Goal: Information Seeking & Learning: Learn about a topic

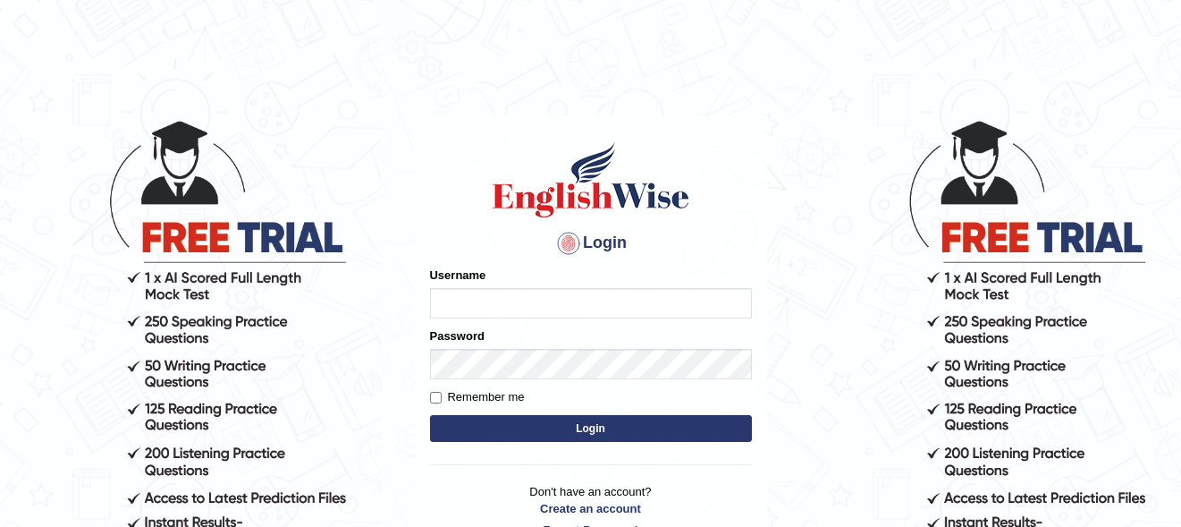
click at [453, 307] on input "Username" at bounding box center [591, 303] width 322 height 30
type input "s"
type input "A"
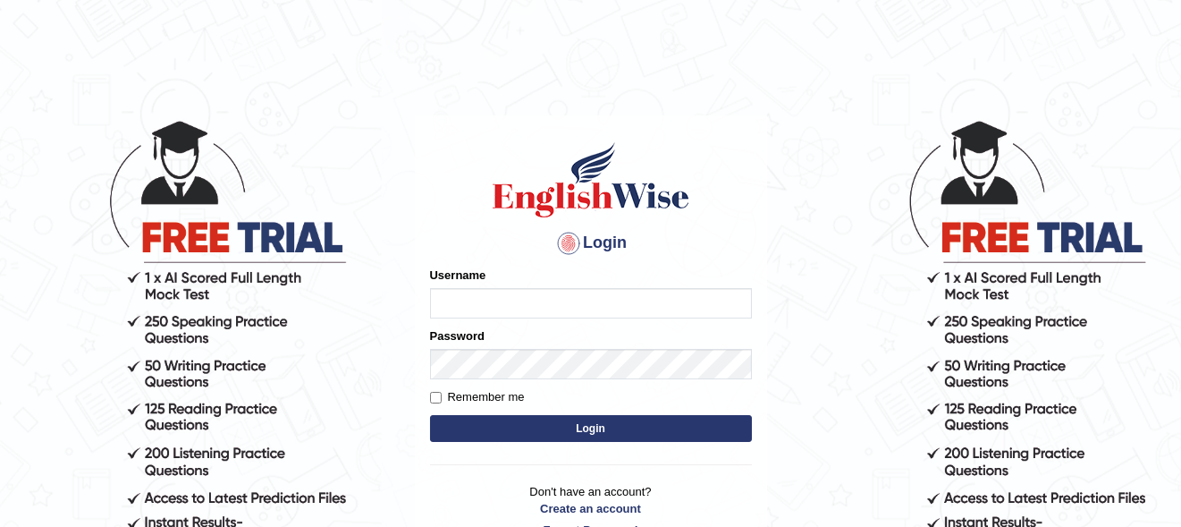
type input "s"
type input "SagunLimbu"
click at [439, 397] on input "Remember me" at bounding box center [436, 398] width 12 height 12
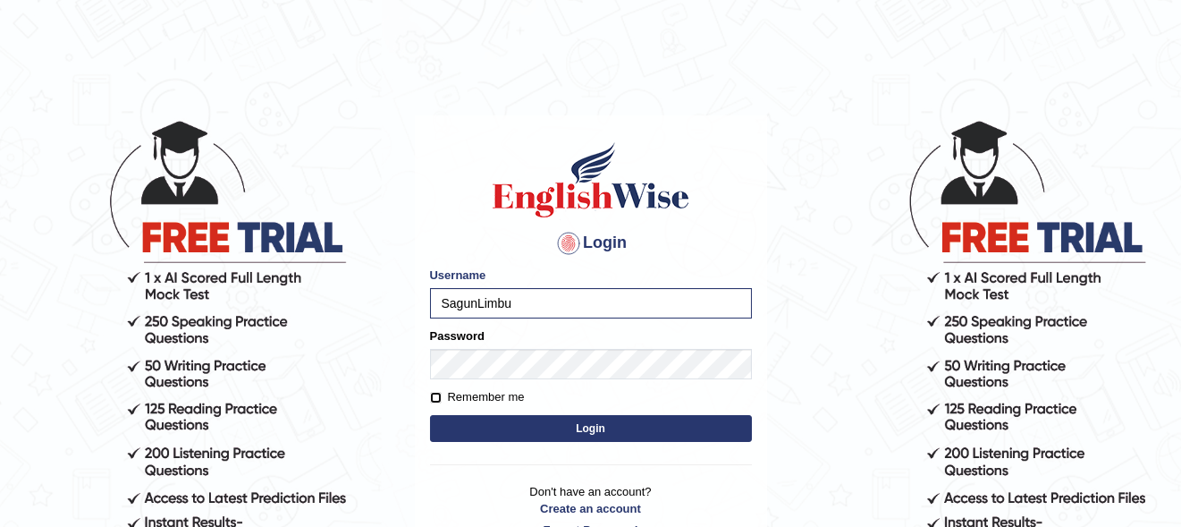
checkbox input "true"
click at [477, 426] on button "Login" at bounding box center [591, 428] width 322 height 27
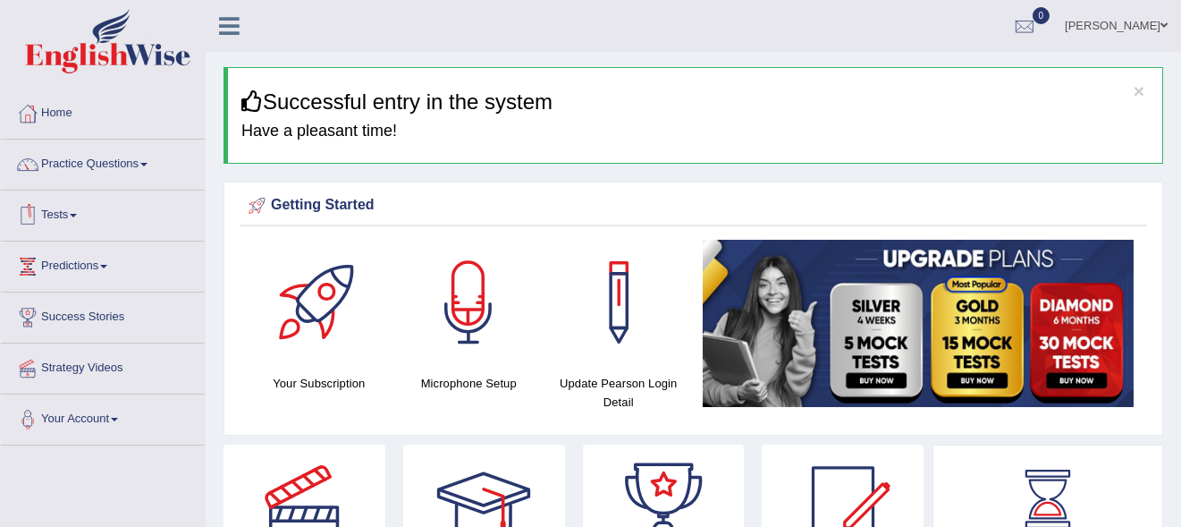
click at [72, 215] on link "Tests" at bounding box center [103, 212] width 204 height 45
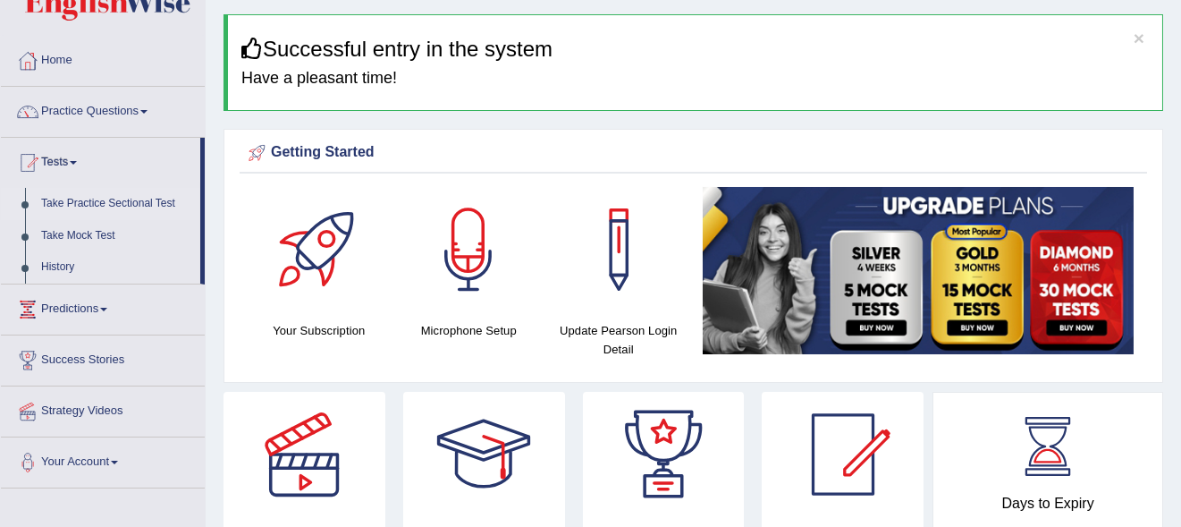
scroll to position [55, 0]
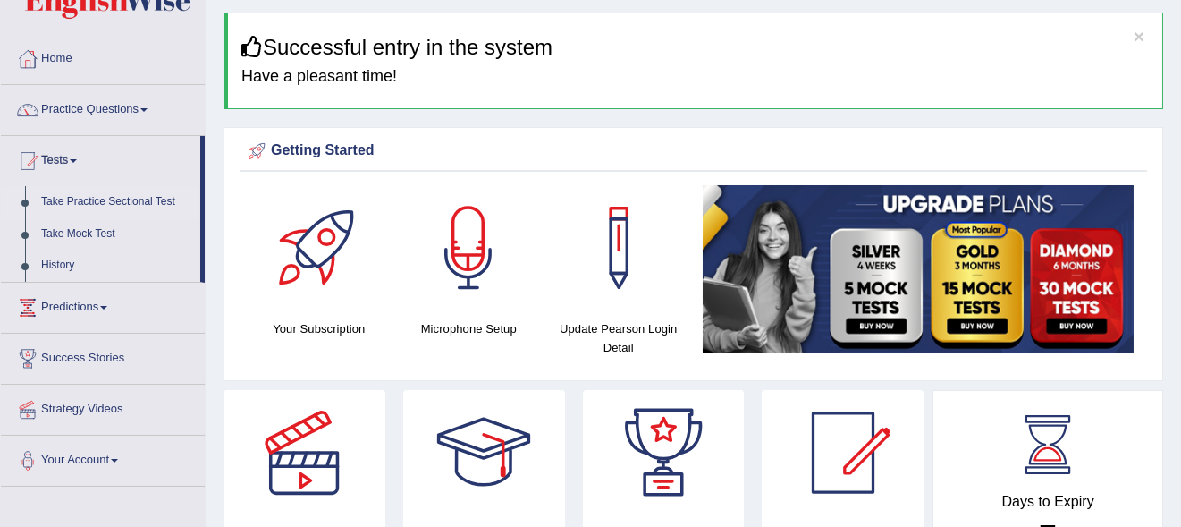
click at [45, 200] on link "Take Practice Sectional Test" at bounding box center [116, 202] width 167 height 32
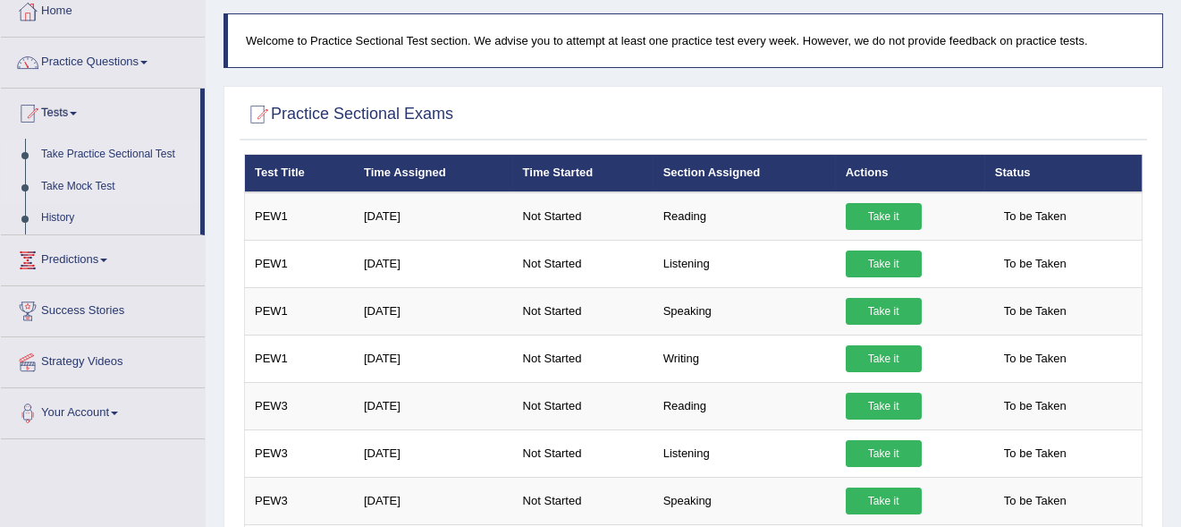
scroll to position [108, 0]
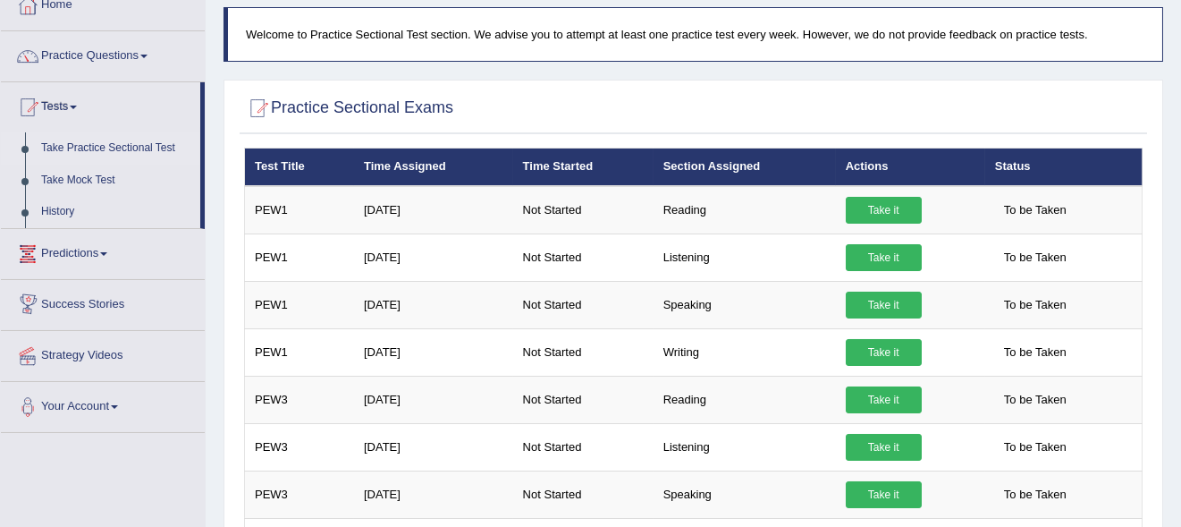
click at [74, 243] on link "Predictions" at bounding box center [103, 251] width 204 height 45
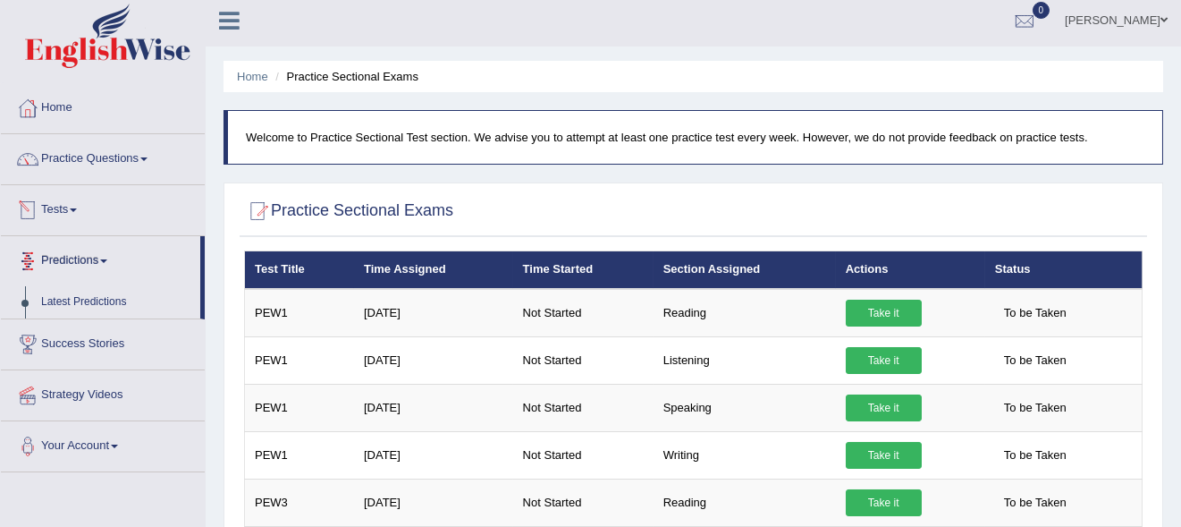
scroll to position [4, 0]
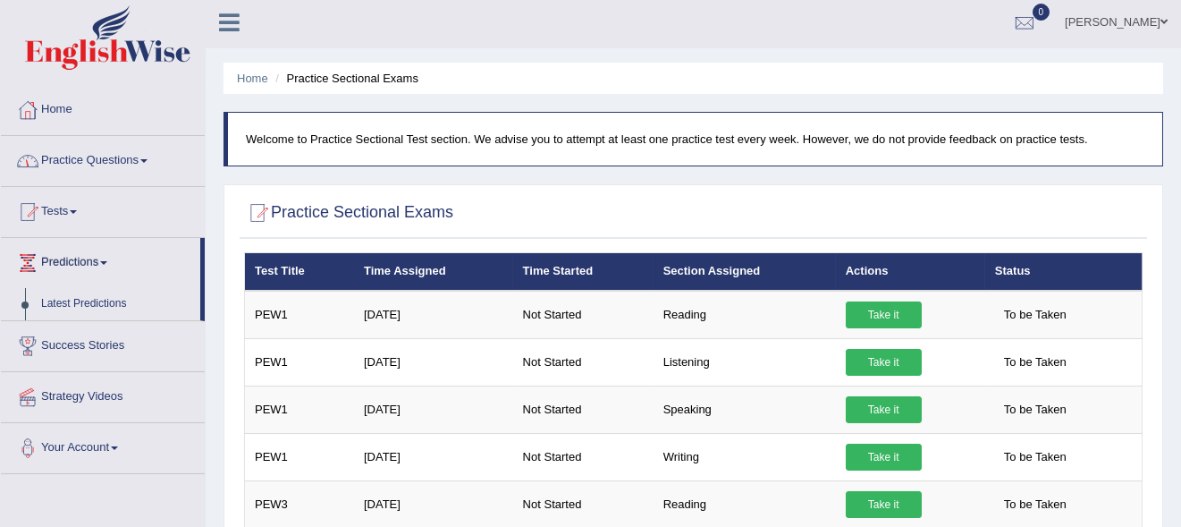
click at [31, 162] on div at bounding box center [27, 161] width 27 height 27
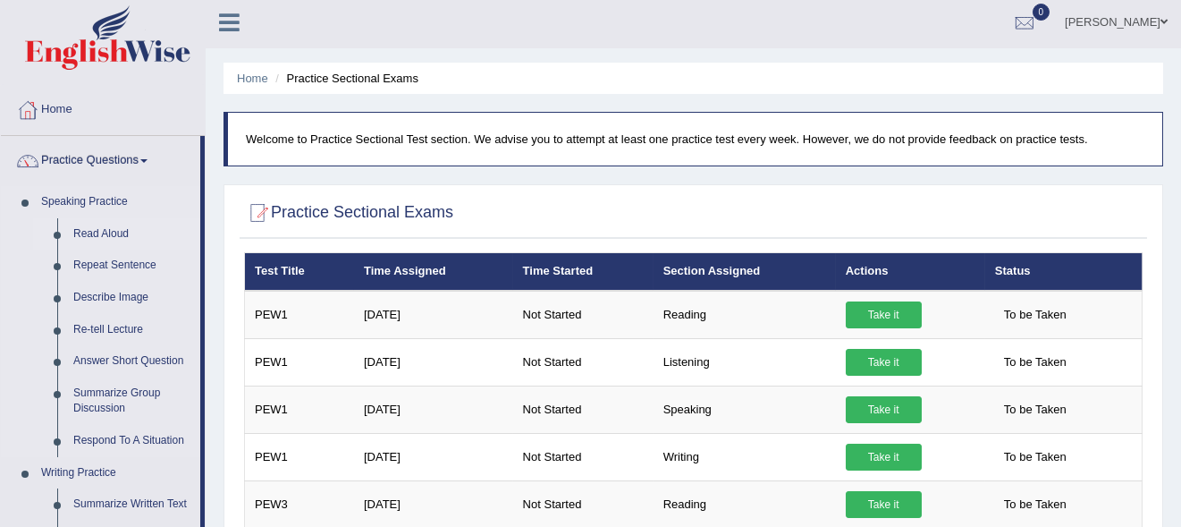
click at [96, 231] on link "Read Aloud" at bounding box center [132, 234] width 135 height 32
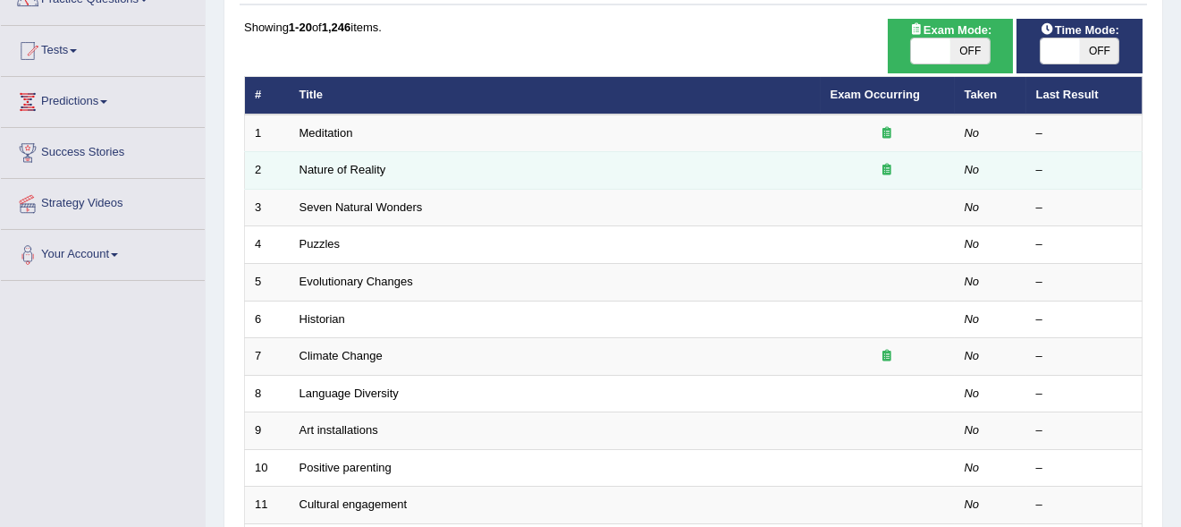
scroll to position [169, 0]
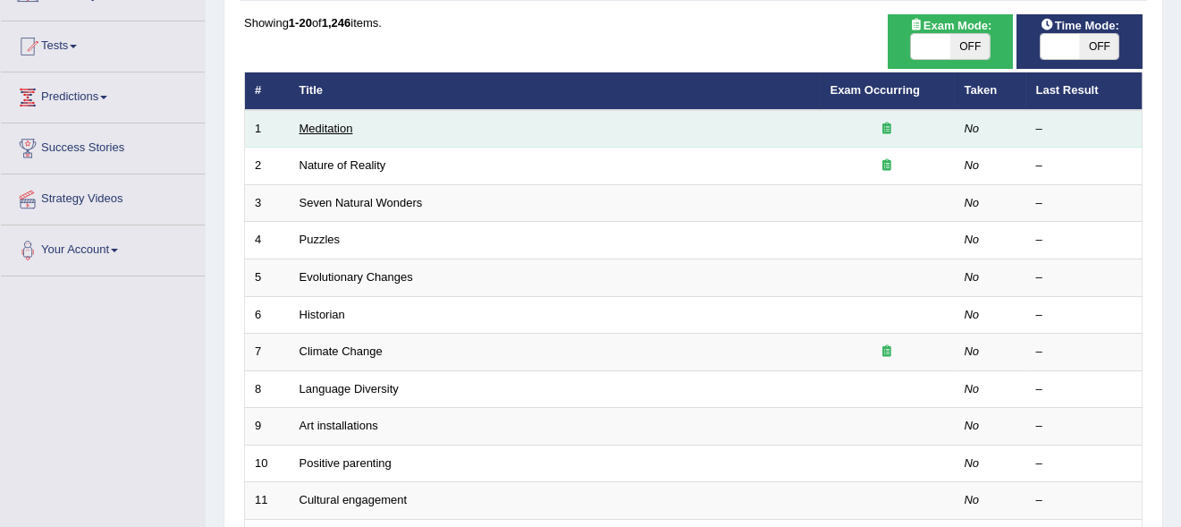
click at [316, 123] on link "Meditation" at bounding box center [326, 128] width 54 height 13
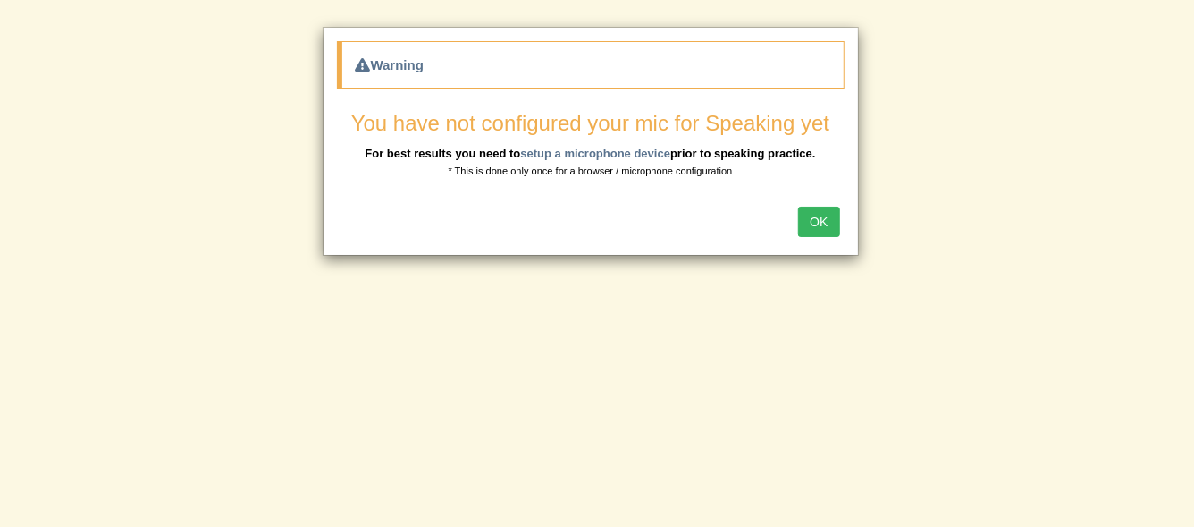
click at [816, 215] on button "OK" at bounding box center [818, 222] width 41 height 30
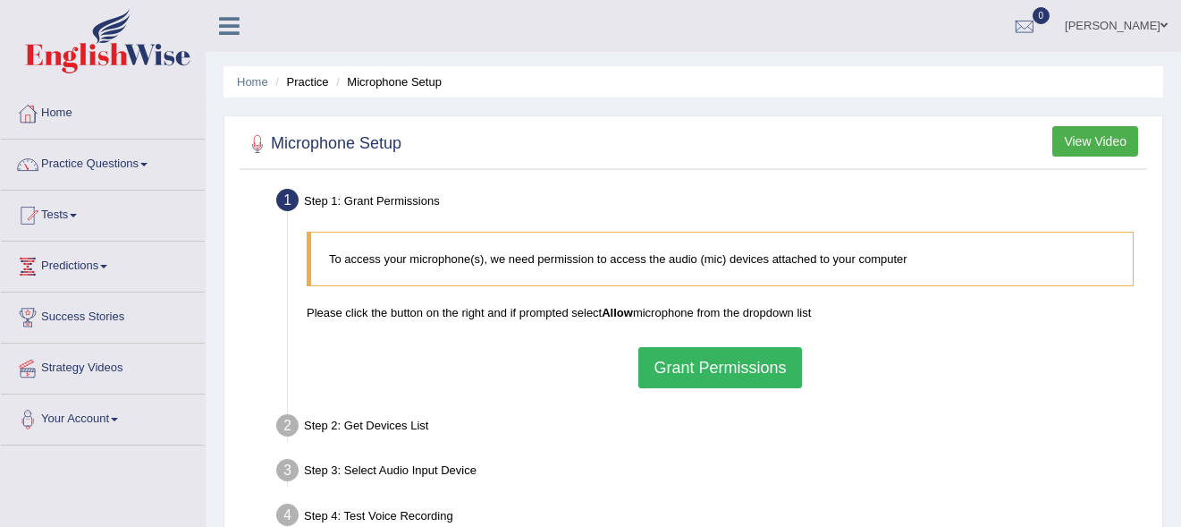
click at [675, 362] on button "Grant Permissions" at bounding box center [719, 367] width 163 height 41
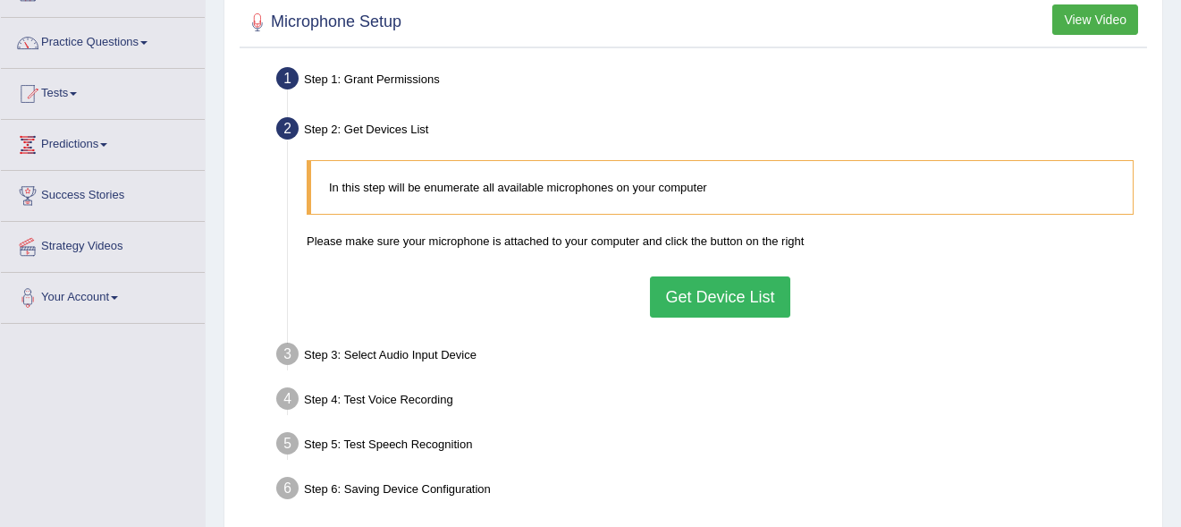
scroll to position [124, 0]
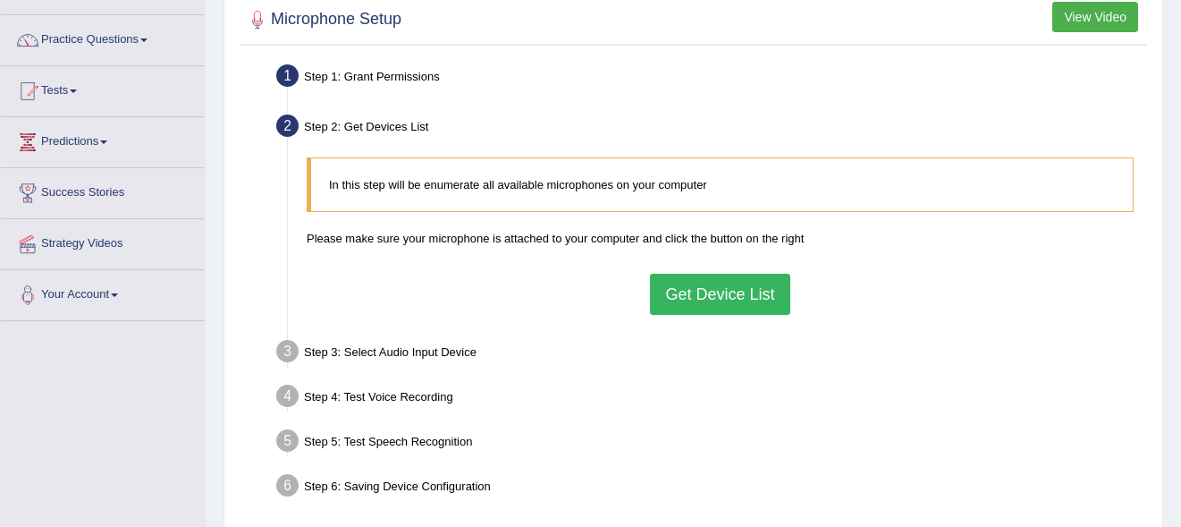
click at [683, 280] on button "Get Device List" at bounding box center [719, 294] width 139 height 41
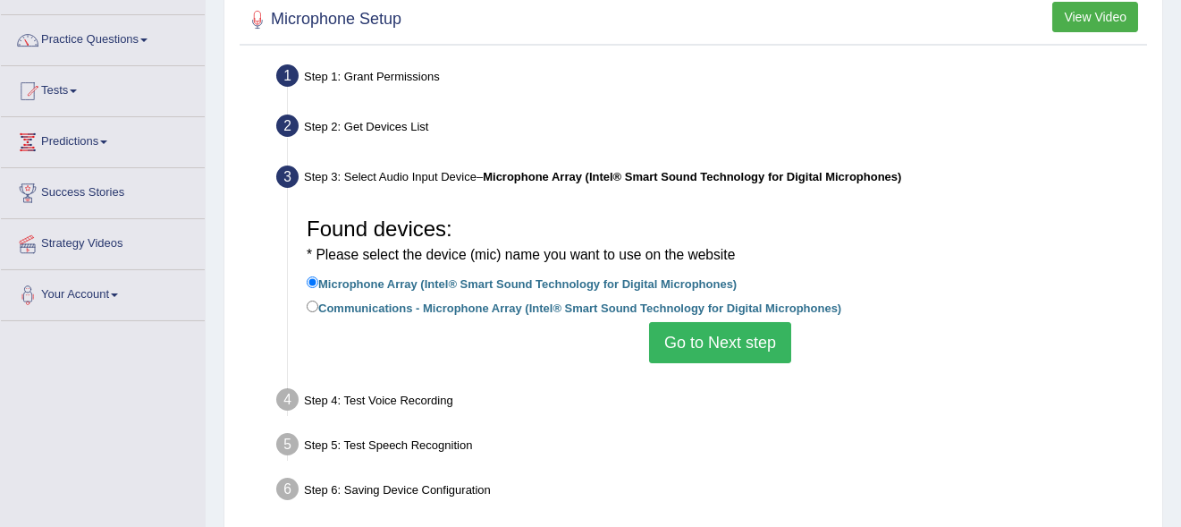
click at [684, 346] on button "Go to Next step" at bounding box center [720, 342] width 142 height 41
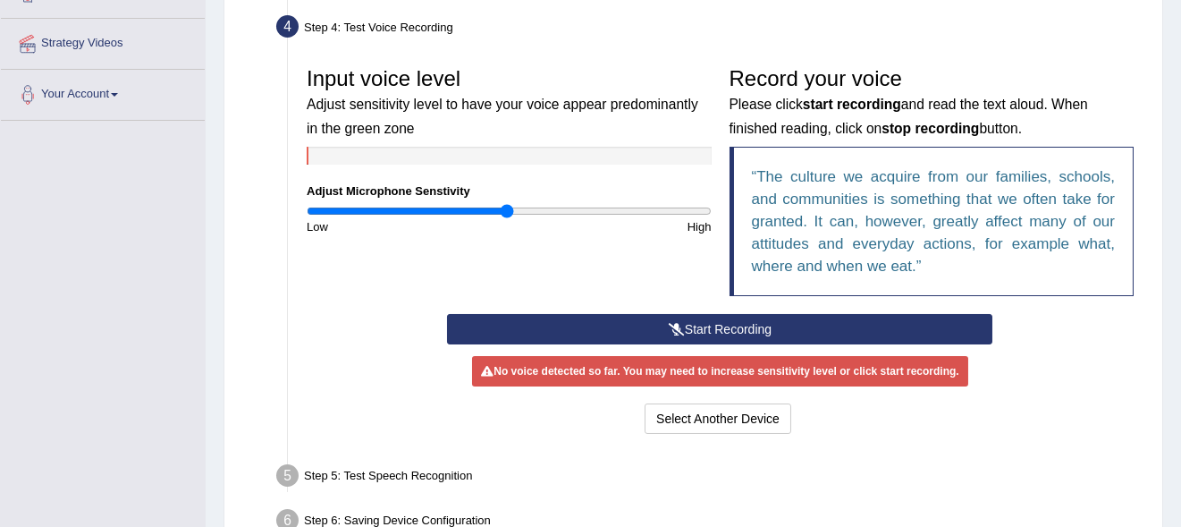
scroll to position [325, 0]
click at [671, 323] on icon at bounding box center [677, 329] width 16 height 13
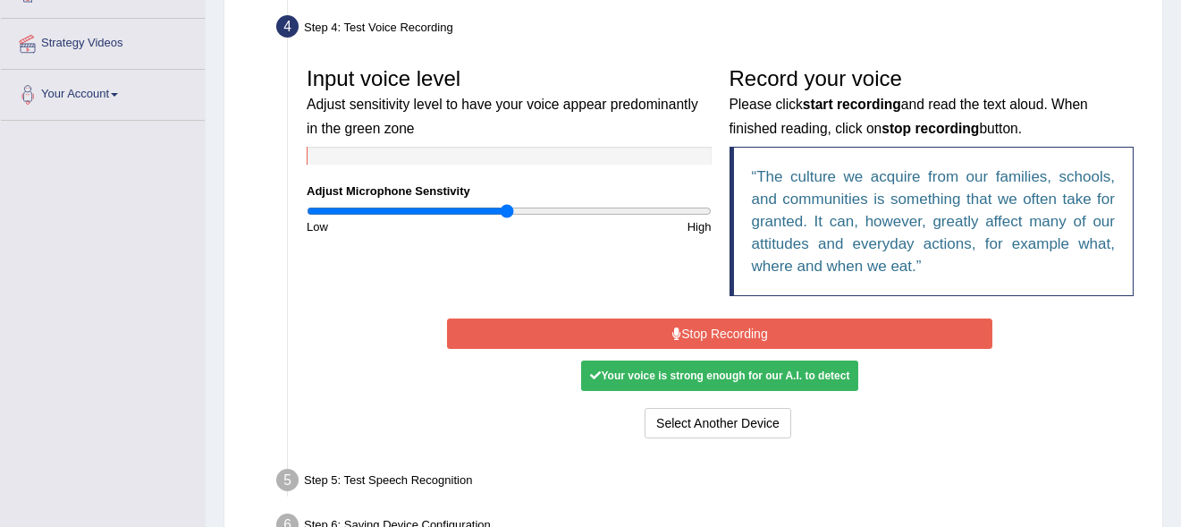
click at [672, 327] on icon at bounding box center [676, 333] width 9 height 13
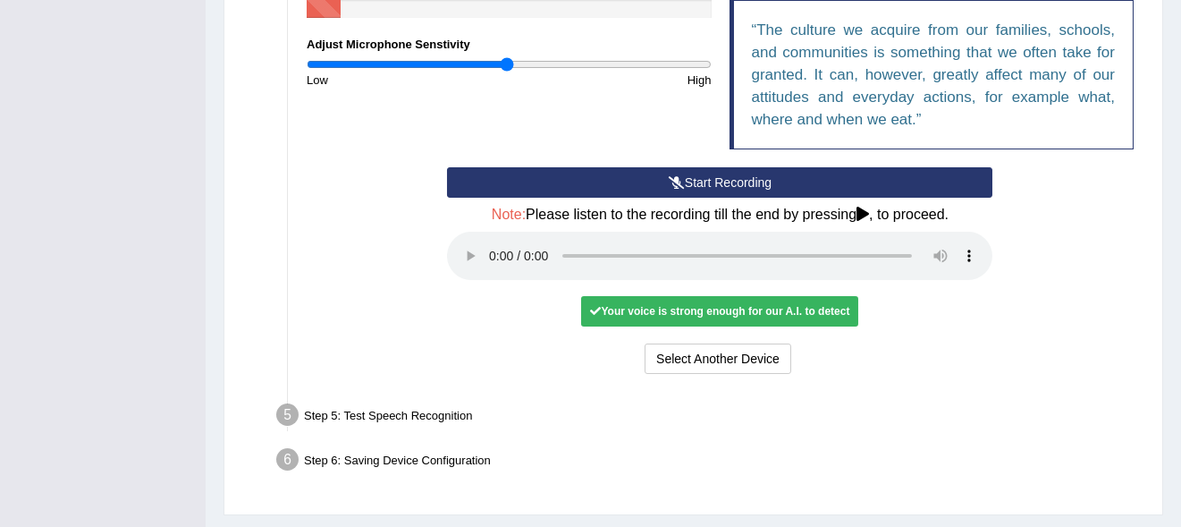
scroll to position [515, 0]
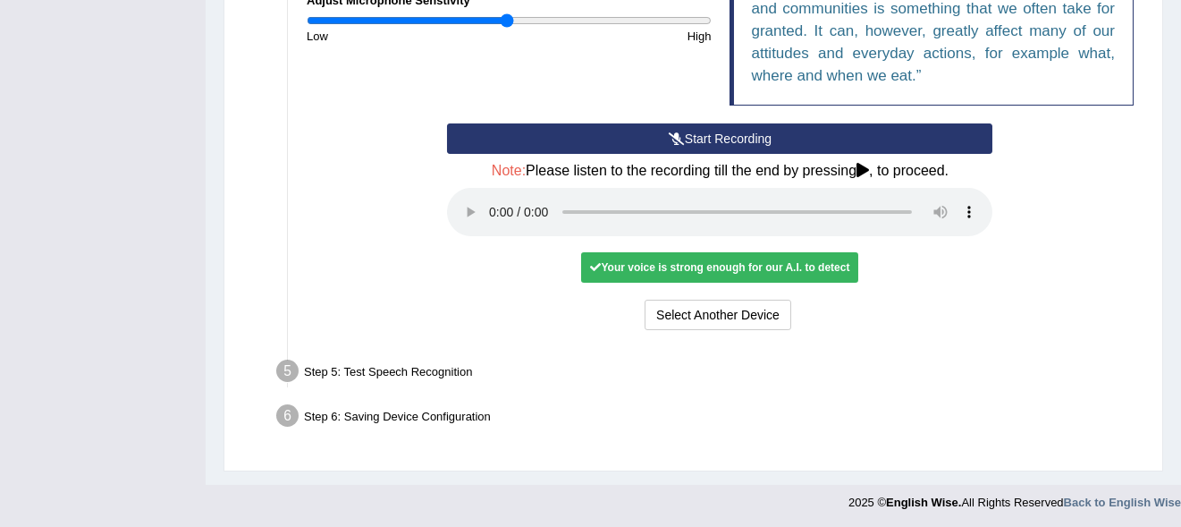
click at [408, 350] on ul "Step 1: Grant Permissions To access your microphone(s), we need permission to a…" at bounding box center [693, 53] width 898 height 770
click at [401, 367] on div "Step 5: Test Speech Recognition" at bounding box center [711, 373] width 886 height 39
click at [720, 304] on button "Select Another Device" at bounding box center [718, 314] width 147 height 30
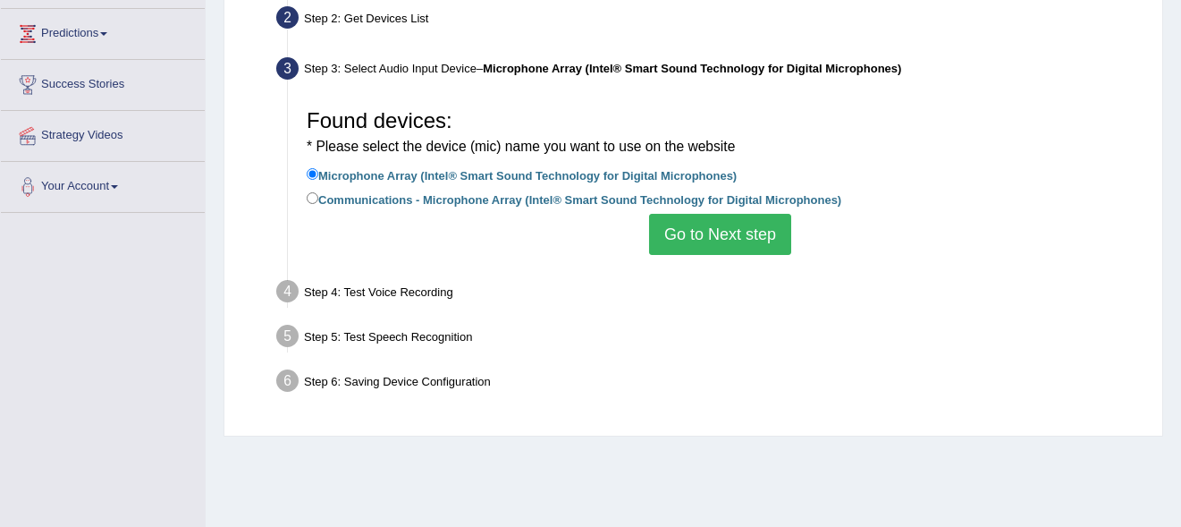
scroll to position [232, 0]
click at [689, 240] on button "Go to Next step" at bounding box center [720, 235] width 142 height 41
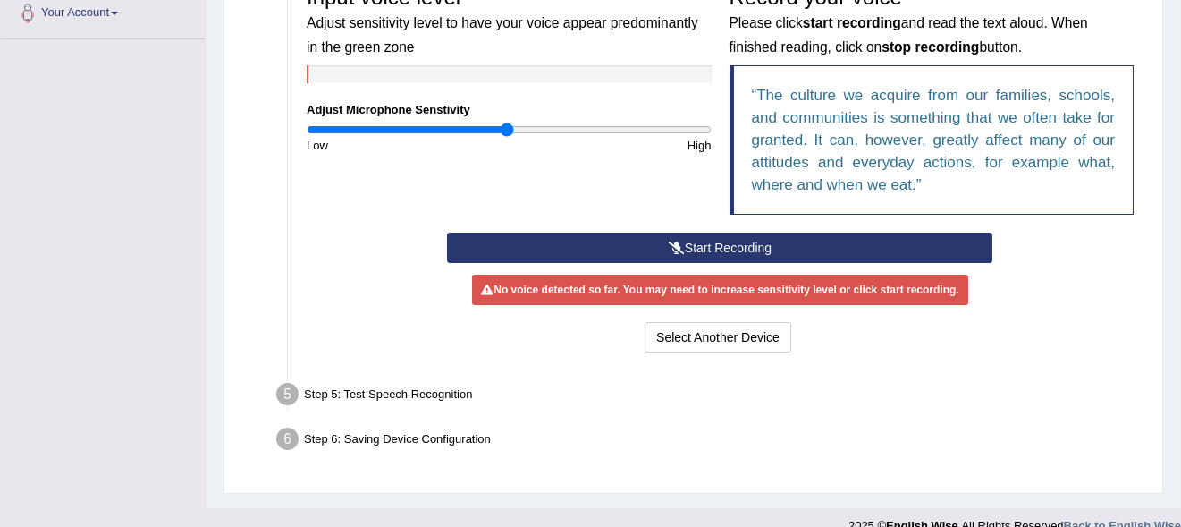
scroll to position [407, 0]
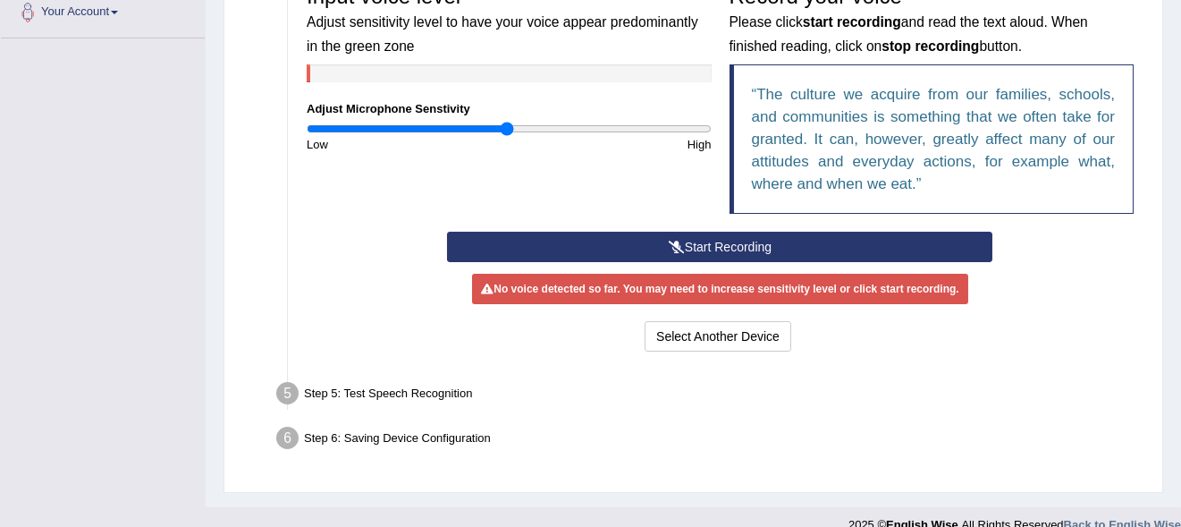
click at [592, 240] on button "Start Recording" at bounding box center [719, 247] width 545 height 30
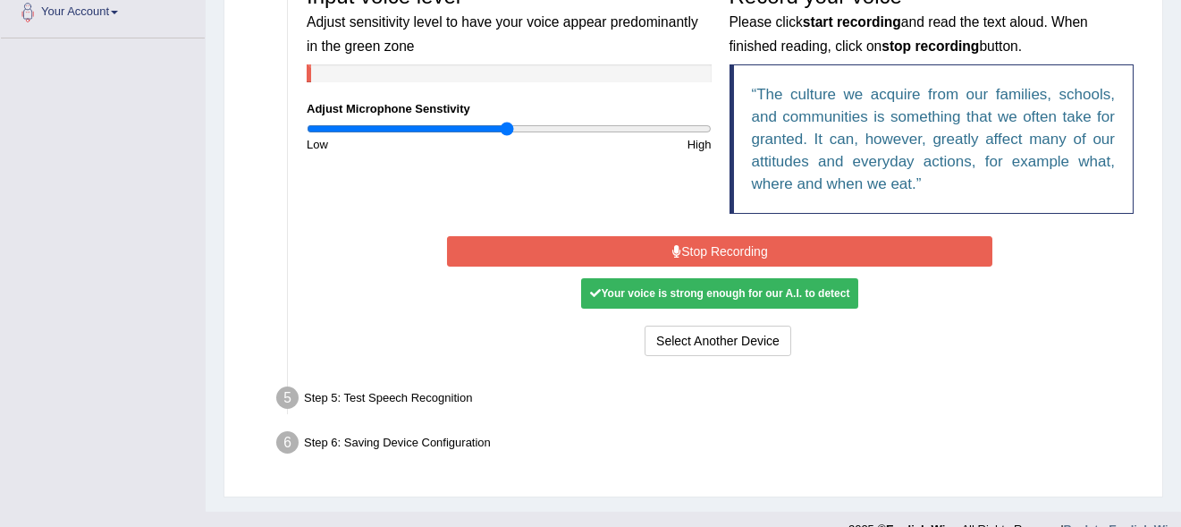
click at [592, 240] on button "Stop Recording" at bounding box center [719, 251] width 545 height 30
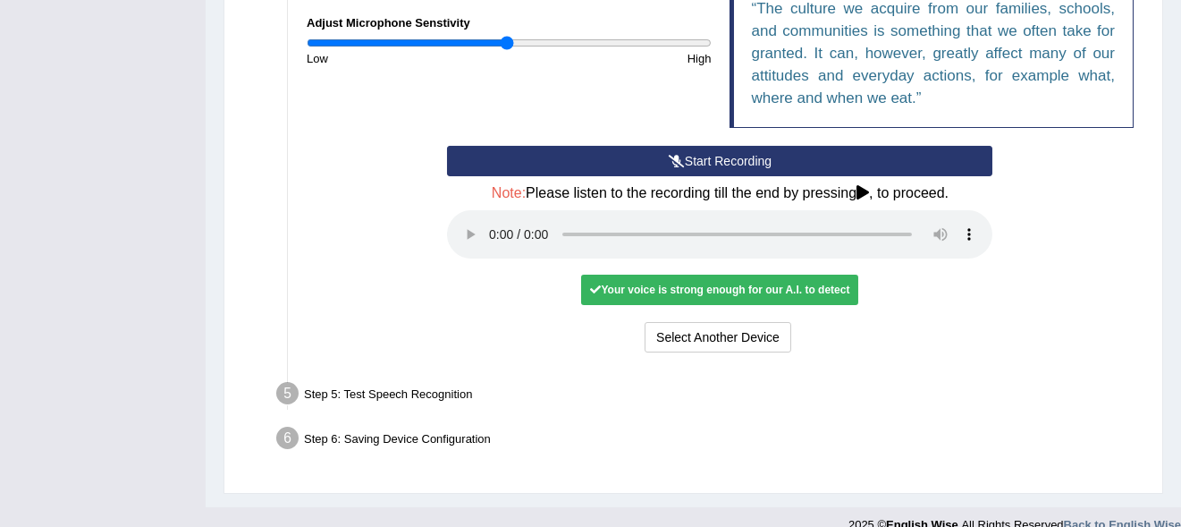
scroll to position [515, 0]
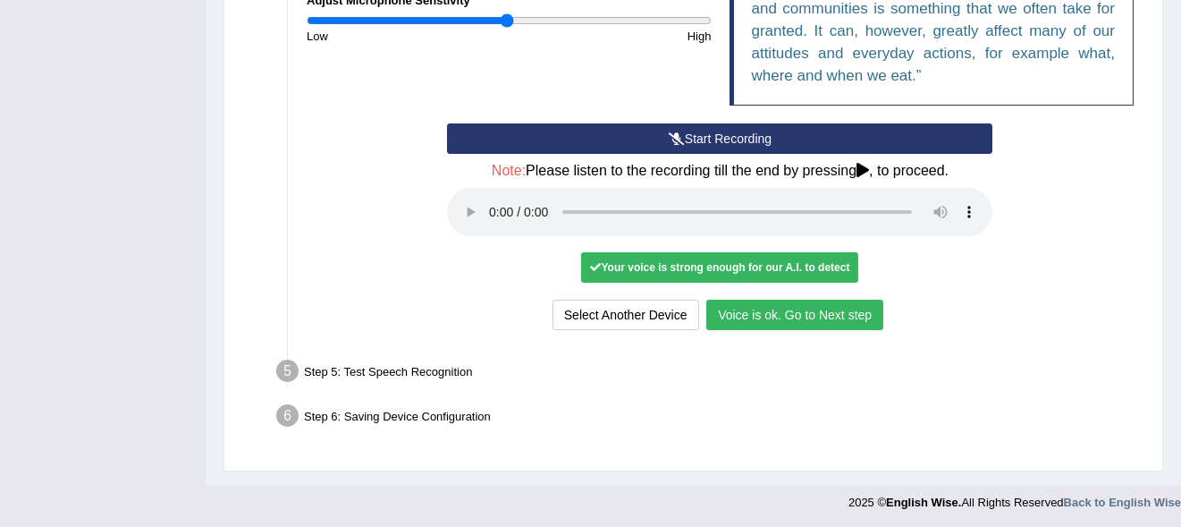
click at [773, 307] on button "Voice is ok. Go to Next step" at bounding box center [794, 314] width 177 height 30
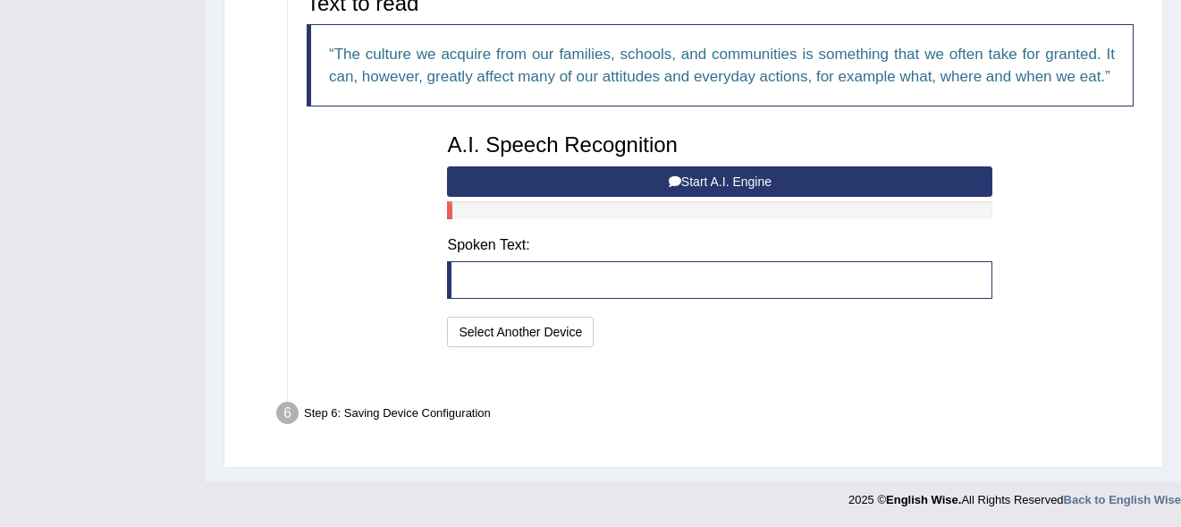
scroll to position [422, 0]
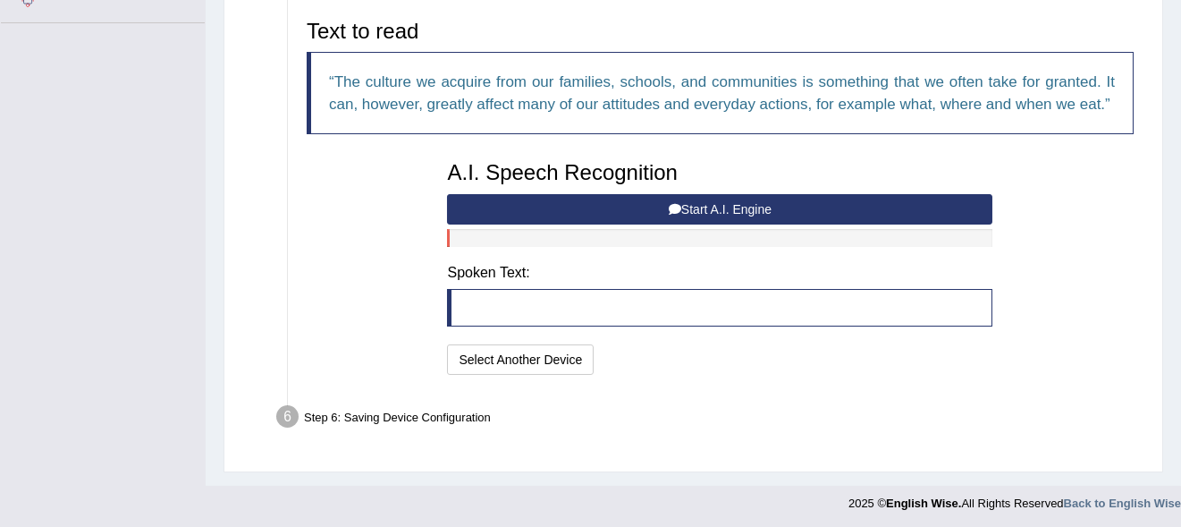
click at [507, 299] on blockquote at bounding box center [719, 308] width 545 height 38
click at [374, 421] on div "Step 6: Saving Device Configuration" at bounding box center [711, 419] width 886 height 39
drag, startPoint x: 350, startPoint y: 415, endPoint x: 699, endPoint y: 200, distance: 409.4
click at [699, 200] on ul "Step 1: Grant Permissions To access your microphone(s), we need permission to a…" at bounding box center [693, 100] width 898 height 678
click at [699, 200] on button "Start A.I. Engine" at bounding box center [719, 209] width 545 height 30
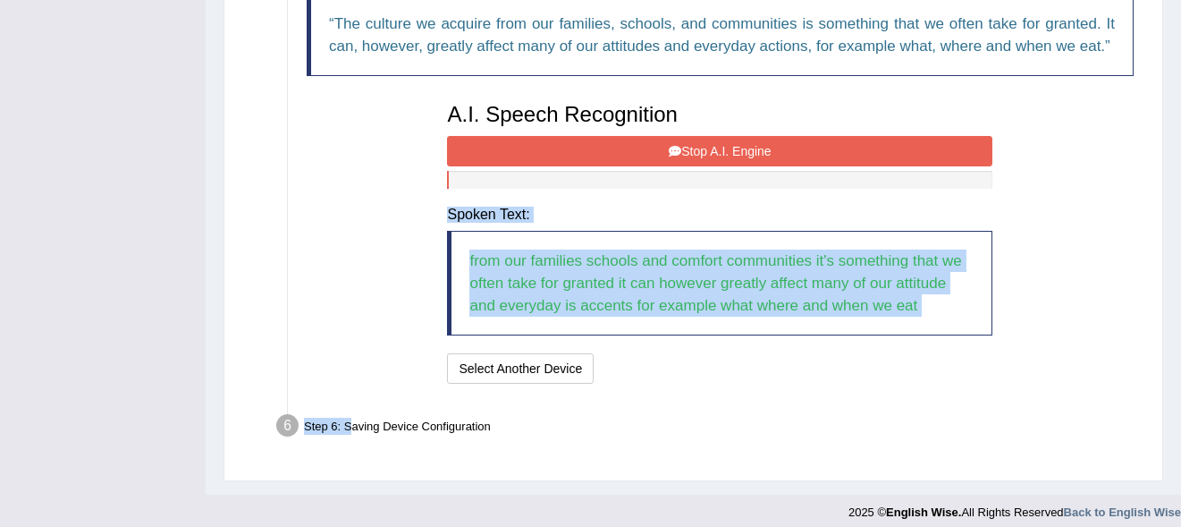
scroll to position [489, 0]
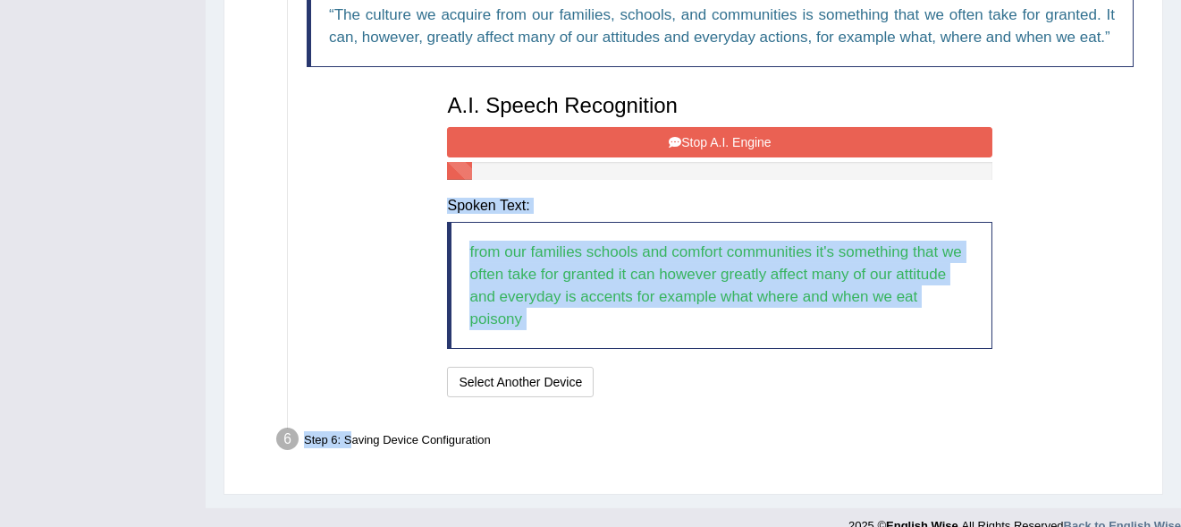
click at [974, 287] on blockquote "from our families schools and comfort communities it's something that we often …" at bounding box center [719, 285] width 545 height 127
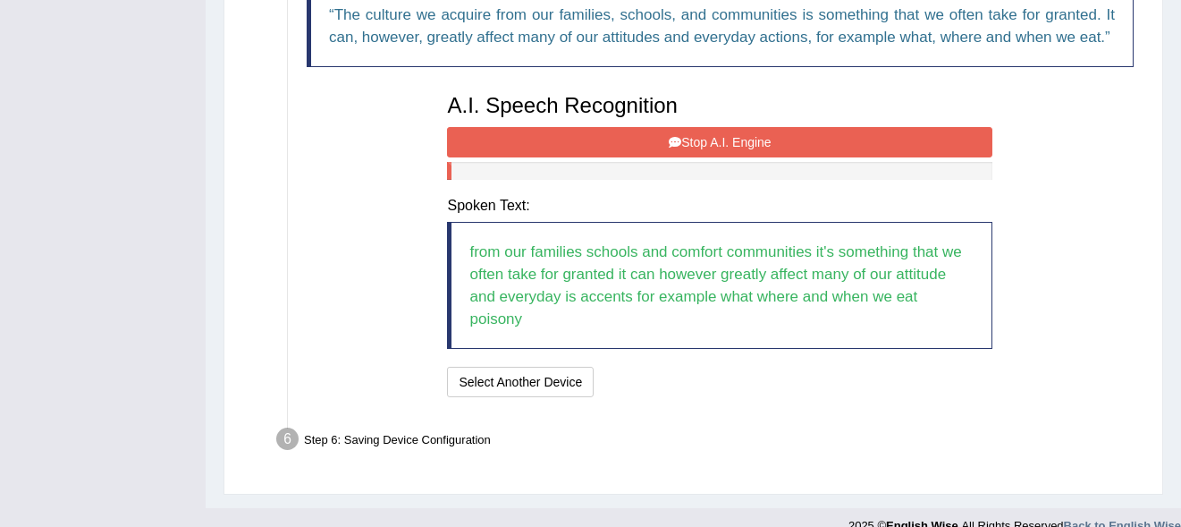
click at [974, 294] on blockquote "from our families schools and comfort communities it's something that we often …" at bounding box center [719, 285] width 545 height 127
click at [806, 324] on div "A.I. Speech Recognition Start A.I. Engine Stop A.I. Engine Note: Please listen …" at bounding box center [719, 243] width 563 height 316
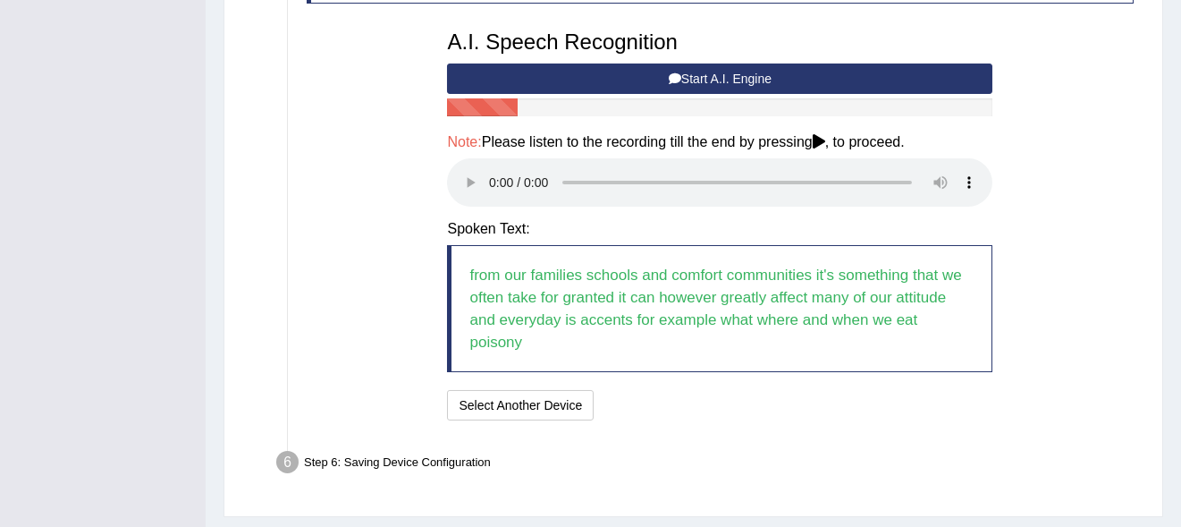
scroll to position [576, 0]
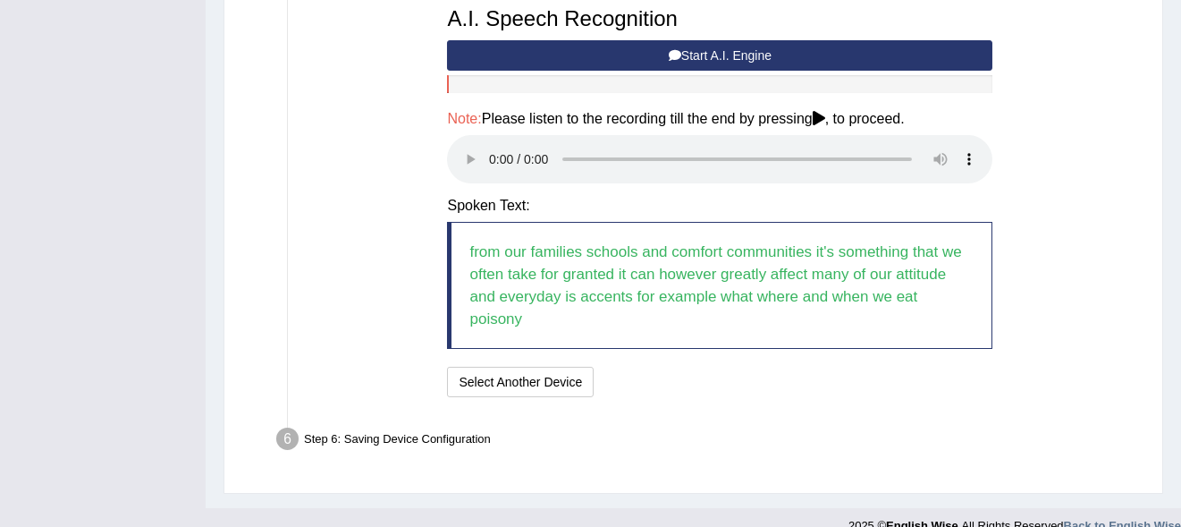
click at [814, 117] on h4 "Note: Please listen to the recording till the end by pressing , to proceed." at bounding box center [719, 119] width 545 height 16
click at [825, 114] on icon at bounding box center [819, 118] width 13 height 14
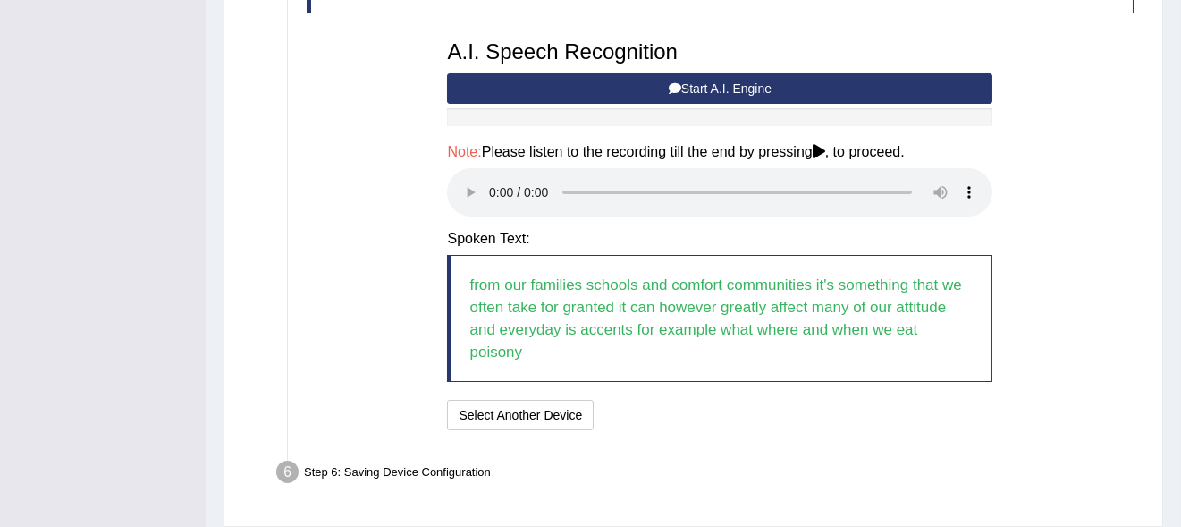
scroll to position [527, 0]
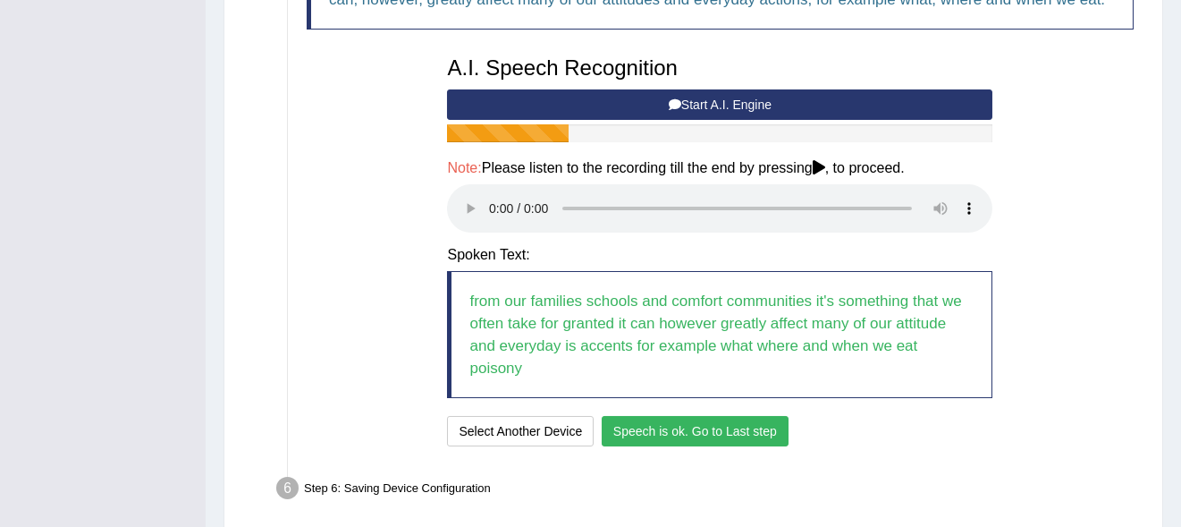
click at [668, 416] on button "Speech is ok. Go to Last step" at bounding box center [695, 431] width 187 height 30
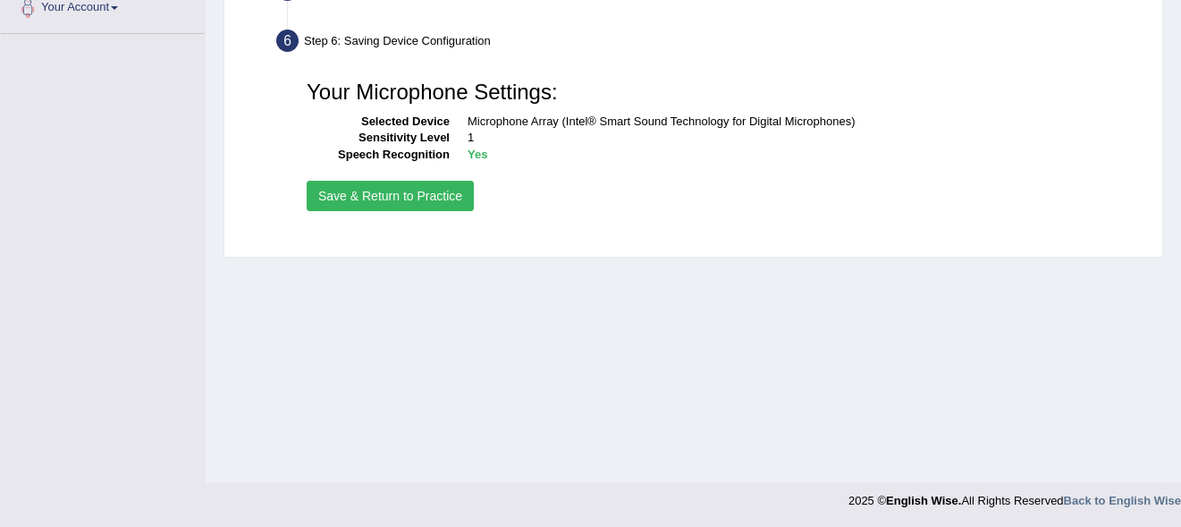
click at [361, 185] on button "Save & Return to Practice" at bounding box center [390, 196] width 167 height 30
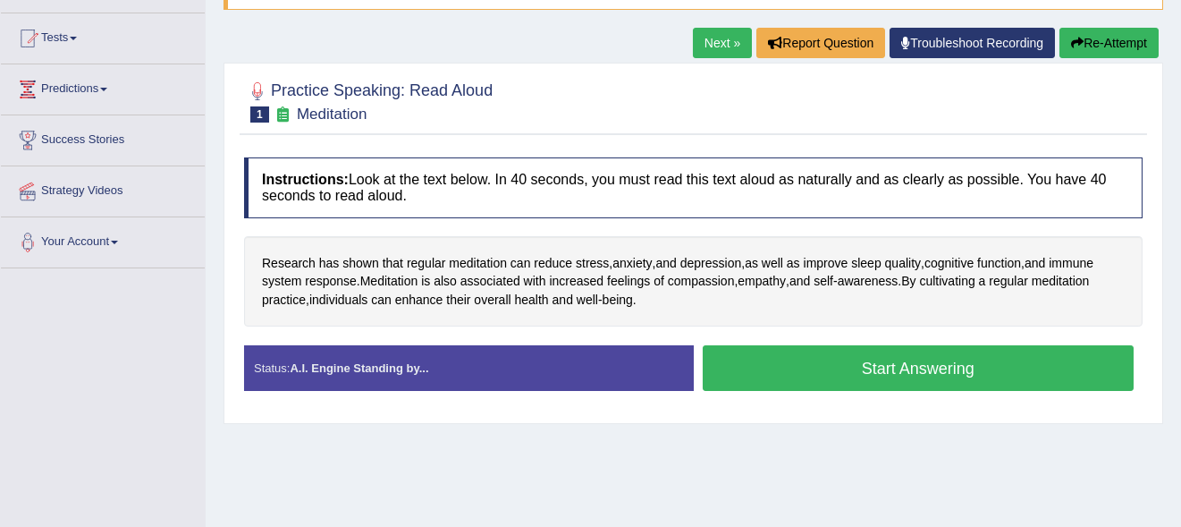
scroll to position [204, 0]
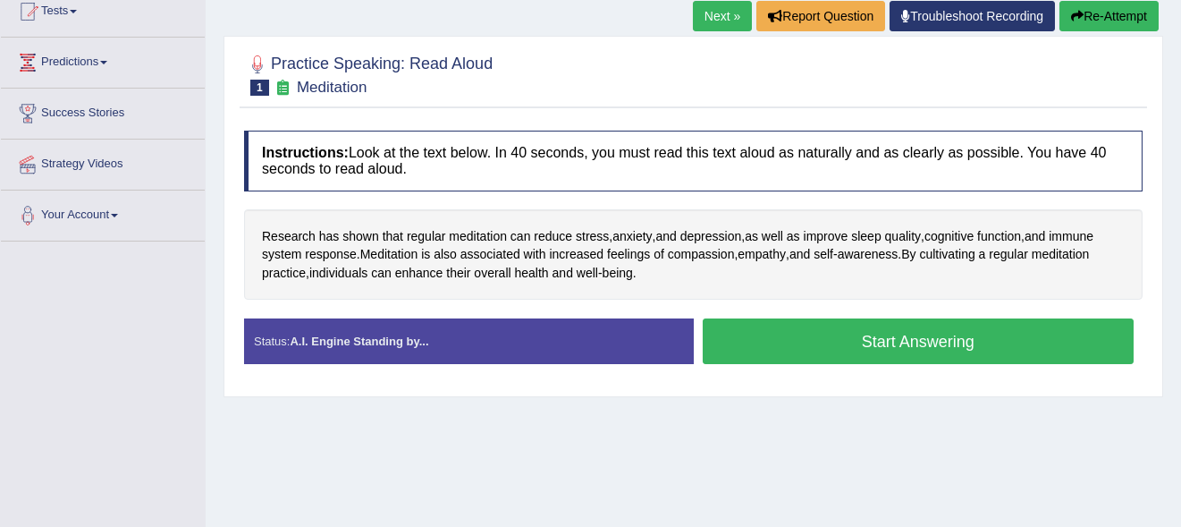
click at [1096, 10] on button "Re-Attempt" at bounding box center [1108, 16] width 99 height 30
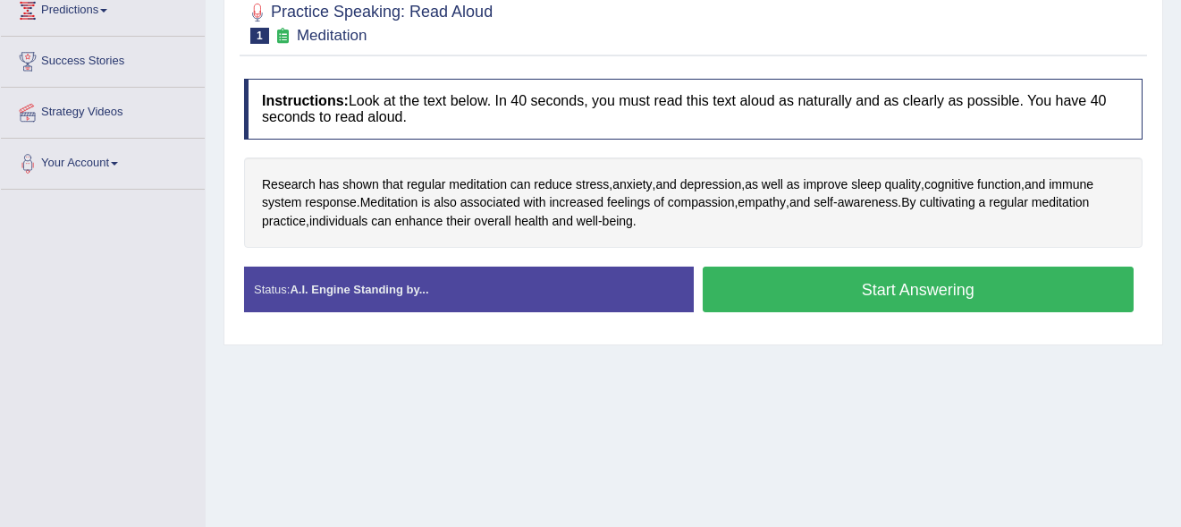
scroll to position [255, 0]
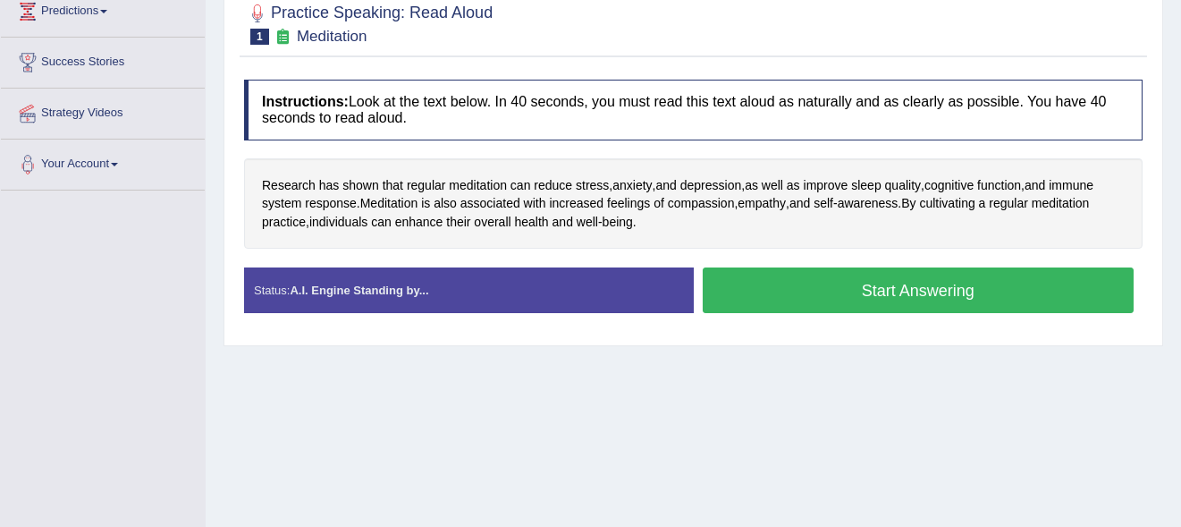
click at [936, 291] on button "Start Answering" at bounding box center [919, 290] width 432 height 46
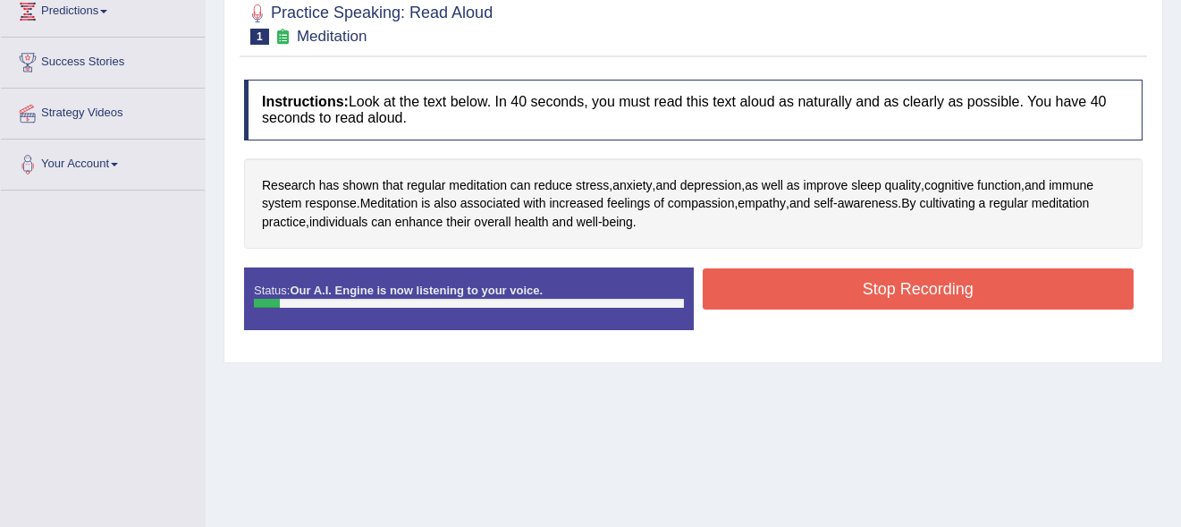
click at [936, 291] on button "Stop Recording" at bounding box center [919, 288] width 432 height 41
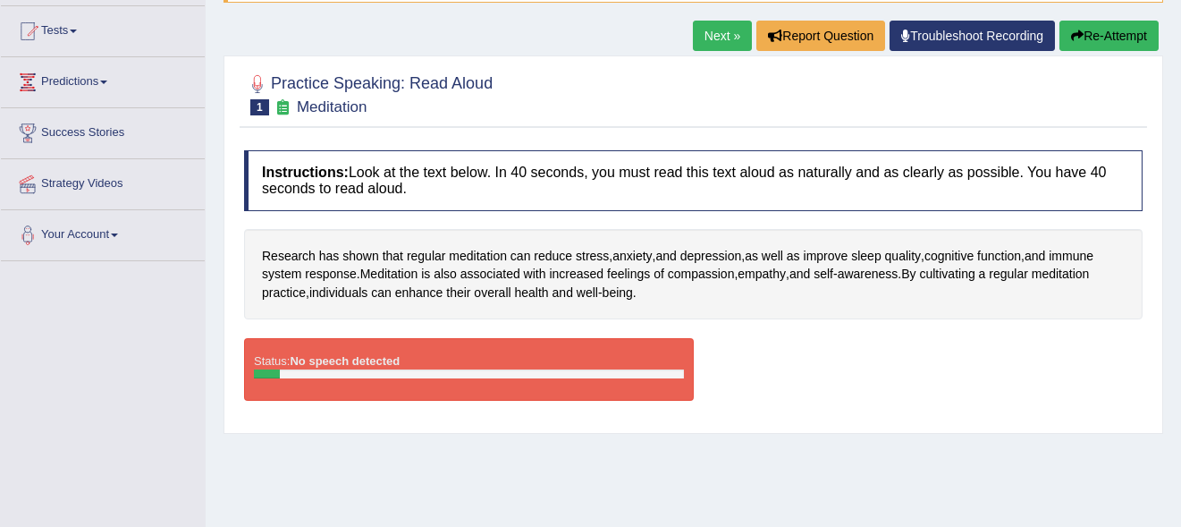
scroll to position [183, 0]
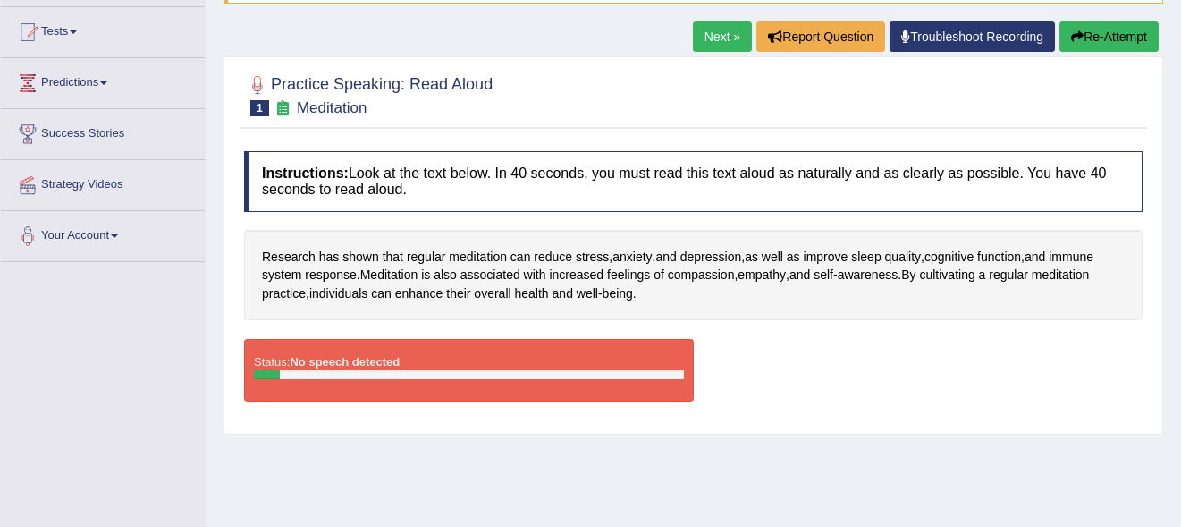
click at [1095, 27] on button "Re-Attempt" at bounding box center [1108, 36] width 99 height 30
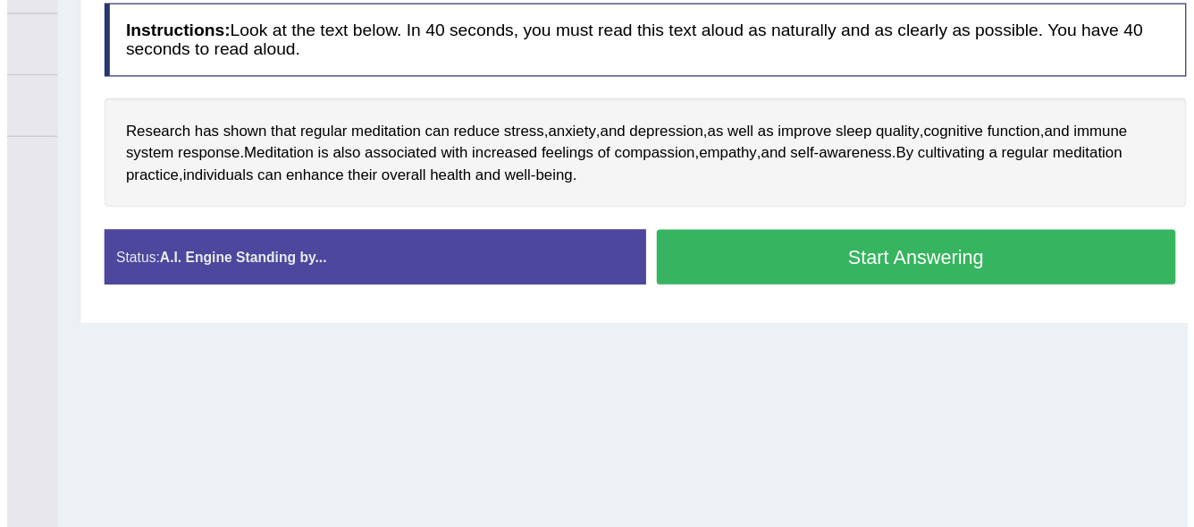
scroll to position [298, 0]
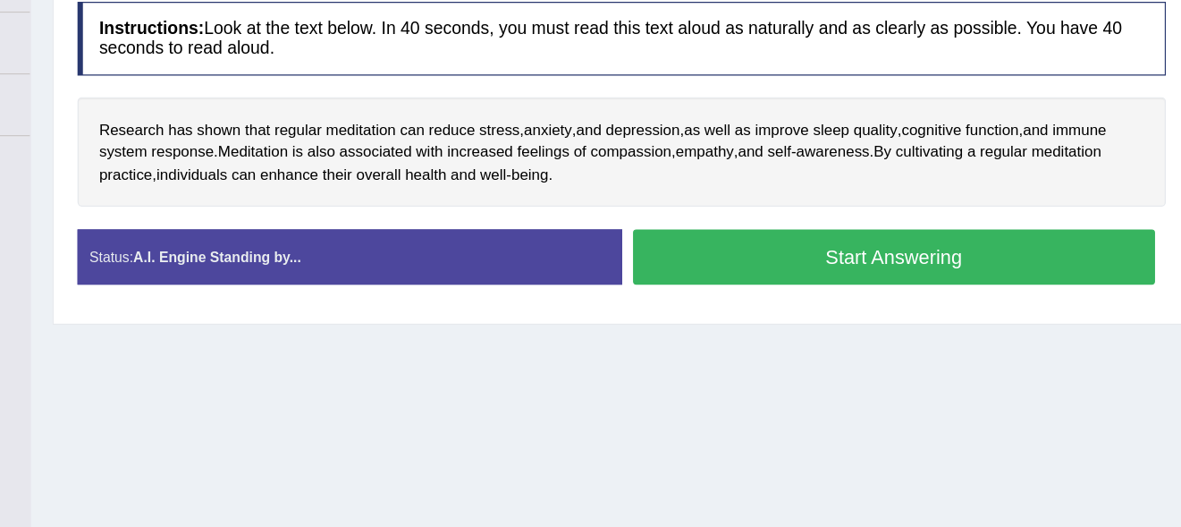
click at [945, 249] on button "Start Answering" at bounding box center [919, 247] width 432 height 46
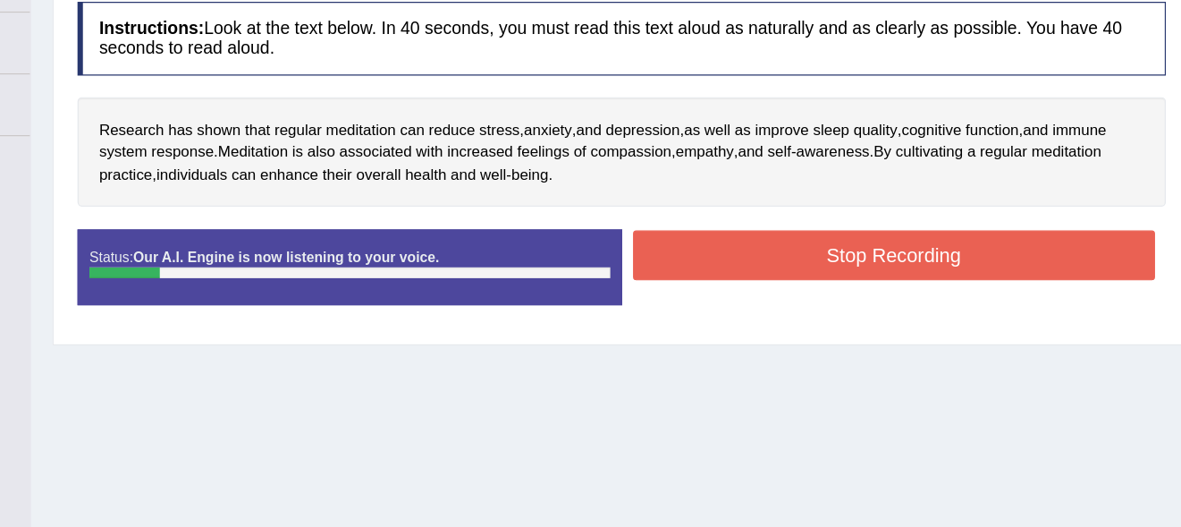
click at [945, 249] on button "Stop Recording" at bounding box center [919, 245] width 432 height 41
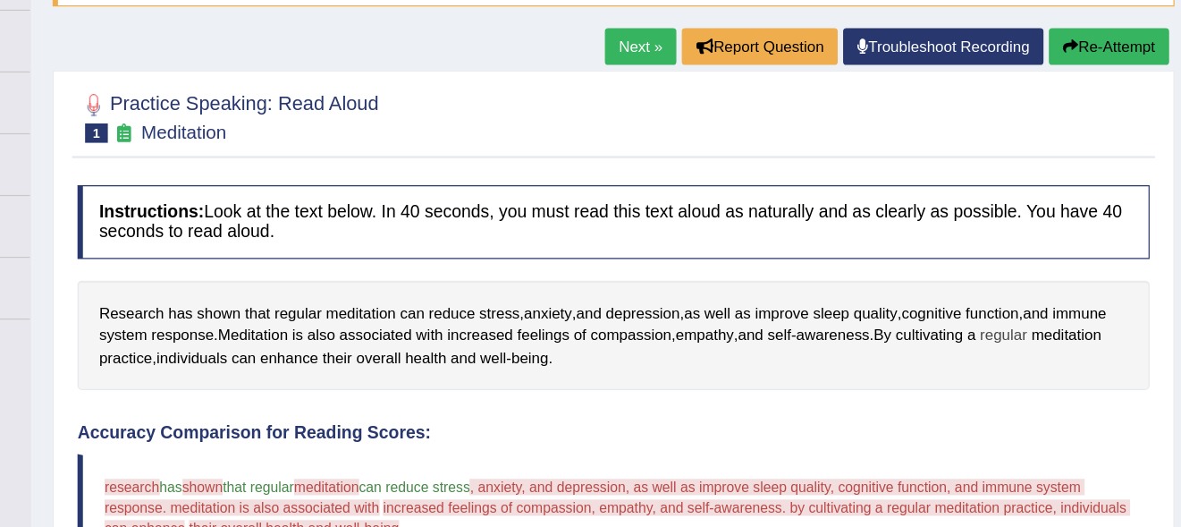
scroll to position [181, 0]
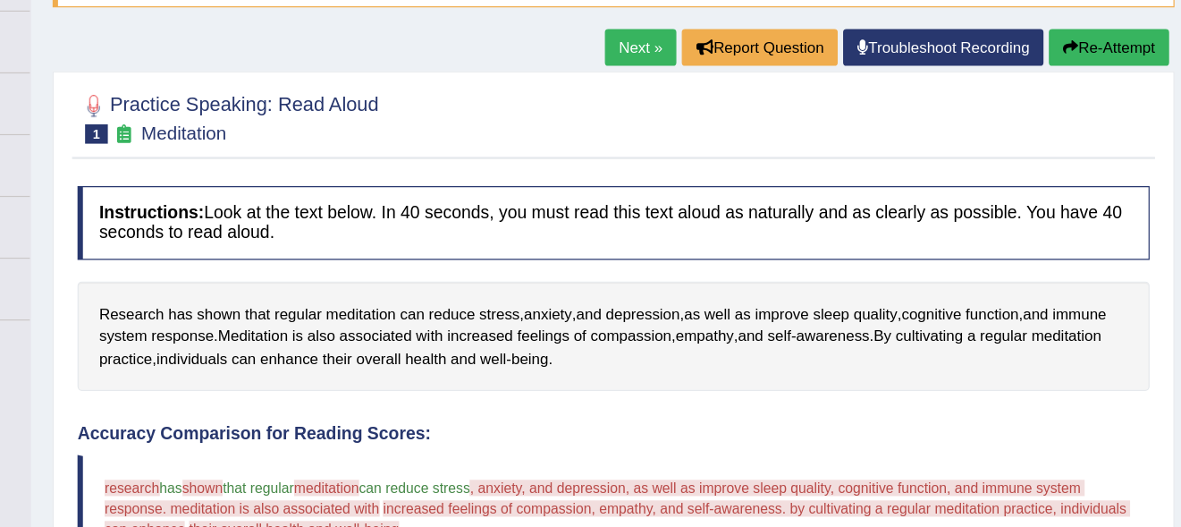
click at [1095, 40] on button "Re-Attempt" at bounding box center [1095, 39] width 99 height 30
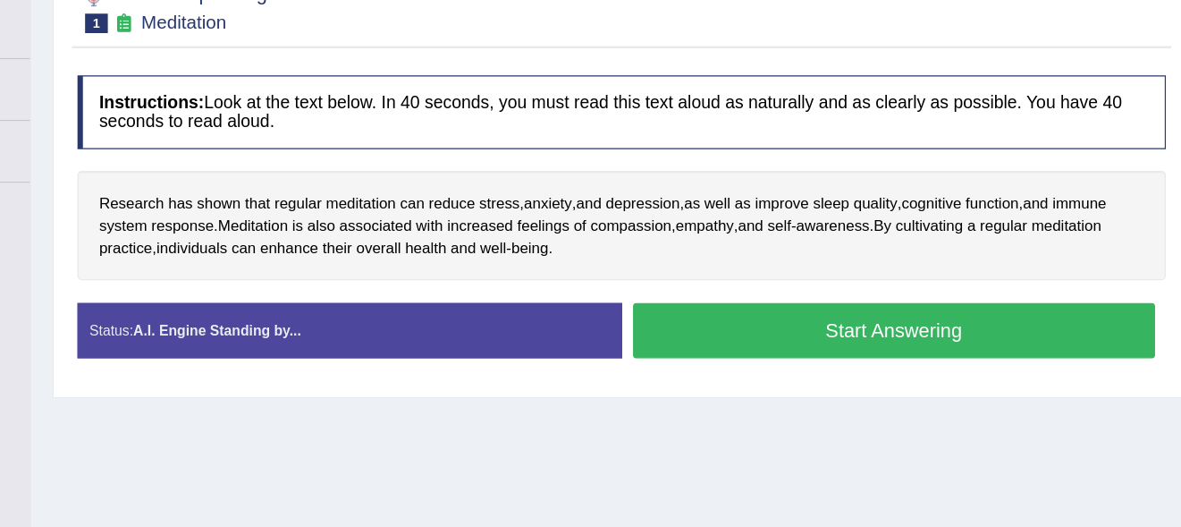
scroll to position [229, 0]
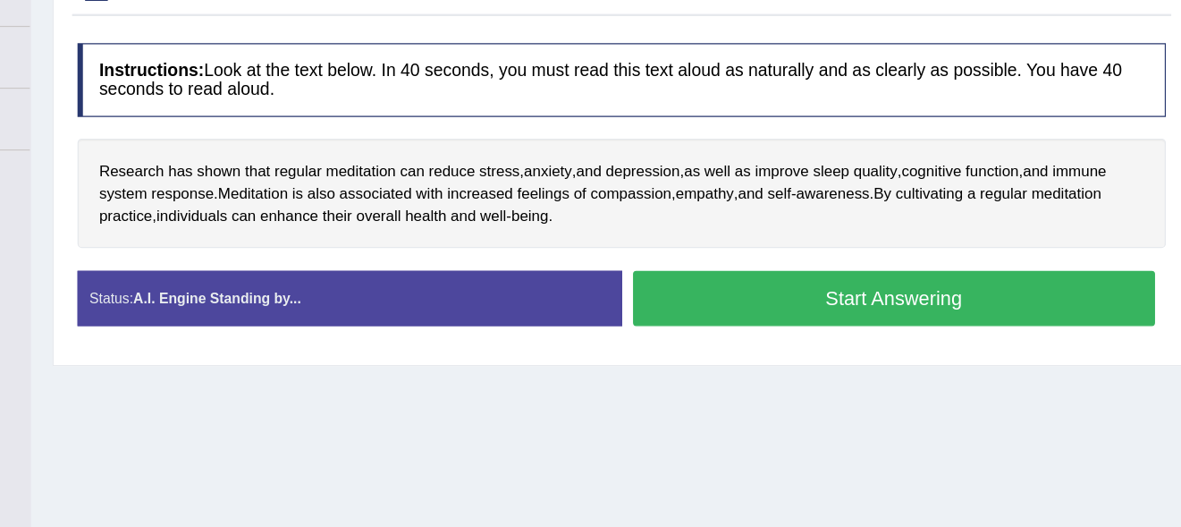
click at [917, 344] on button "Start Answering" at bounding box center [919, 339] width 432 height 46
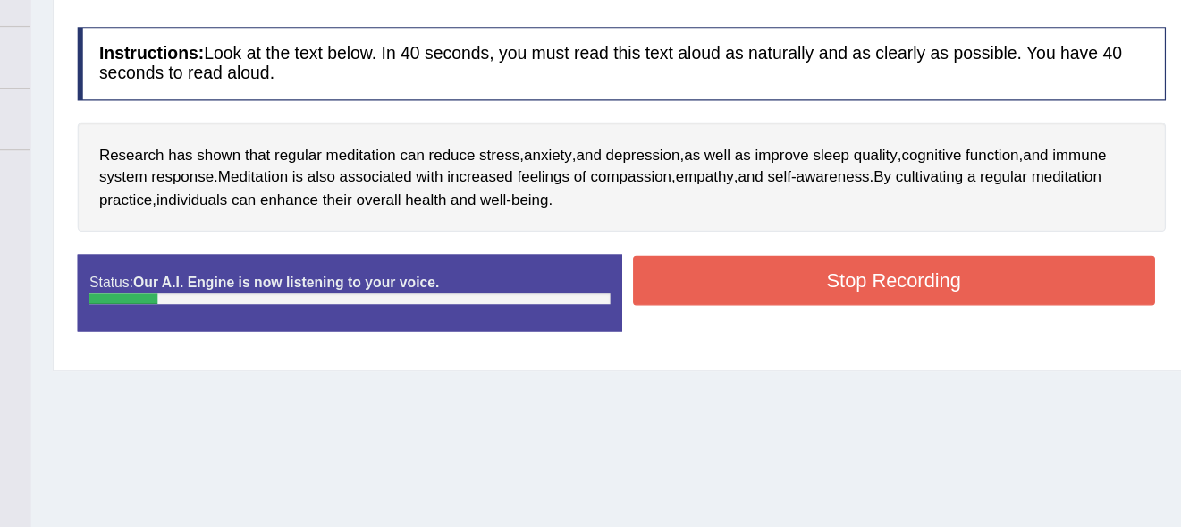
click at [913, 308] on button "Stop Recording" at bounding box center [919, 323] width 432 height 41
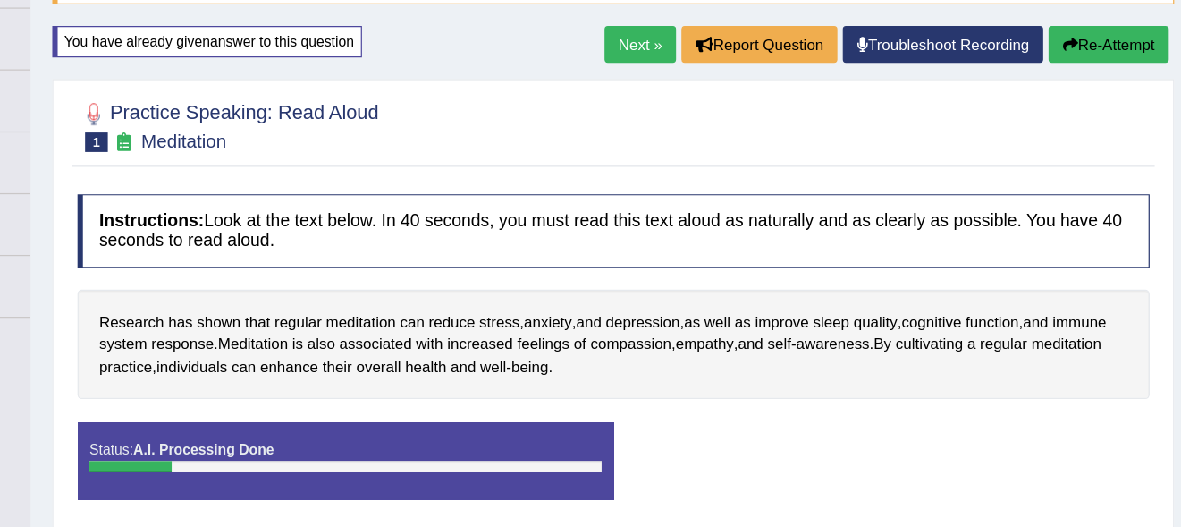
scroll to position [179, 0]
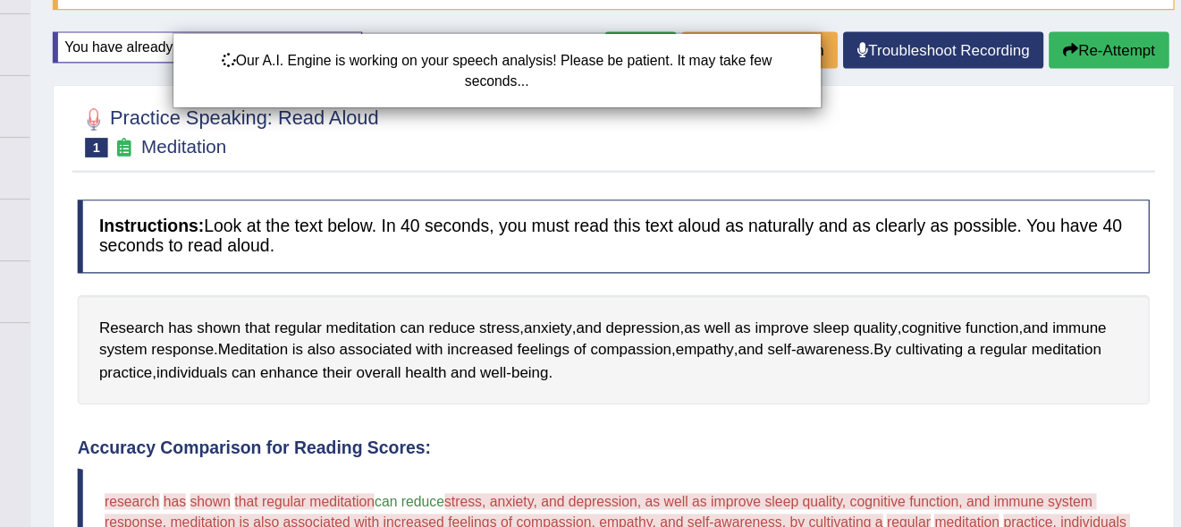
click at [1099, 45] on div "Our A.I. Engine is working on your speech analysis! Please be patient. It may t…" at bounding box center [590, 263] width 1181 height 527
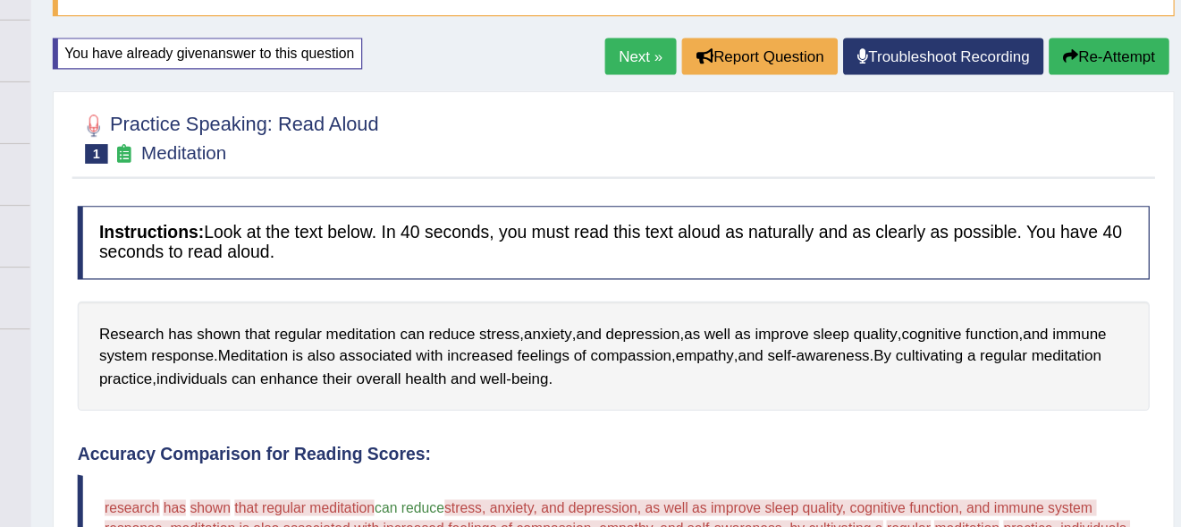
scroll to position [171, 0]
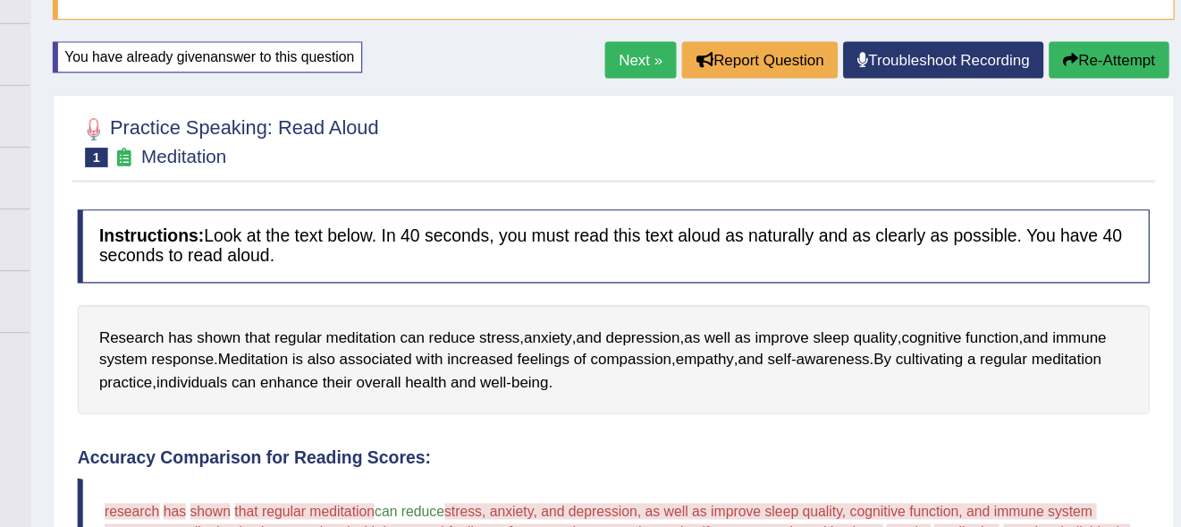
click at [1081, 40] on button "Re-Attempt" at bounding box center [1095, 49] width 99 height 30
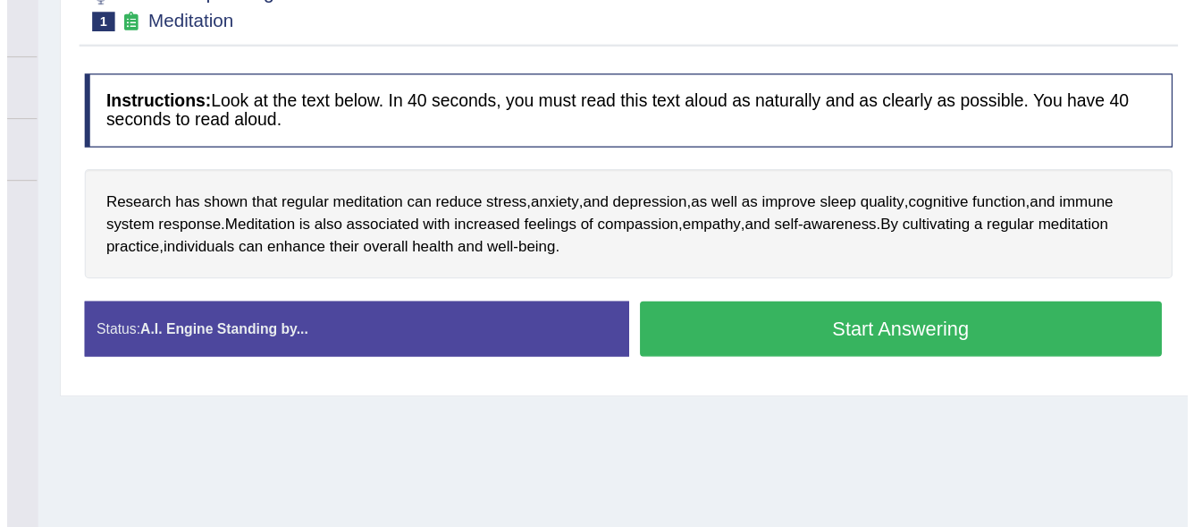
scroll to position [221, 0]
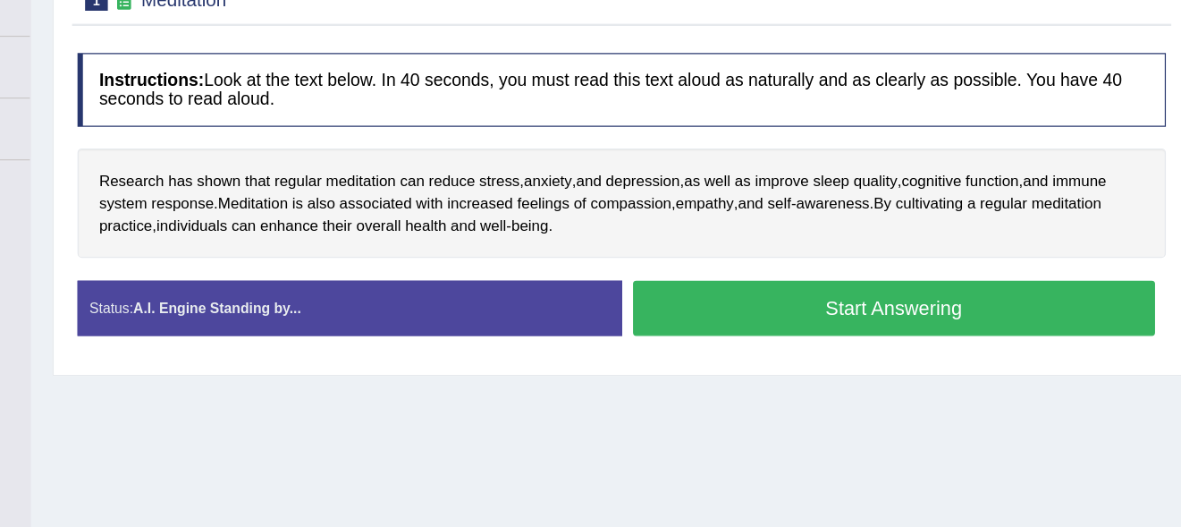
click at [857, 357] on button "Start Answering" at bounding box center [919, 347] width 432 height 46
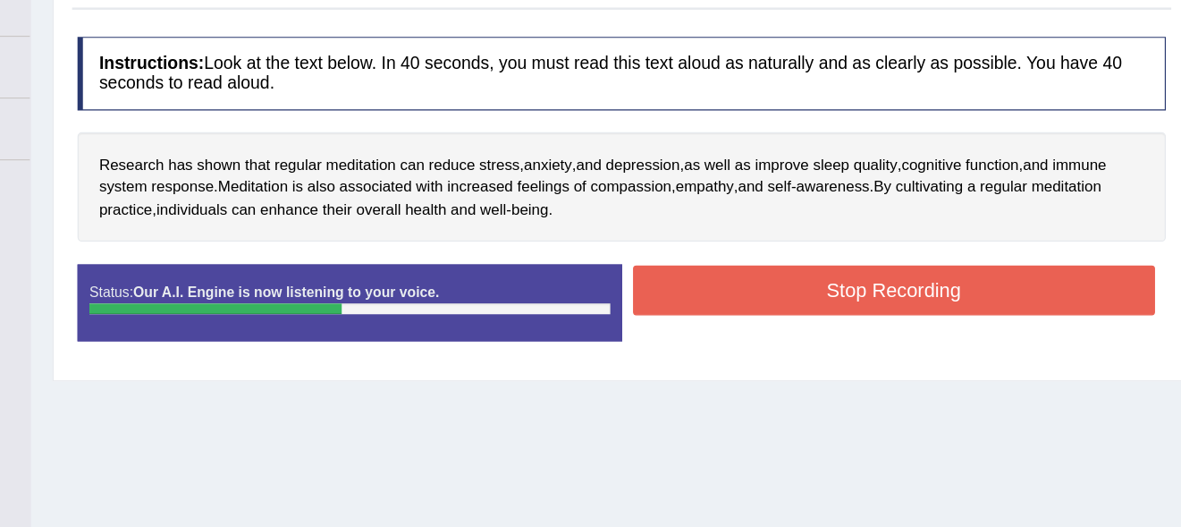
click at [868, 325] on button "Stop Recording" at bounding box center [919, 331] width 432 height 41
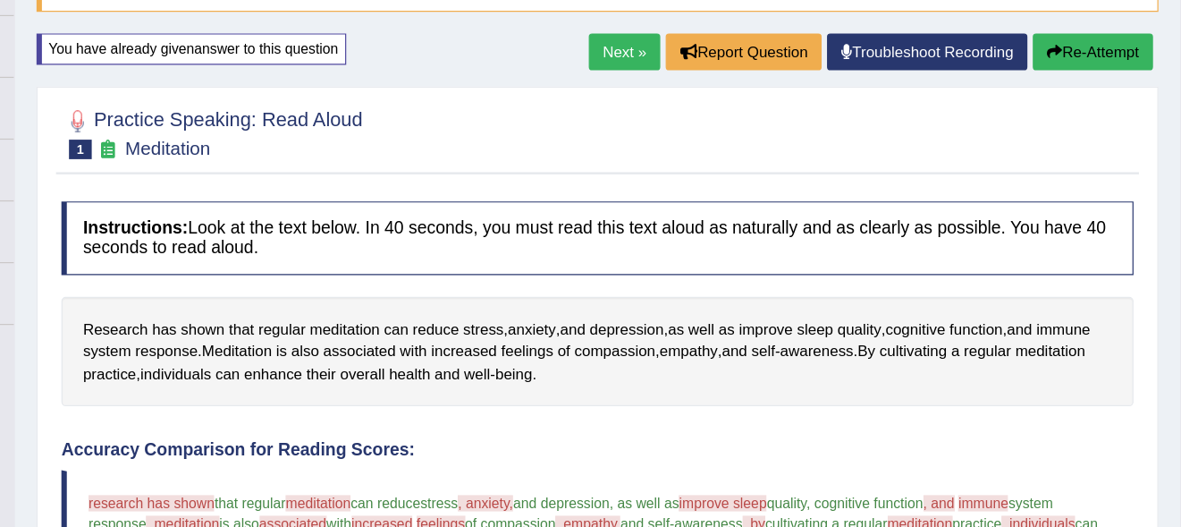
scroll to position [176, 0]
click at [1077, 39] on button "Re-Attempt" at bounding box center [1095, 44] width 99 height 30
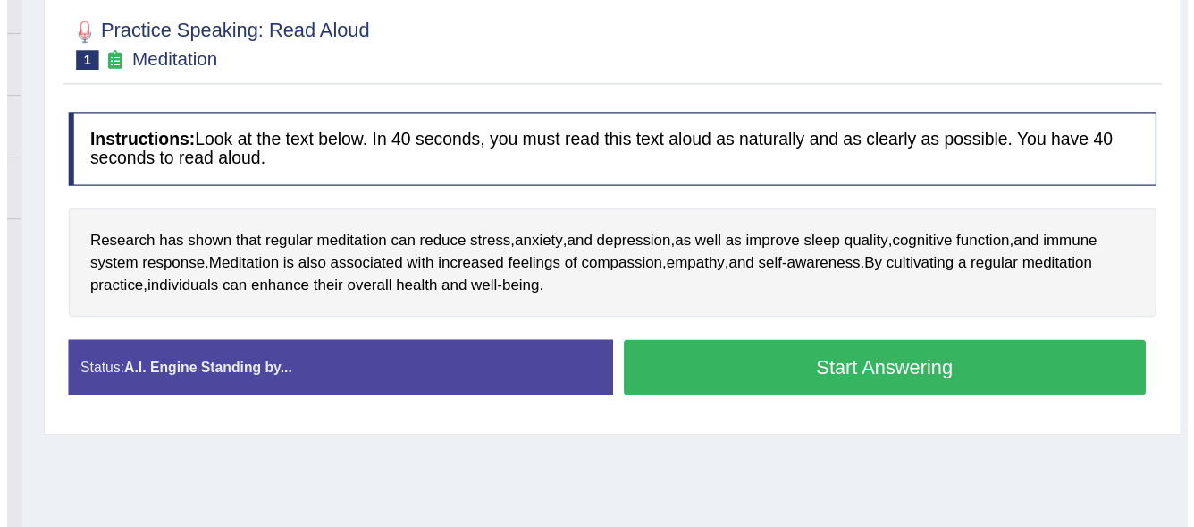
scroll to position [190, 0]
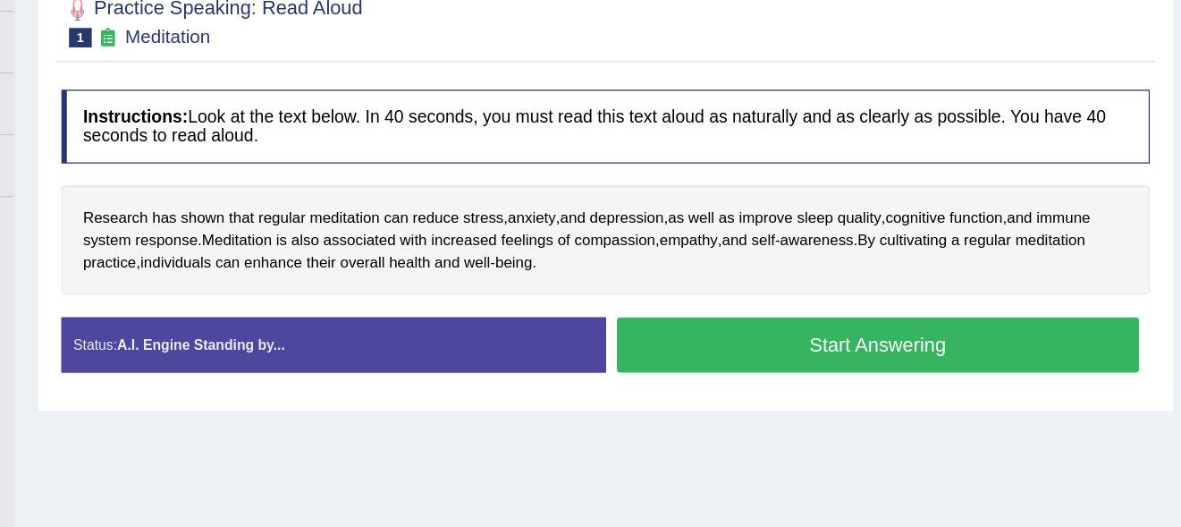
click at [836, 374] on button "Start Answering" at bounding box center [919, 377] width 432 height 46
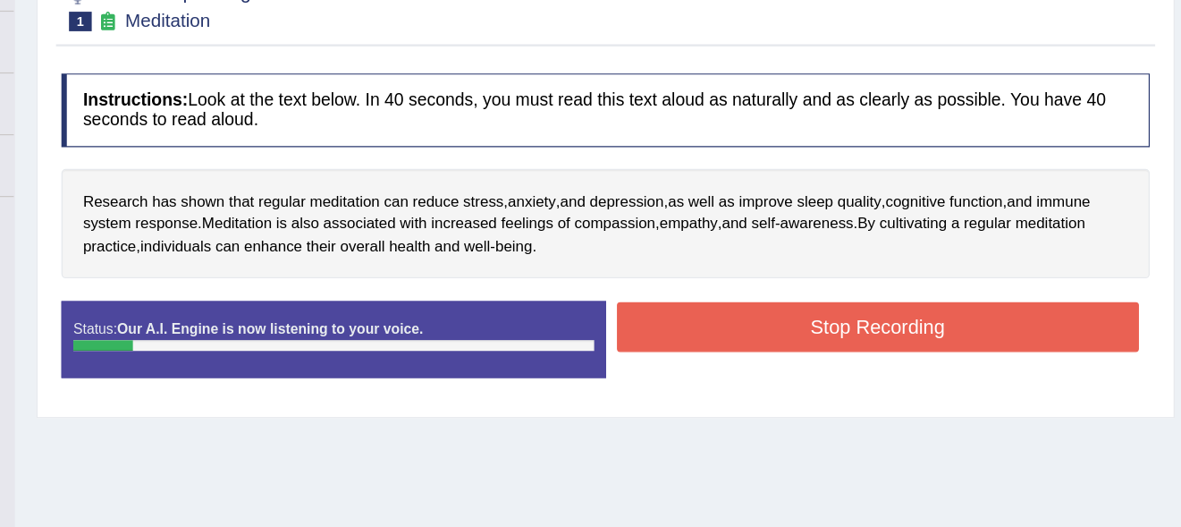
click at [836, 374] on button "Stop Recording" at bounding box center [919, 362] width 432 height 41
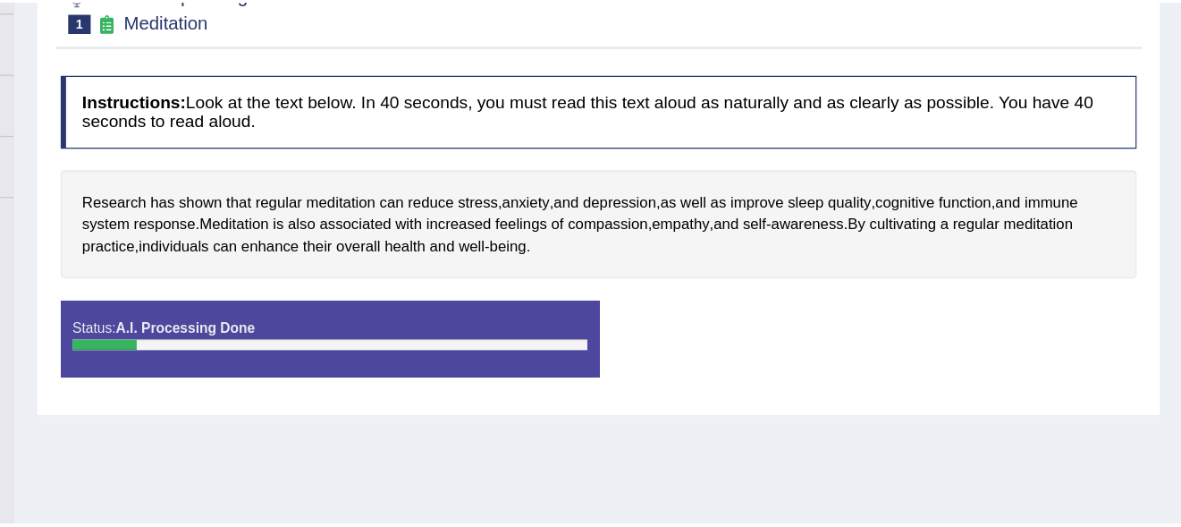
scroll to position [190, 0]
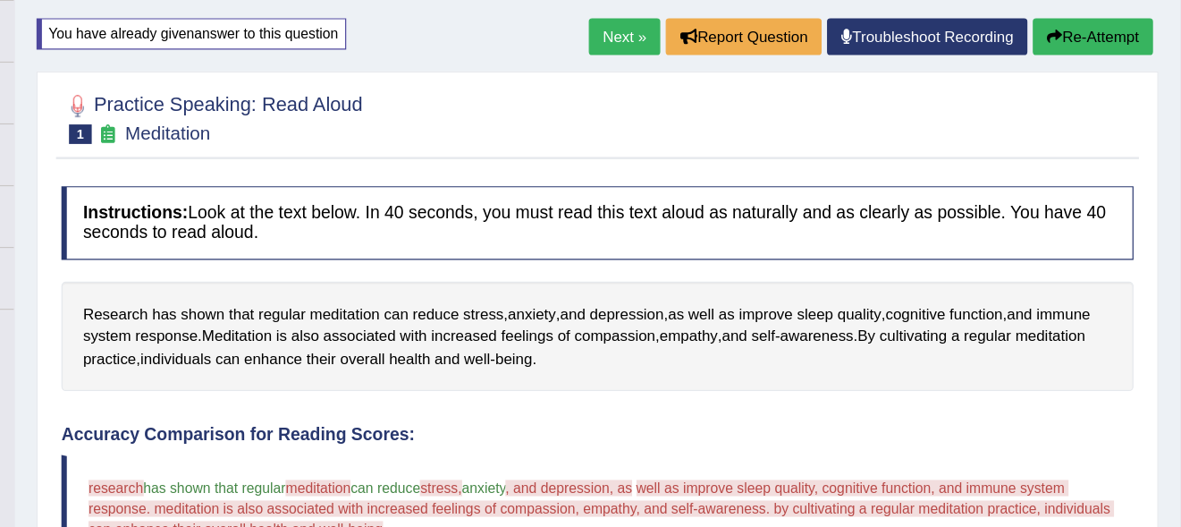
click at [1098, 22] on button "Re-Attempt" at bounding box center [1095, 30] width 99 height 30
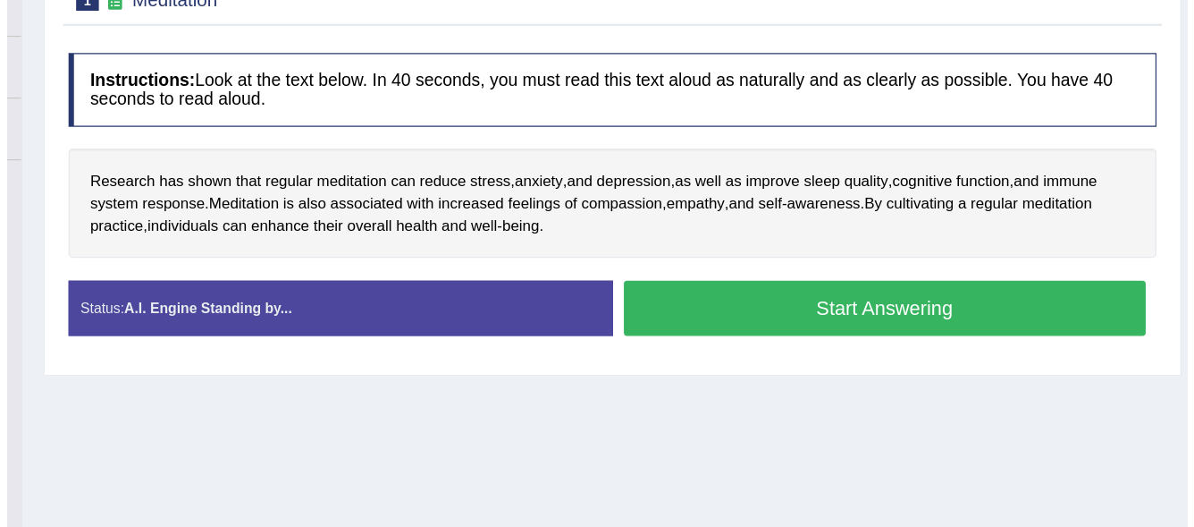
scroll to position [223, 0]
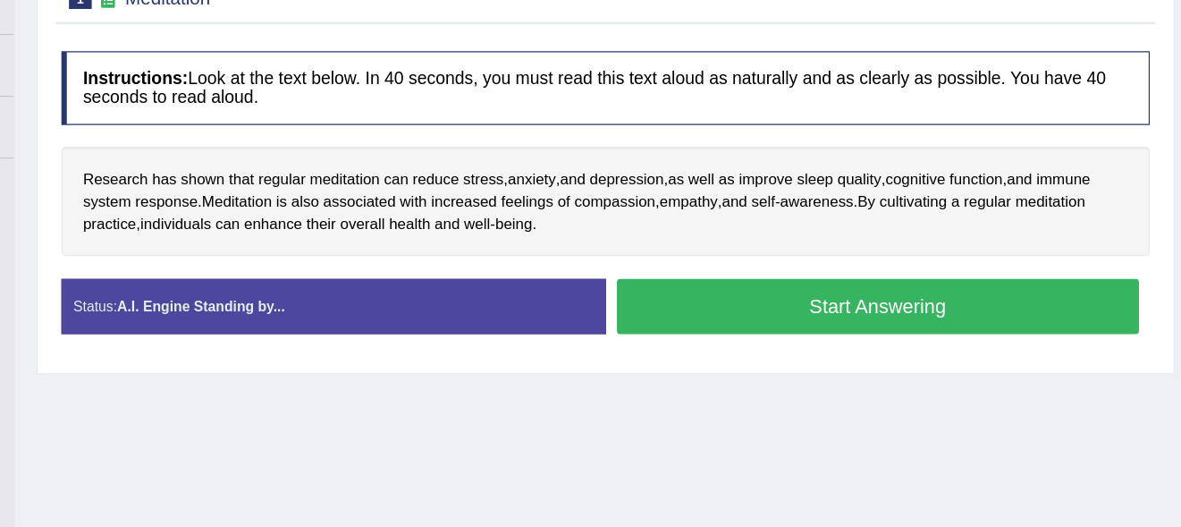
click at [813, 343] on button "Start Answering" at bounding box center [919, 345] width 432 height 46
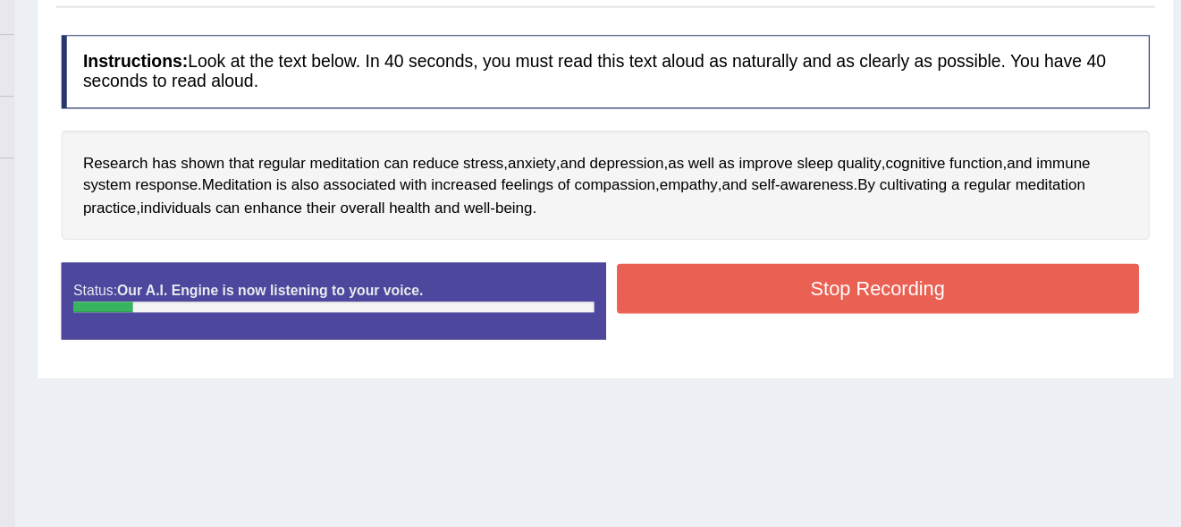
click at [813, 343] on button "Stop Recording" at bounding box center [919, 329] width 432 height 41
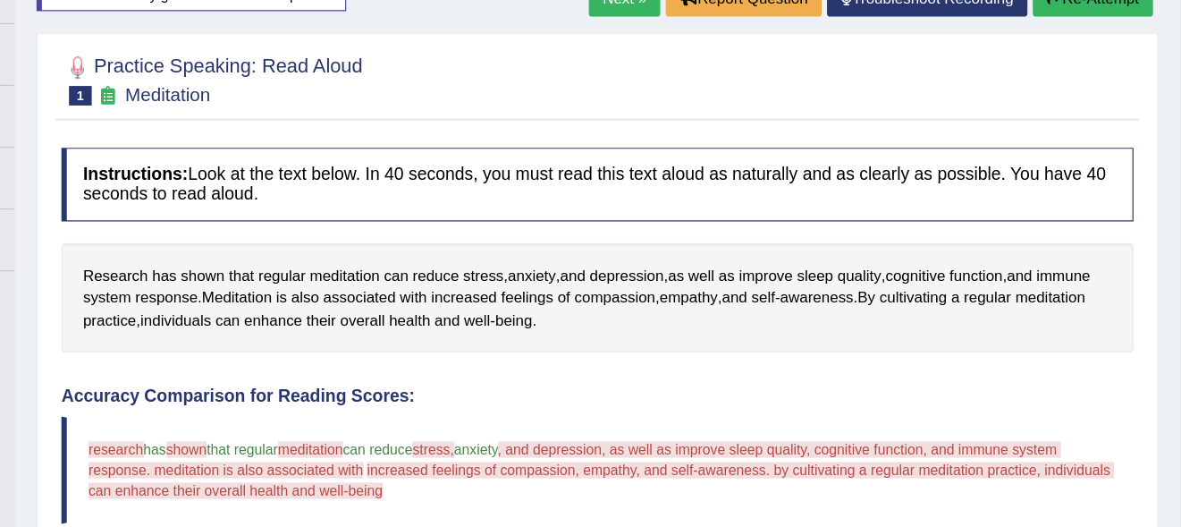
scroll to position [192, 0]
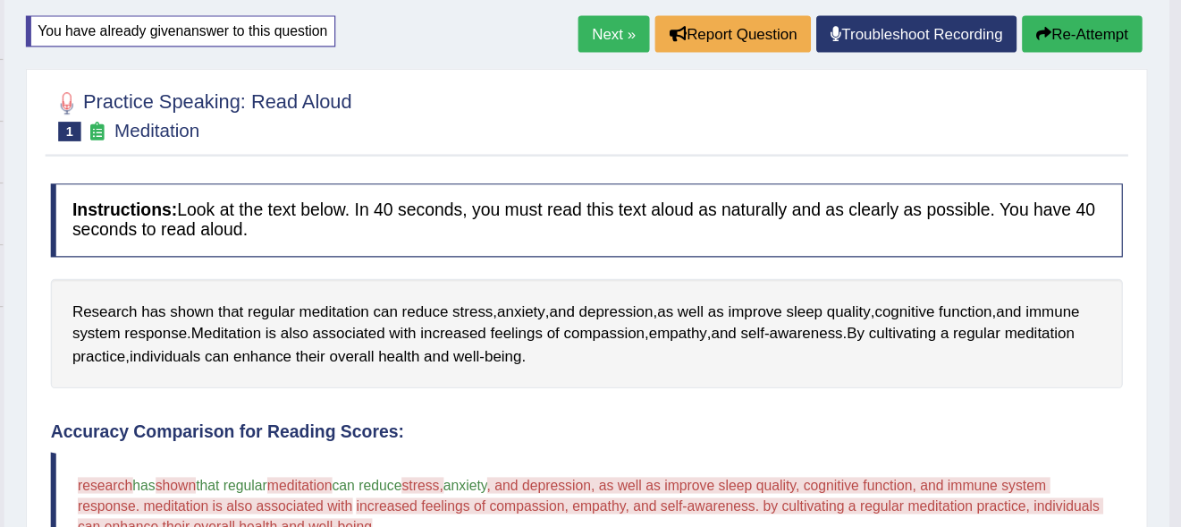
click at [1092, 29] on button "Re-Attempt" at bounding box center [1095, 28] width 99 height 30
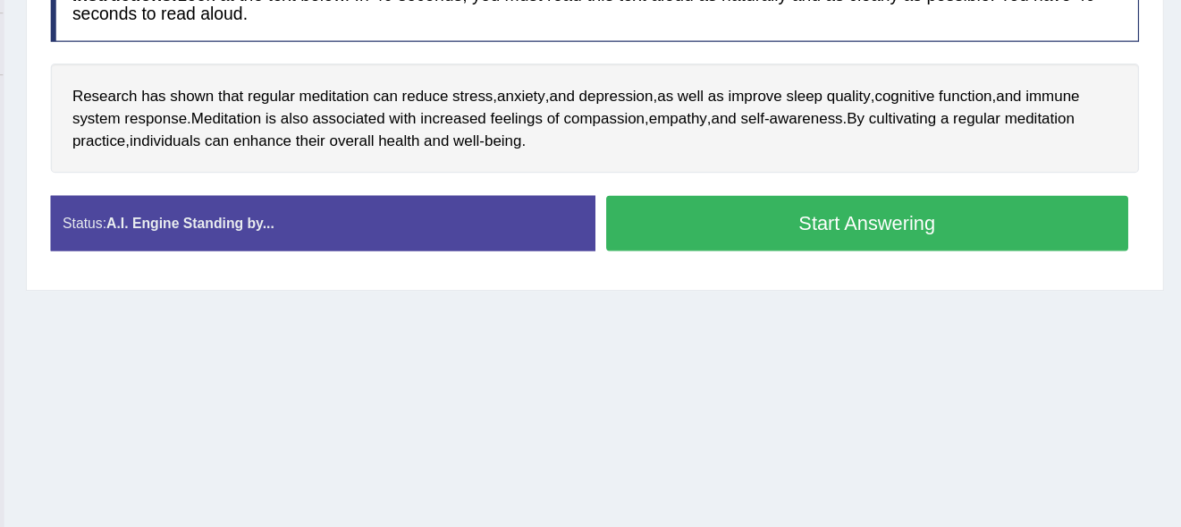
scroll to position [295, 0]
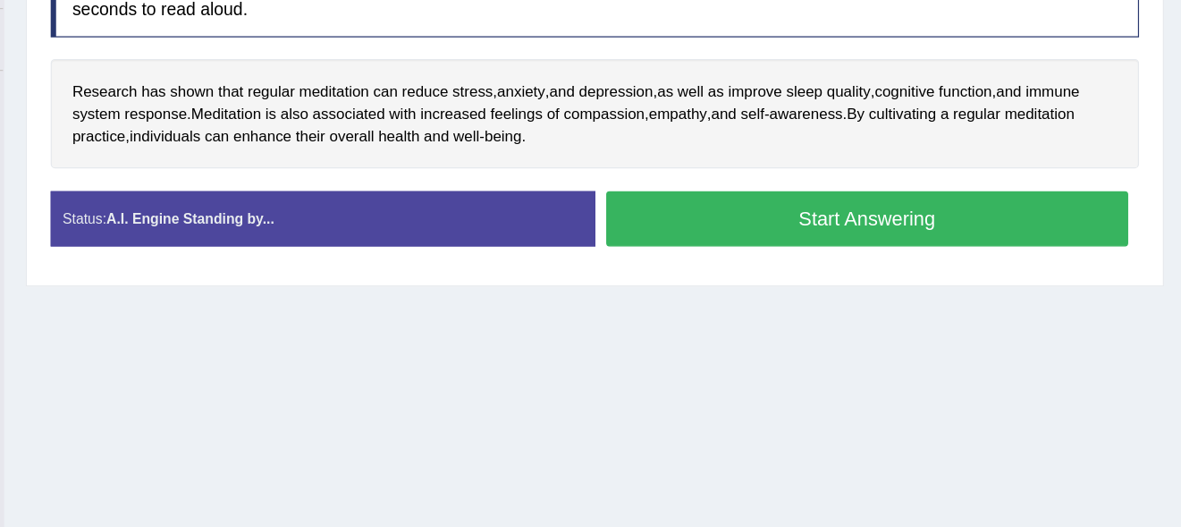
click at [901, 273] on button "Start Answering" at bounding box center [919, 272] width 432 height 46
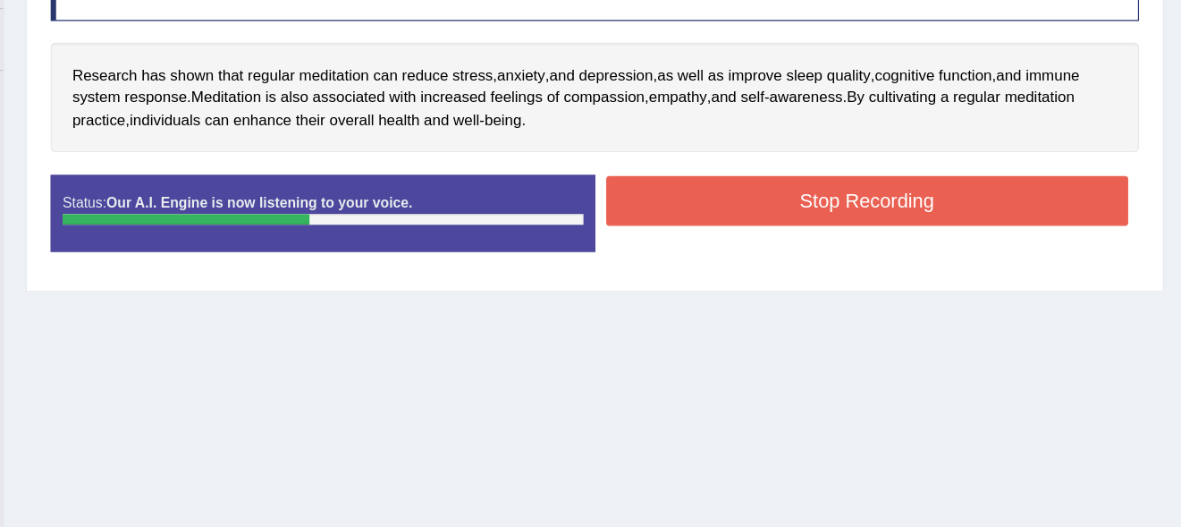
click at [901, 258] on button "Stop Recording" at bounding box center [919, 257] width 432 height 41
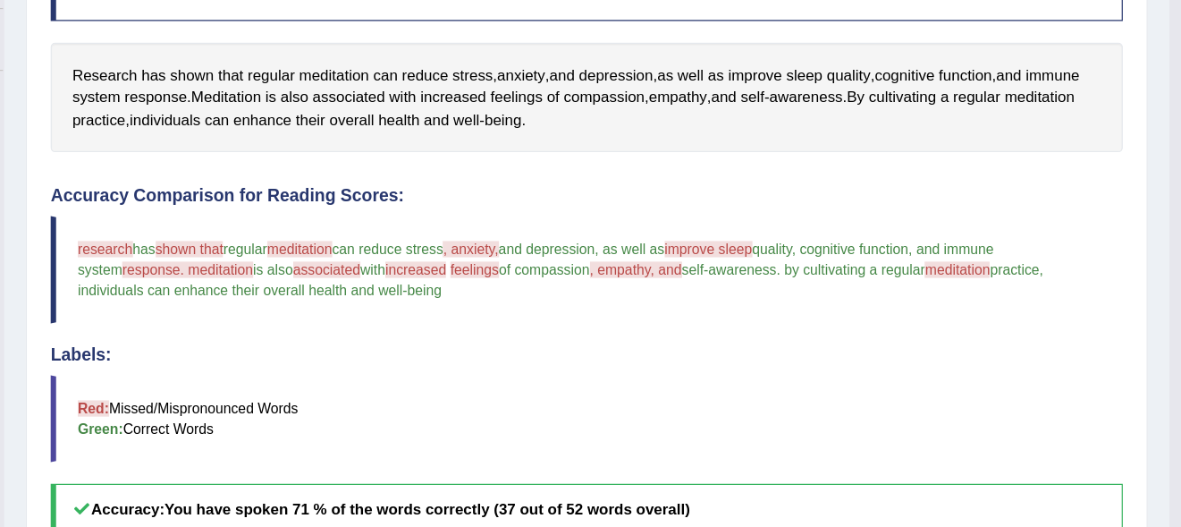
click at [814, 293] on span "improve sleep" at bounding box center [787, 297] width 72 height 13
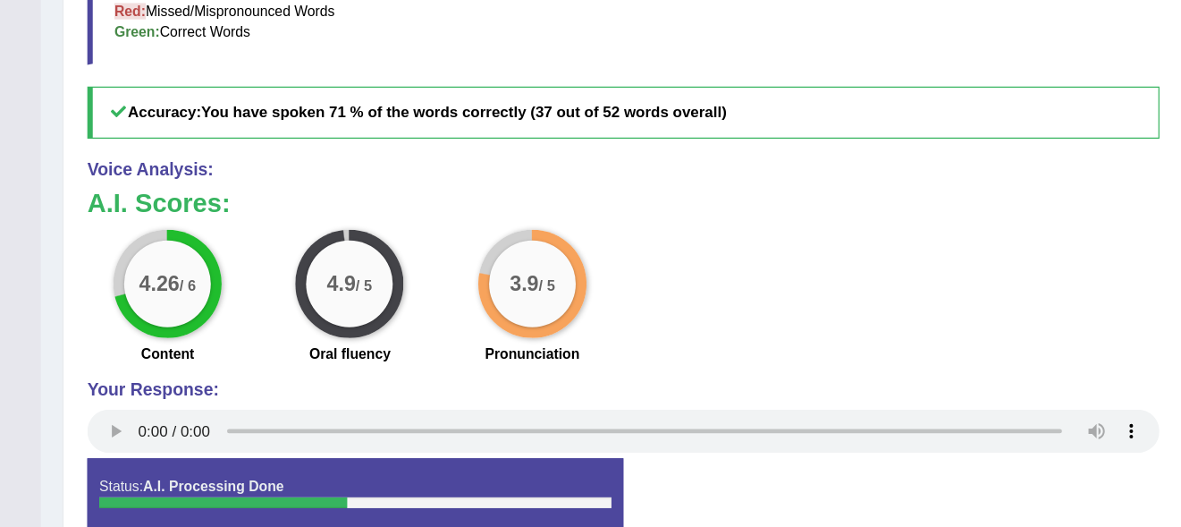
scroll to position [623, 0]
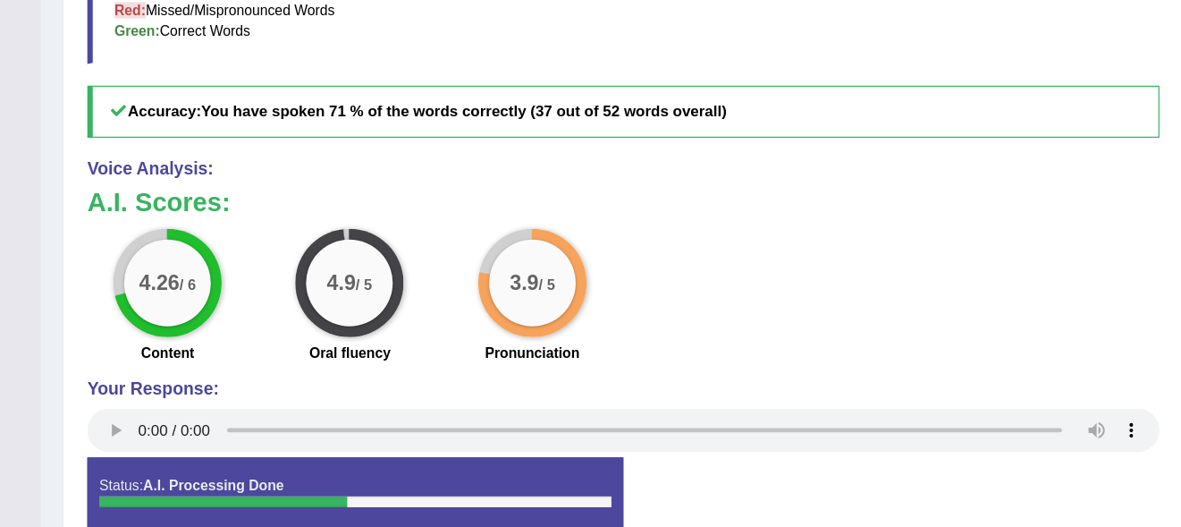
drag, startPoint x: 548, startPoint y: 215, endPoint x: 694, endPoint y: 528, distance: 345.2
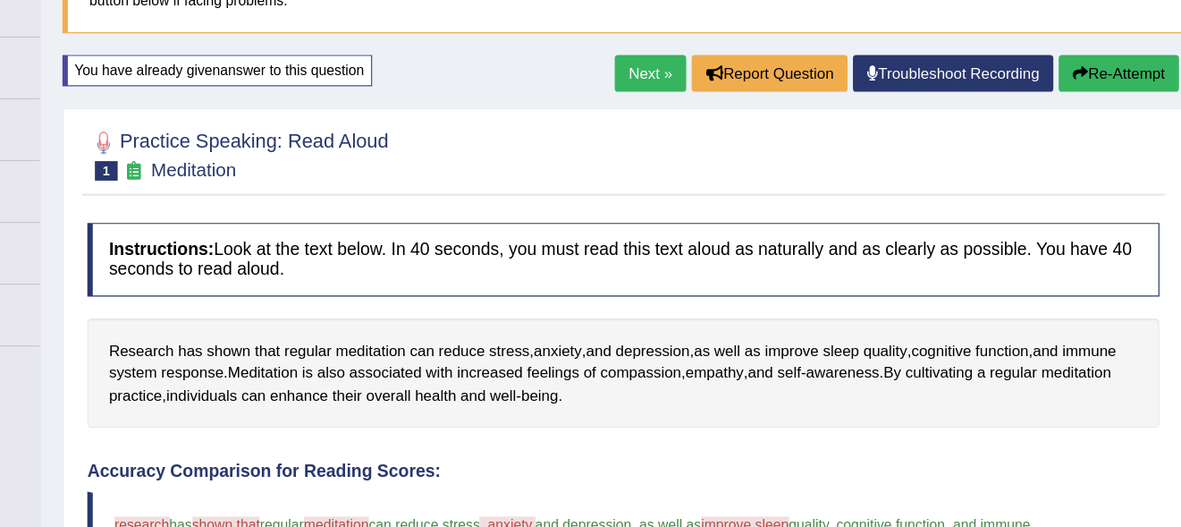
scroll to position [0, 0]
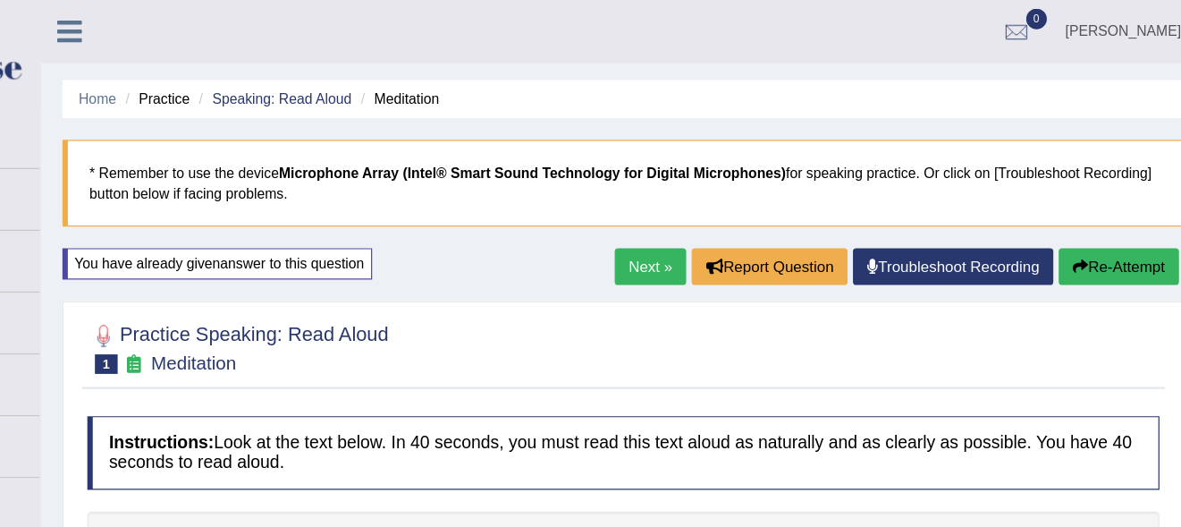
click at [1082, 223] on button "Re-Attempt" at bounding box center [1095, 220] width 99 height 30
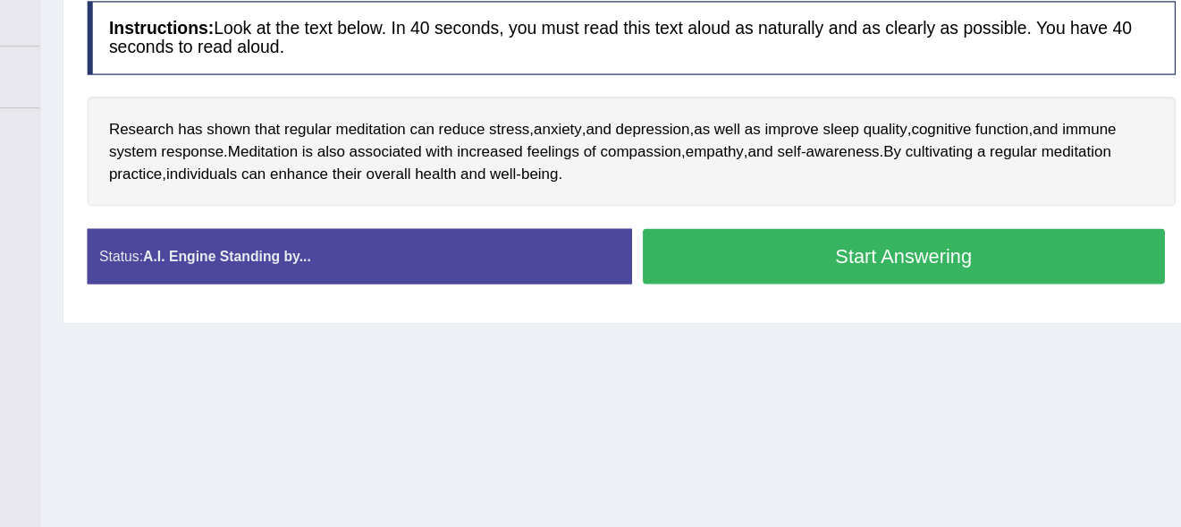
scroll to position [264, 0]
click at [855, 288] on button "Start Answering" at bounding box center [919, 304] width 432 height 46
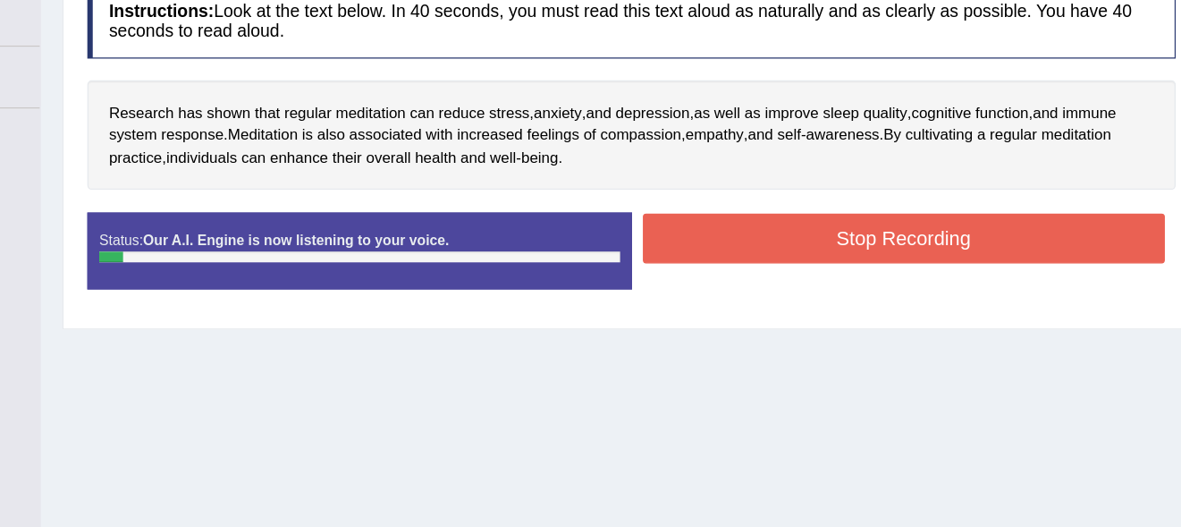
click at [855, 288] on button "Stop Recording" at bounding box center [919, 288] width 432 height 41
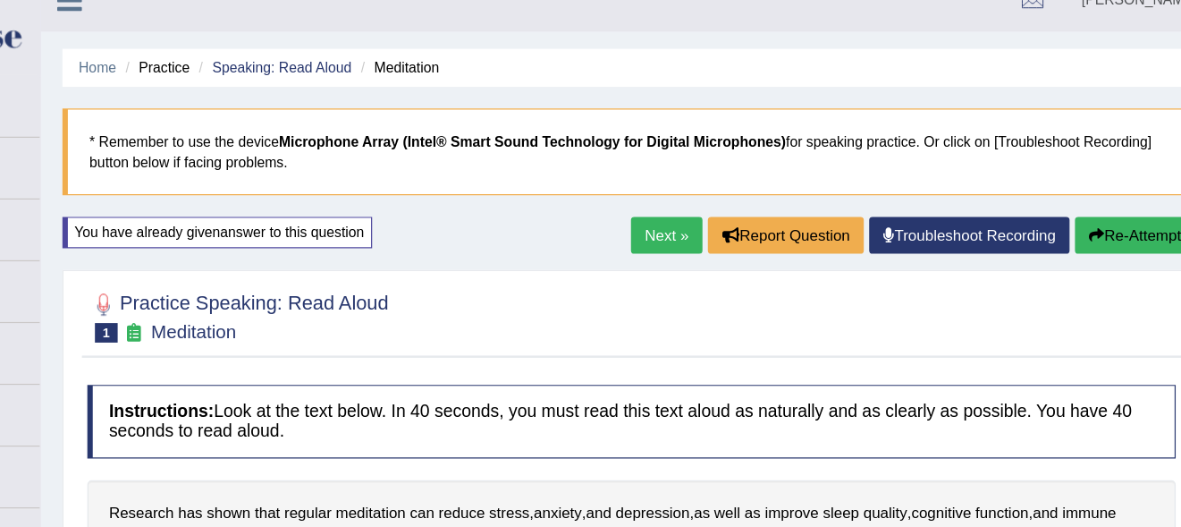
scroll to position [7, 0]
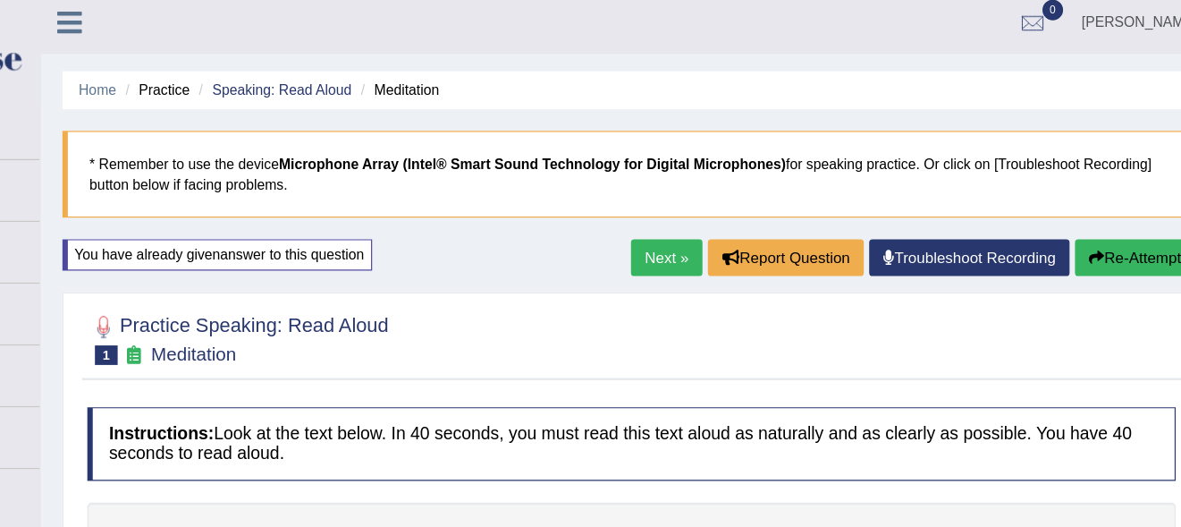
click at [1078, 207] on icon "button" at bounding box center [1077, 213] width 13 height 13
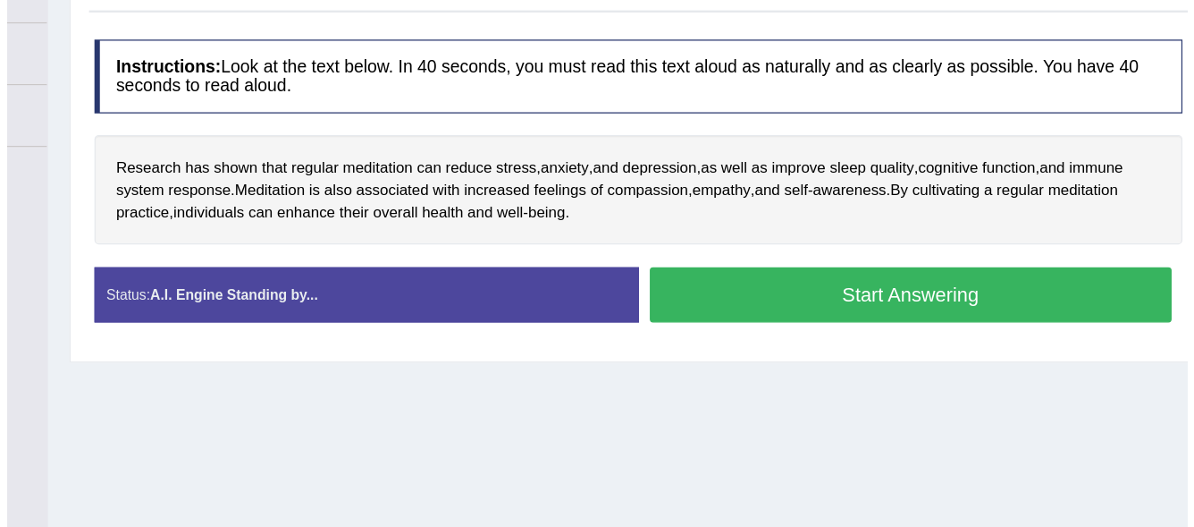
scroll to position [290, 0]
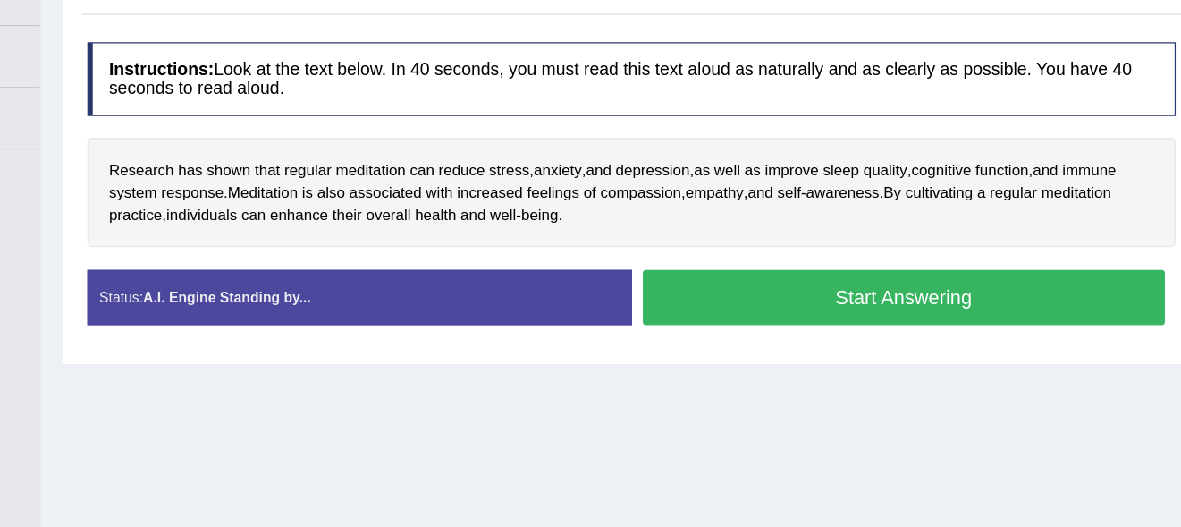
click at [831, 284] on button "Start Answering" at bounding box center [919, 278] width 432 height 46
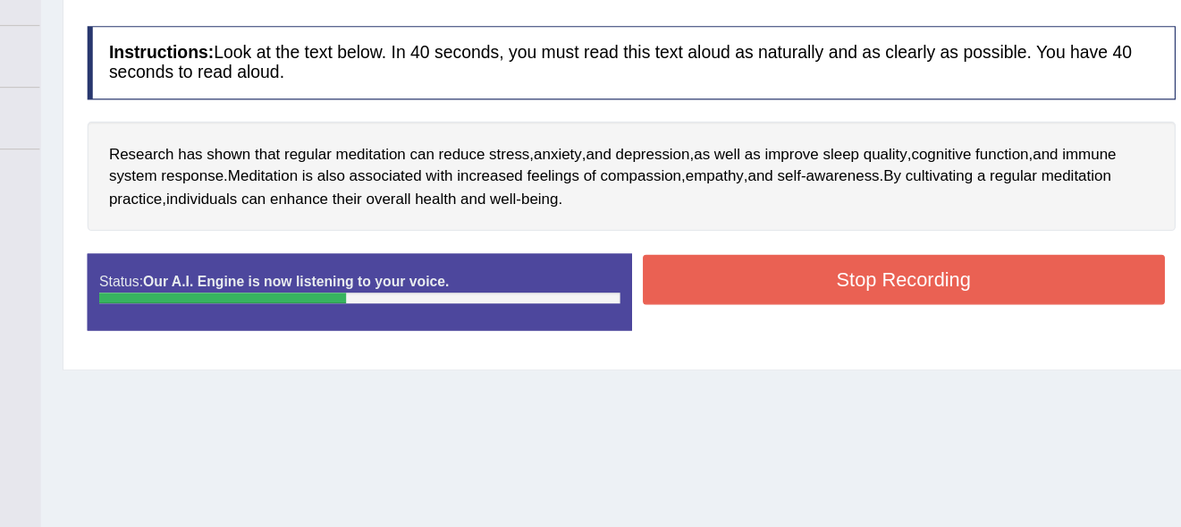
click at [833, 253] on button "Stop Recording" at bounding box center [919, 262] width 432 height 41
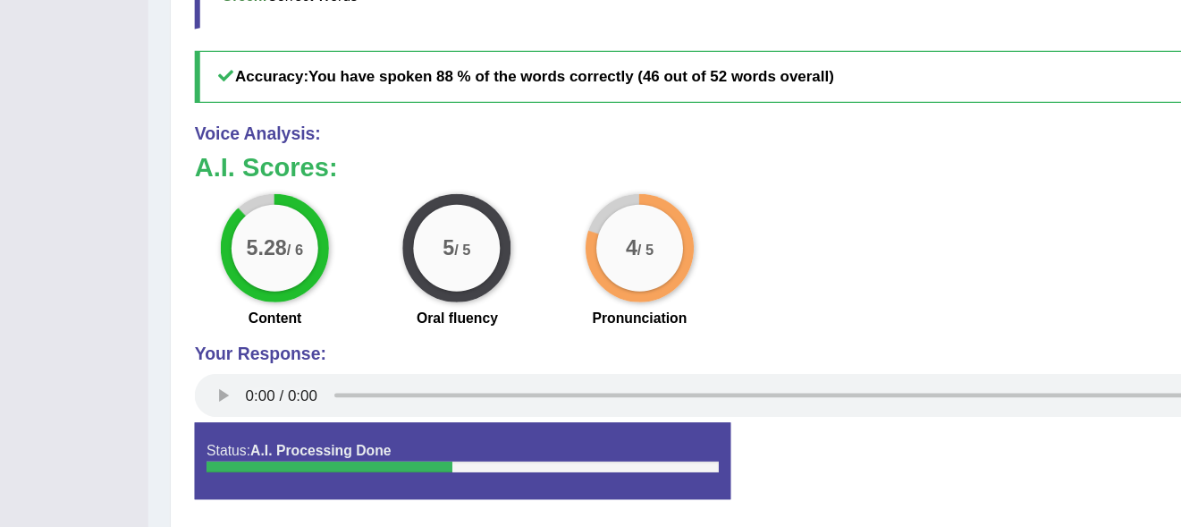
scroll to position [715, 0]
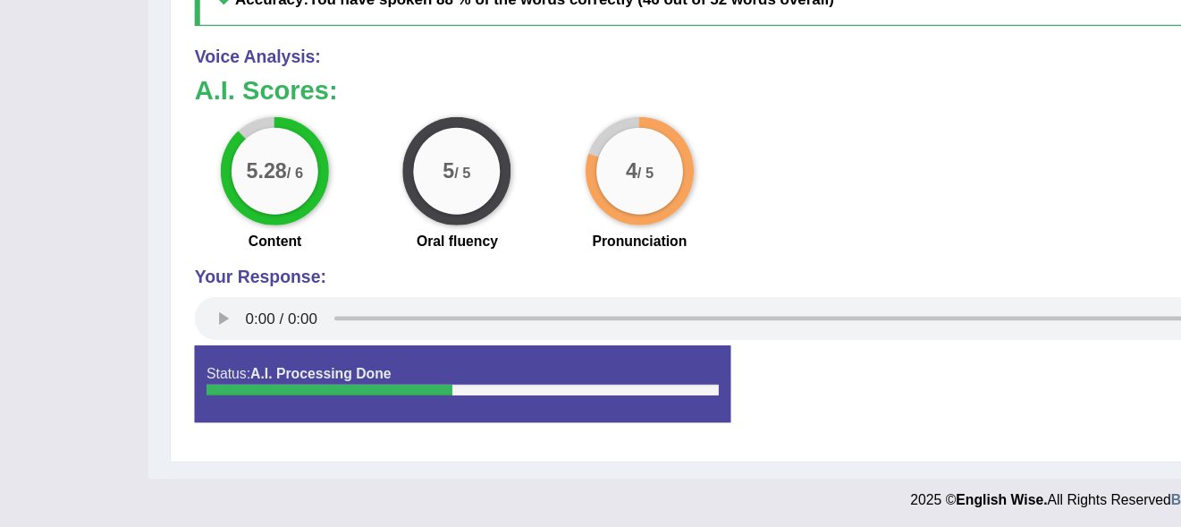
drag, startPoint x: 532, startPoint y: 107, endPoint x: 546, endPoint y: 413, distance: 306.1
click at [546, 413] on div "Instructions: Look at the text below. In 40 seconds, you must read this text al…" at bounding box center [687, 41] width 894 height 844
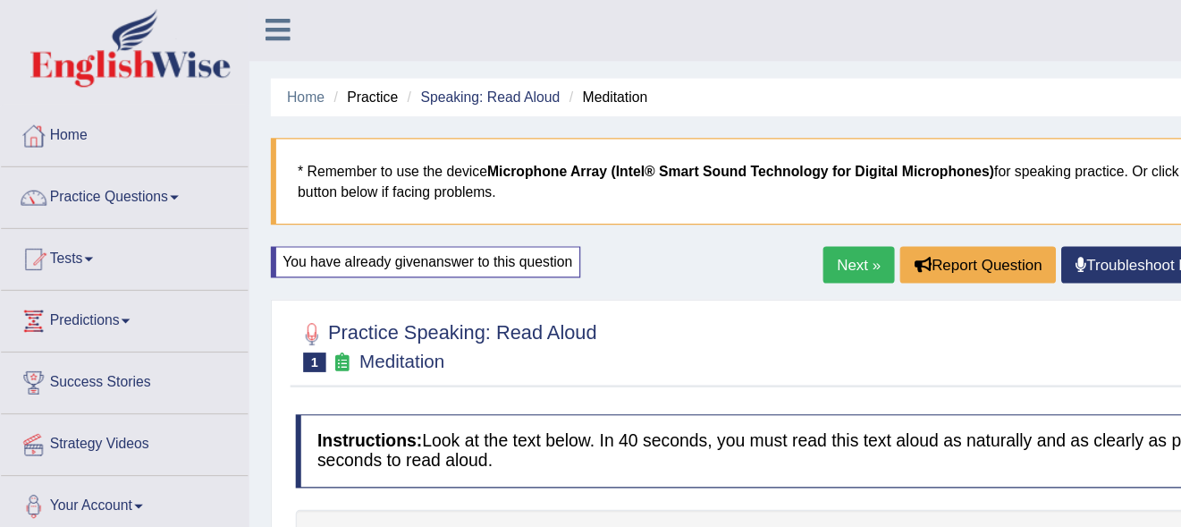
scroll to position [0, 0]
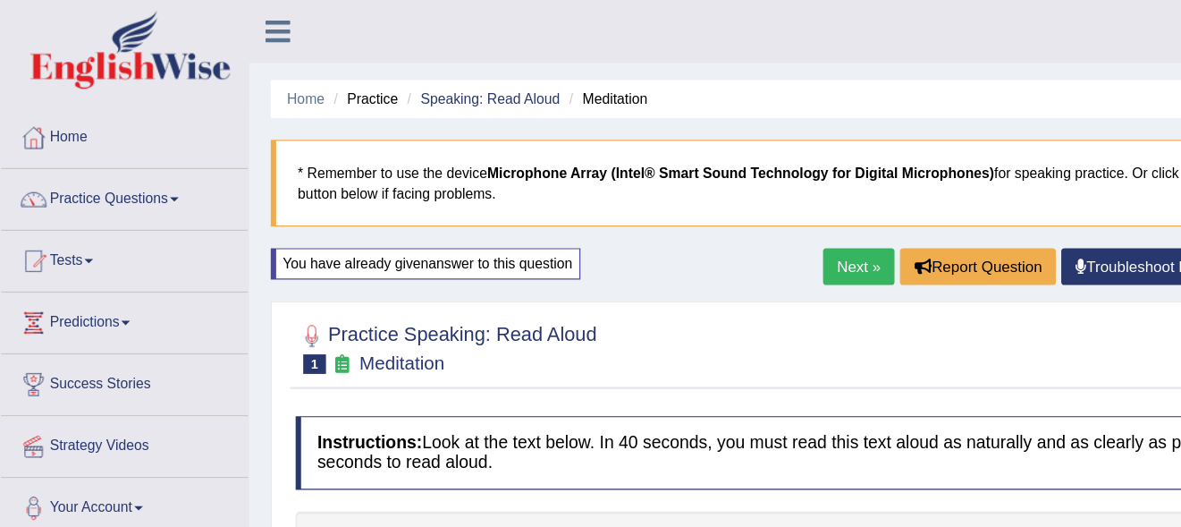
click at [717, 216] on link "Next »" at bounding box center [708, 220] width 59 height 30
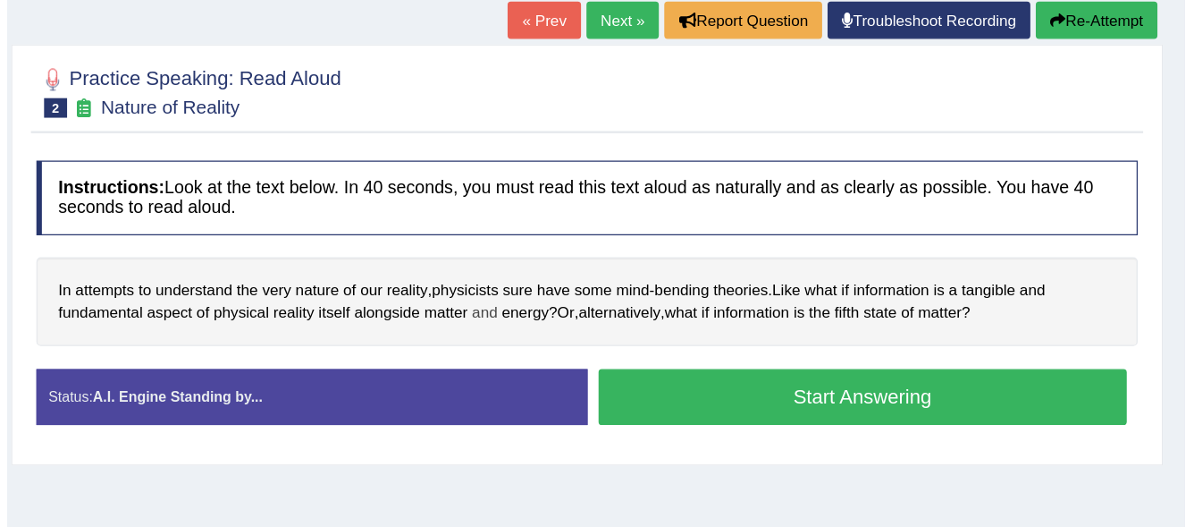
scroll to position [139, 0]
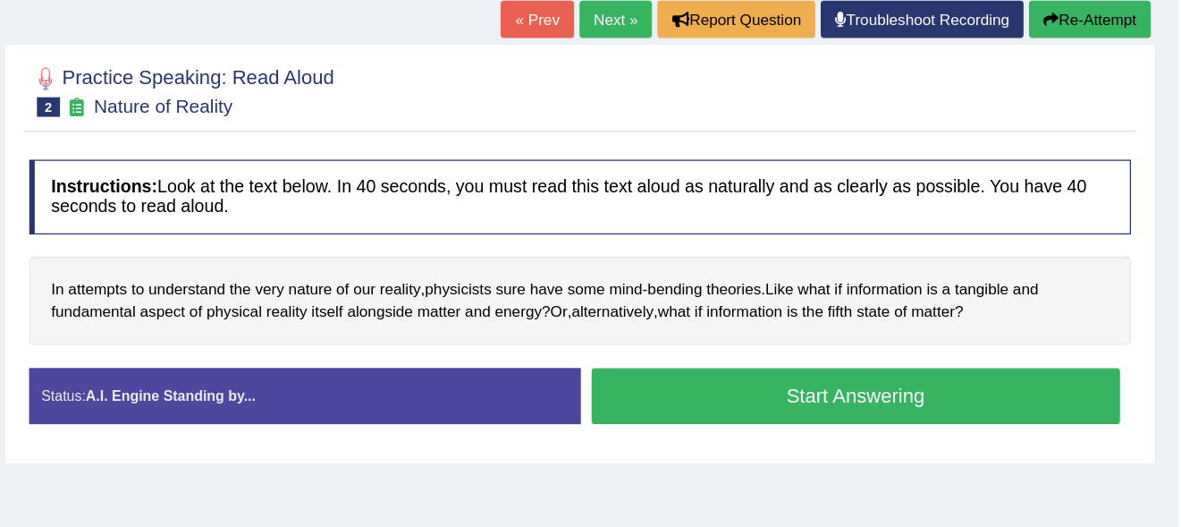
click at [828, 382] on button "Start Answering" at bounding box center [919, 389] width 432 height 46
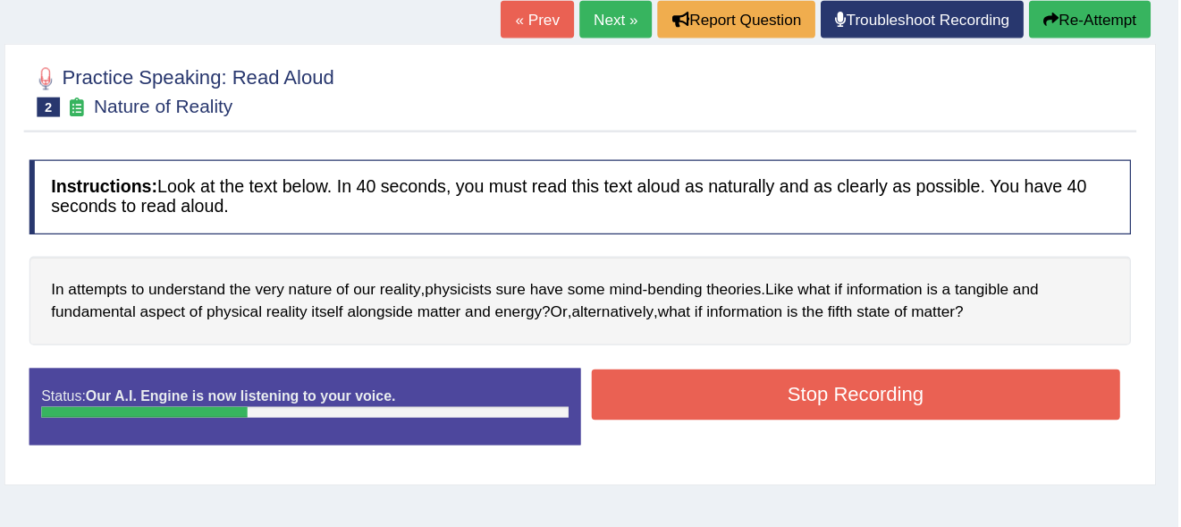
click at [828, 382] on button "Stop Recording" at bounding box center [919, 387] width 432 height 41
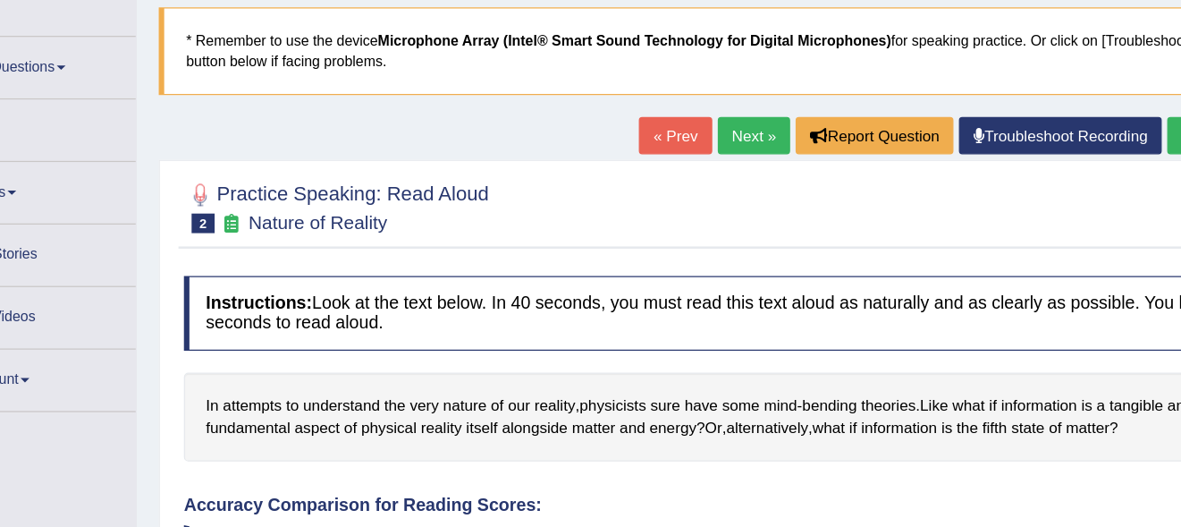
scroll to position [0, 0]
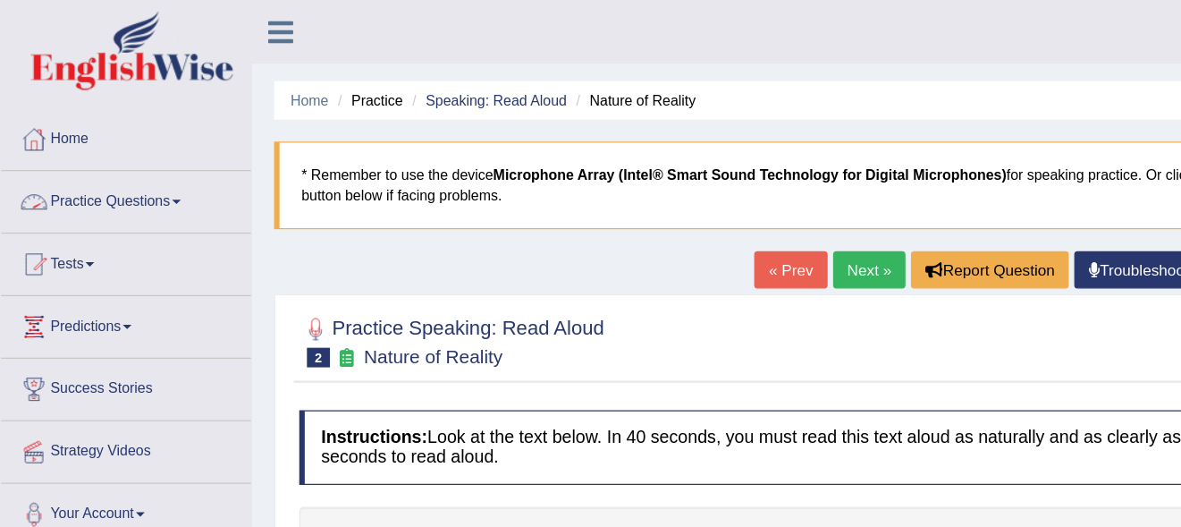
click at [75, 175] on link "Practice Questions" at bounding box center [103, 161] width 204 height 45
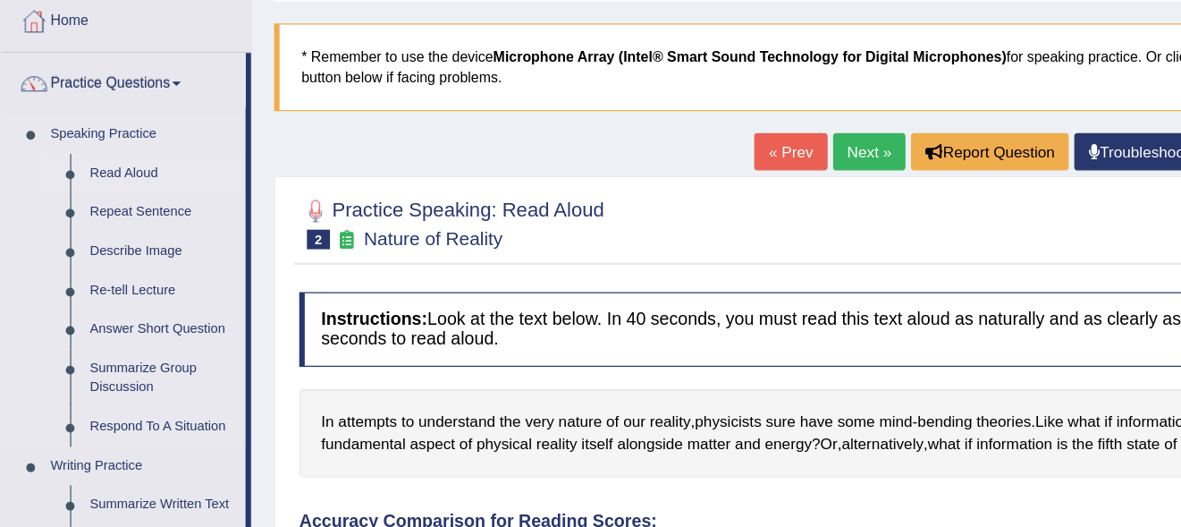
scroll to position [2, 0]
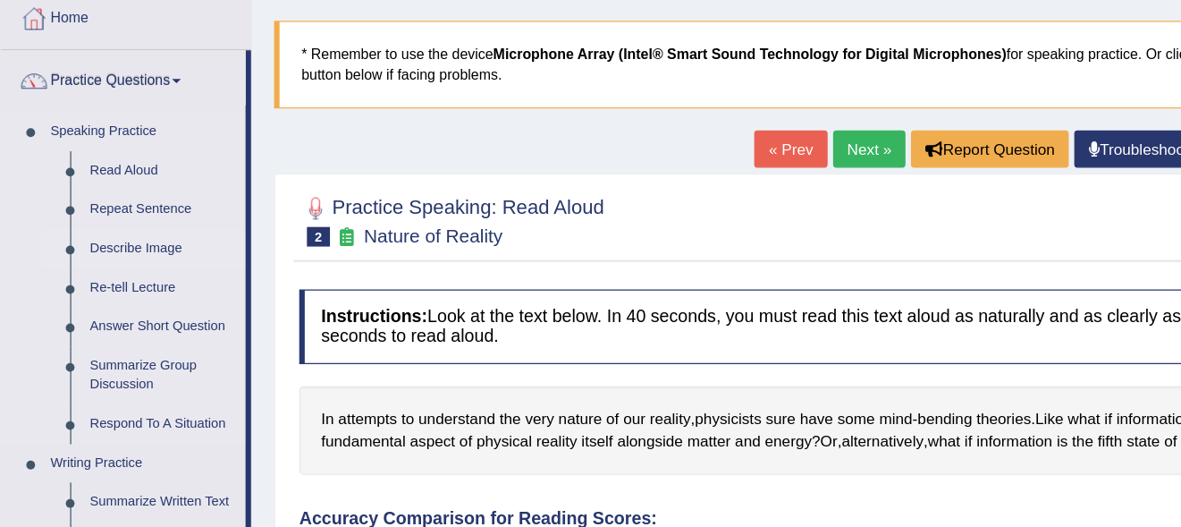
click at [94, 295] on link "Describe Image" at bounding box center [132, 299] width 135 height 32
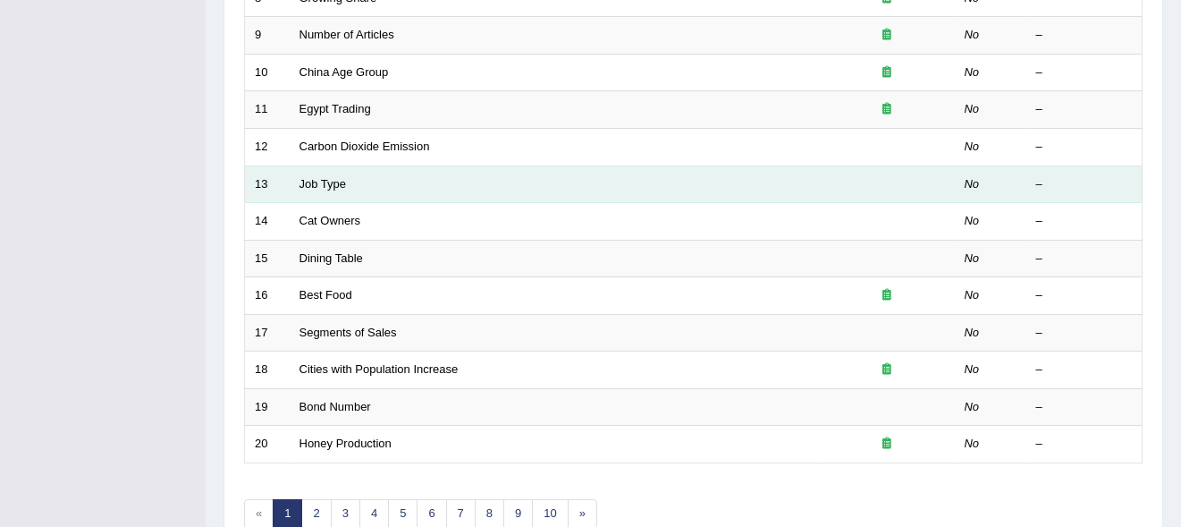
scroll to position [648, 0]
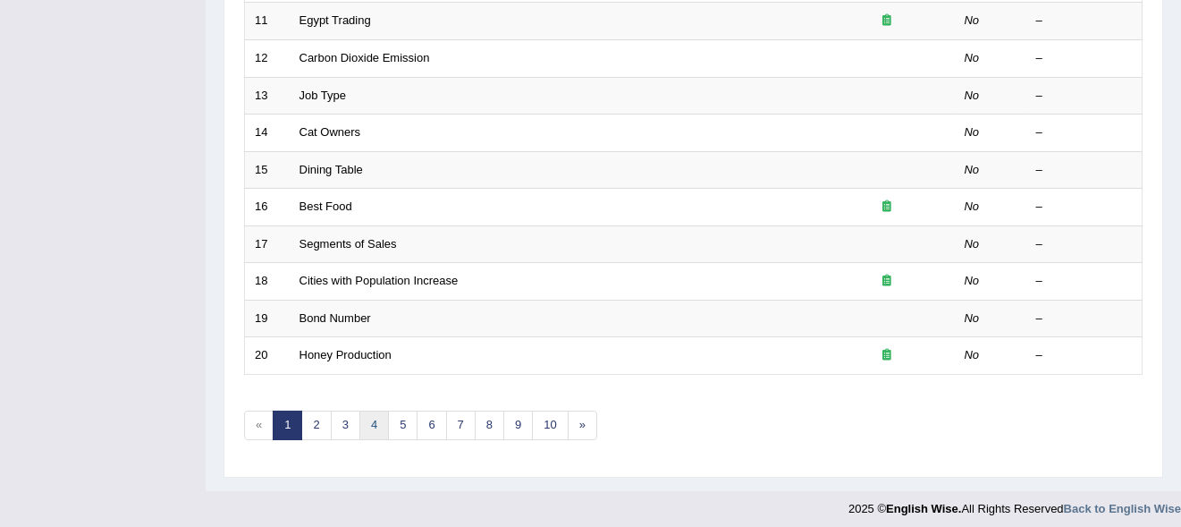
click at [365, 424] on link "4" at bounding box center [374, 425] width 30 height 30
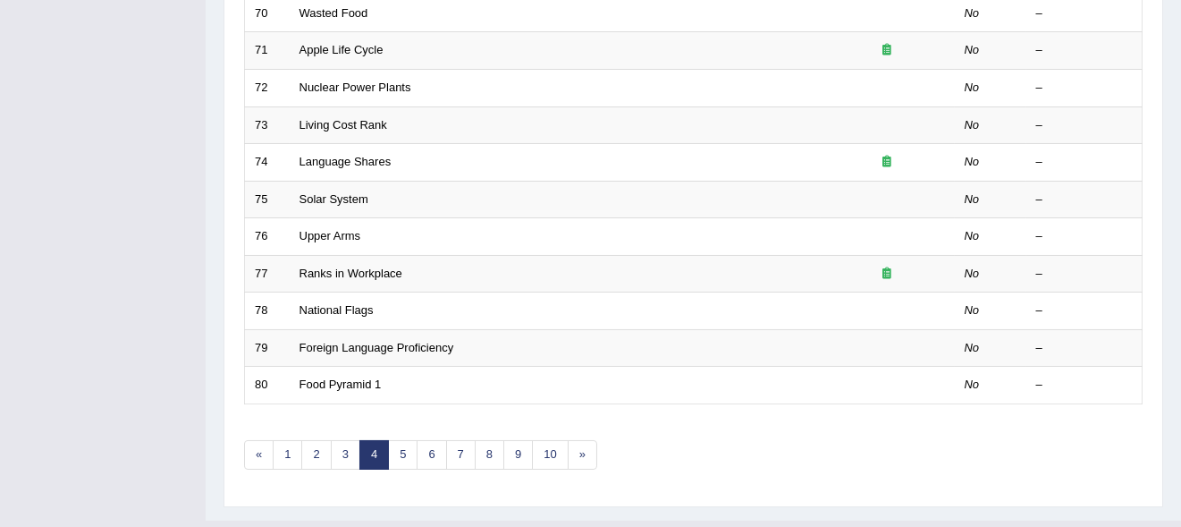
scroll to position [648, 0]
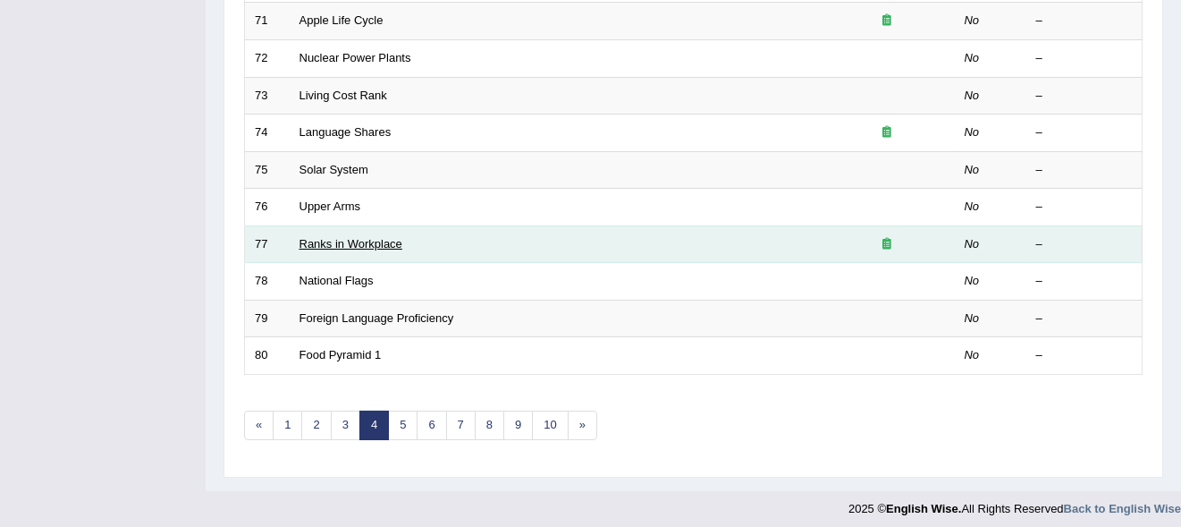
click at [335, 239] on link "Ranks in Workplace" at bounding box center [350, 243] width 103 height 13
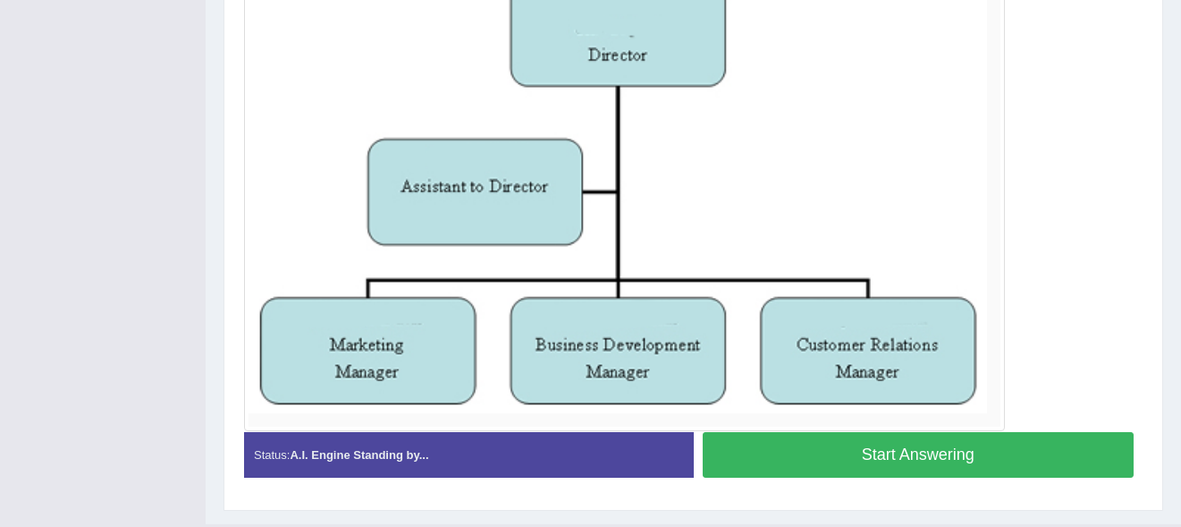
scroll to position [487, 0]
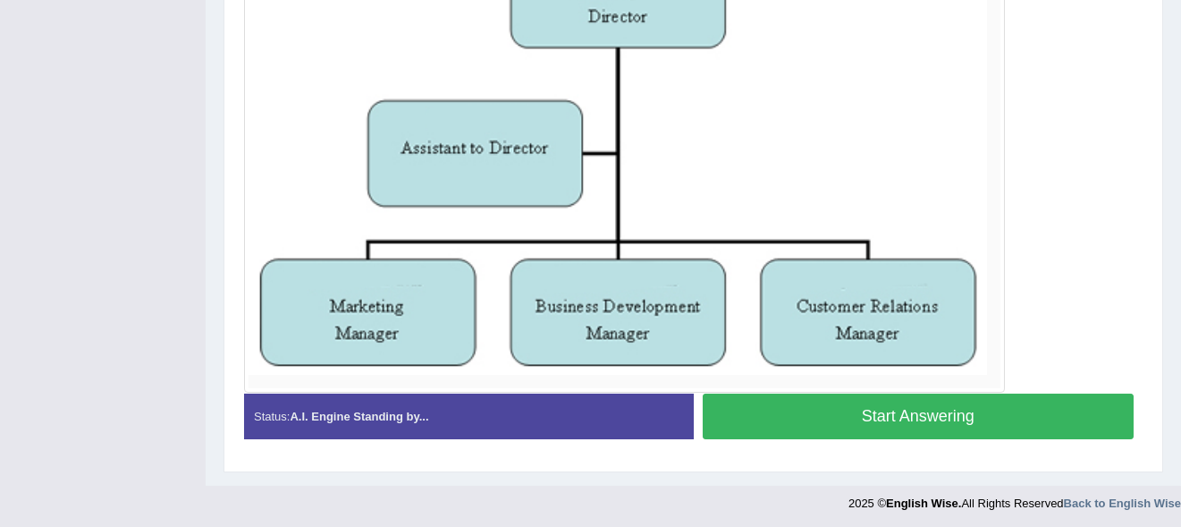
click at [814, 404] on button "Start Answering" at bounding box center [919, 416] width 432 height 46
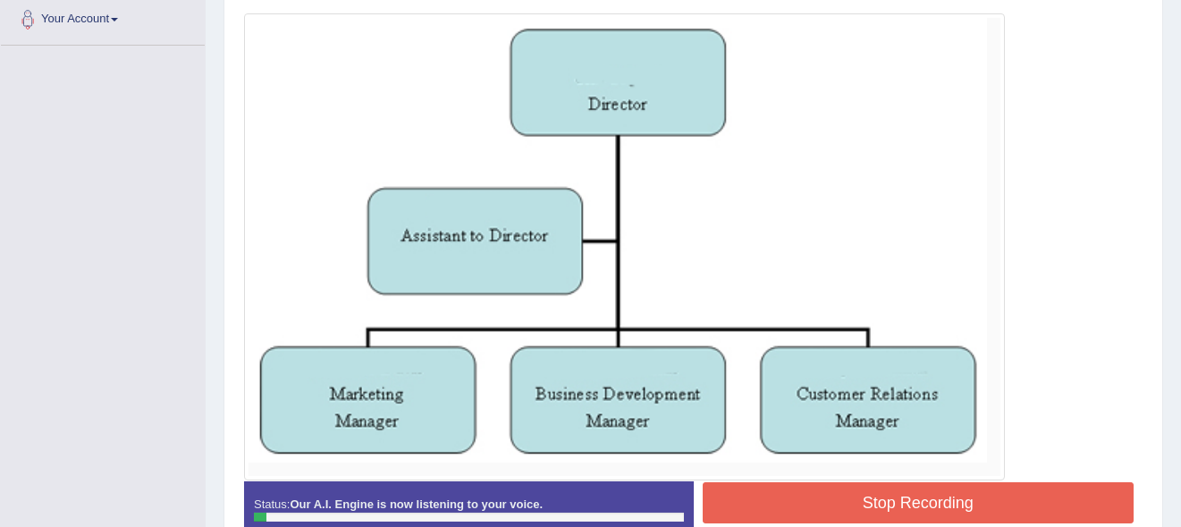
scroll to position [426, 0]
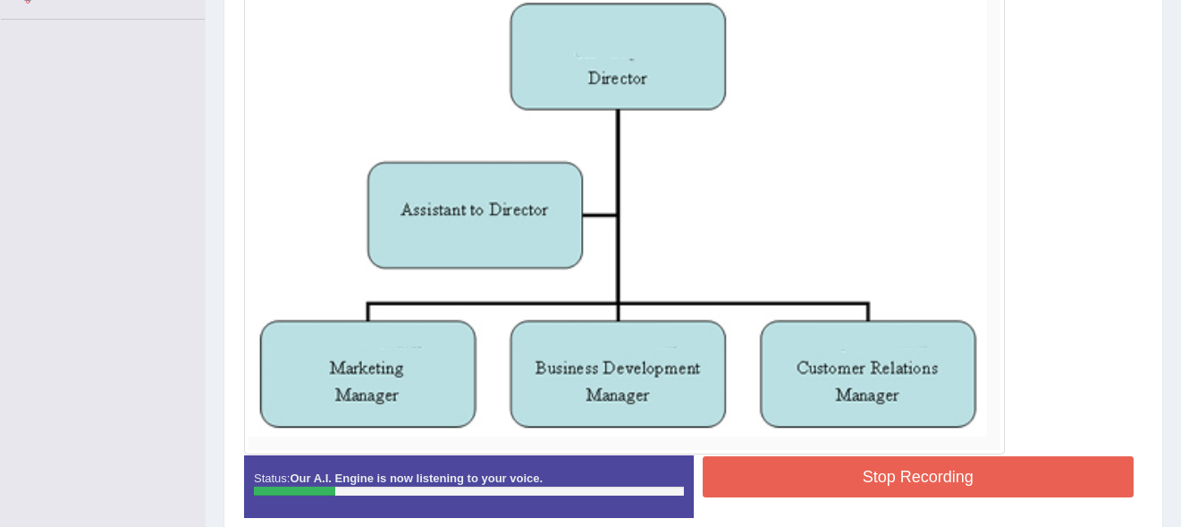
click at [826, 471] on button "Stop Recording" at bounding box center [919, 476] width 432 height 41
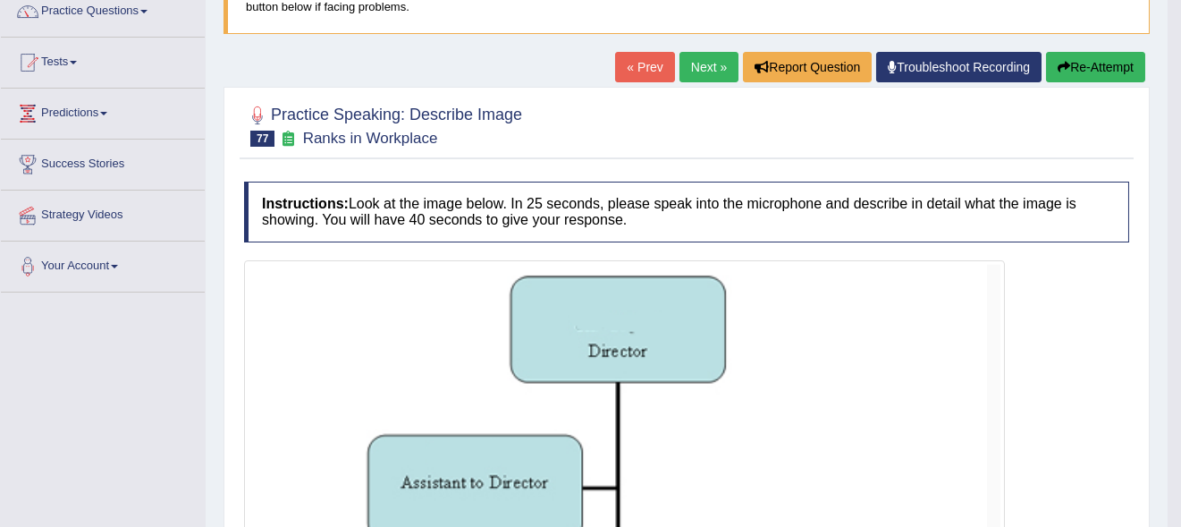
scroll to position [147, 0]
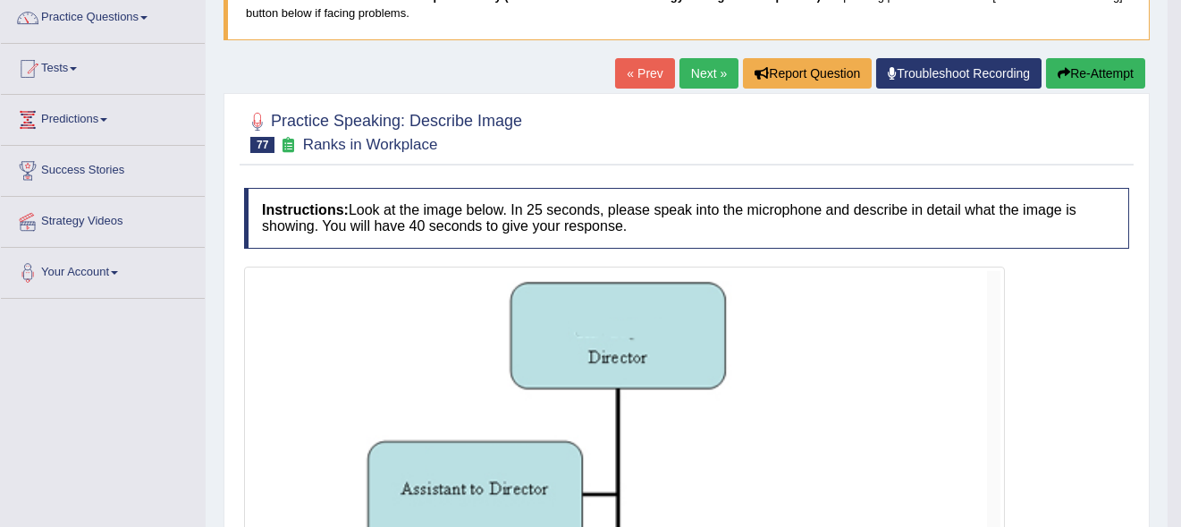
click at [1099, 69] on button "Re-Attempt" at bounding box center [1095, 73] width 99 height 30
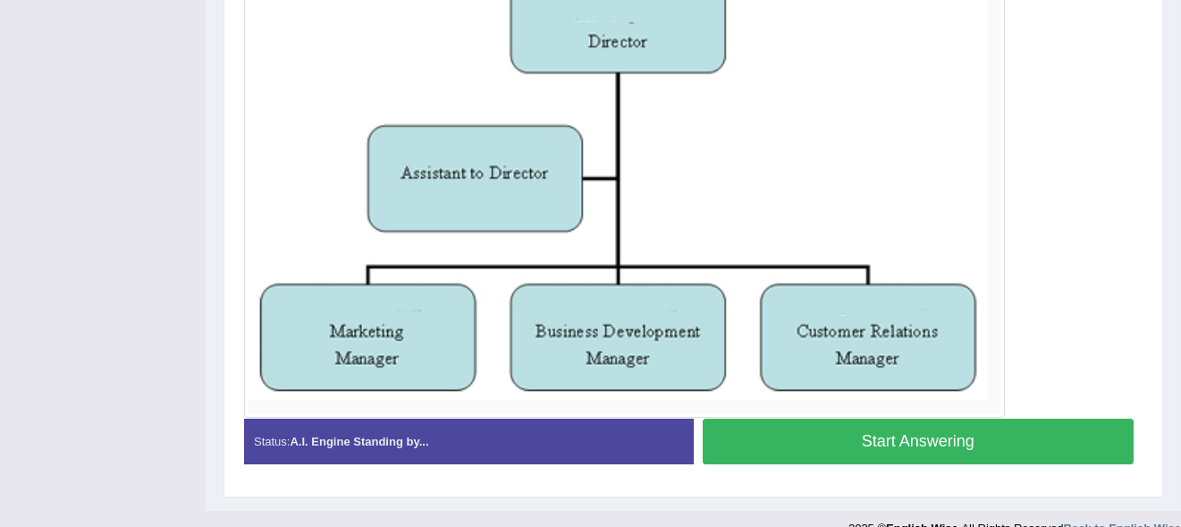
click at [760, 427] on button "Start Answering" at bounding box center [919, 441] width 432 height 46
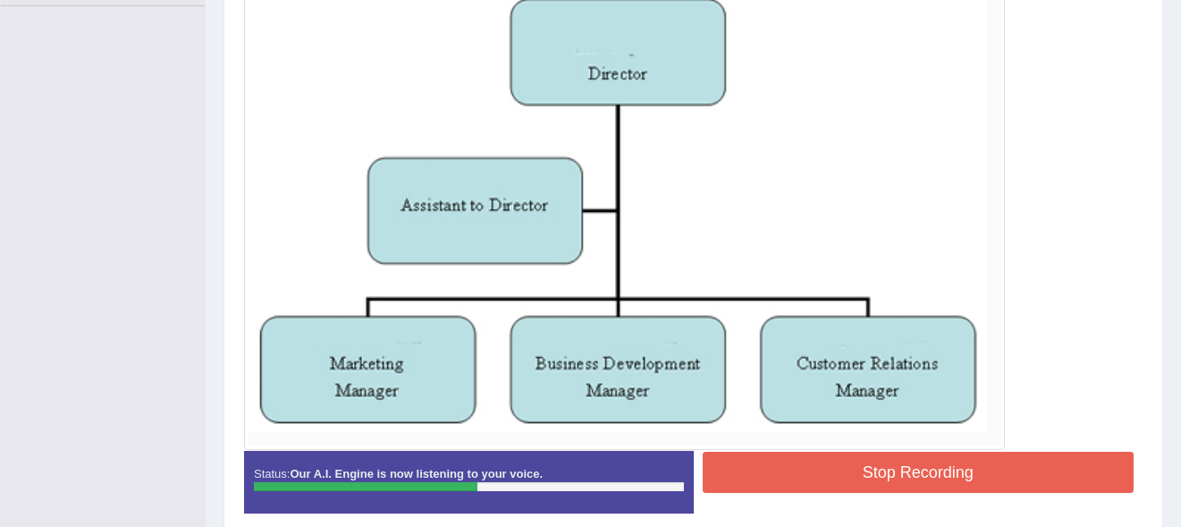
scroll to position [513, 0]
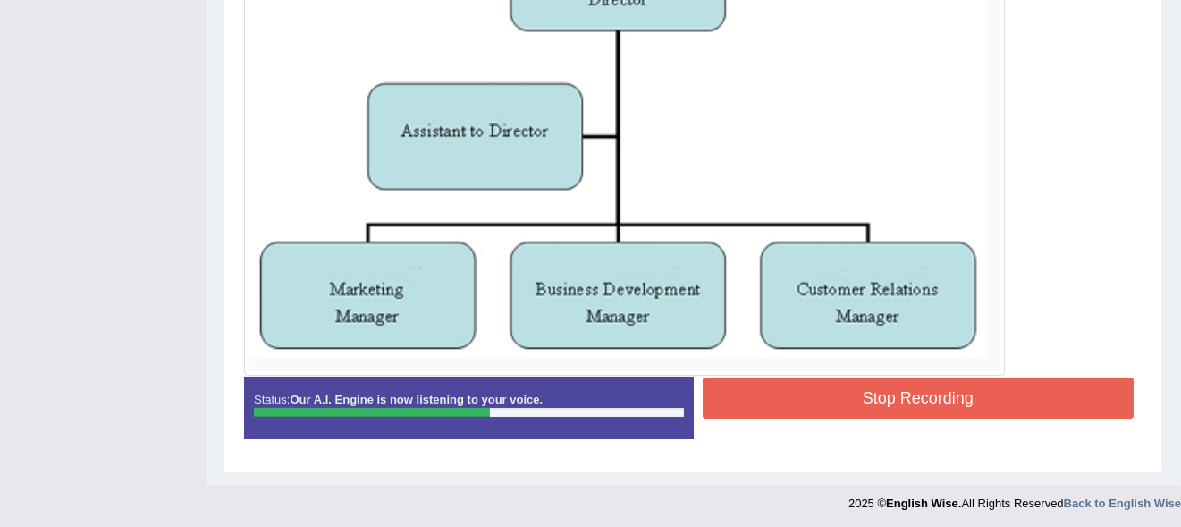
click at [874, 384] on button "Stop Recording" at bounding box center [919, 397] width 432 height 41
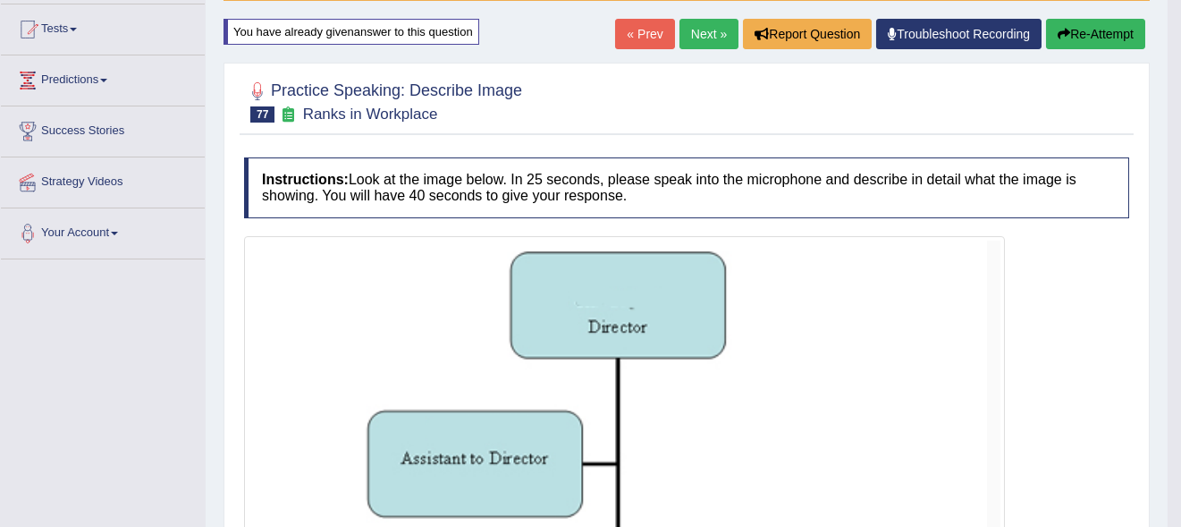
scroll to position [165, 0]
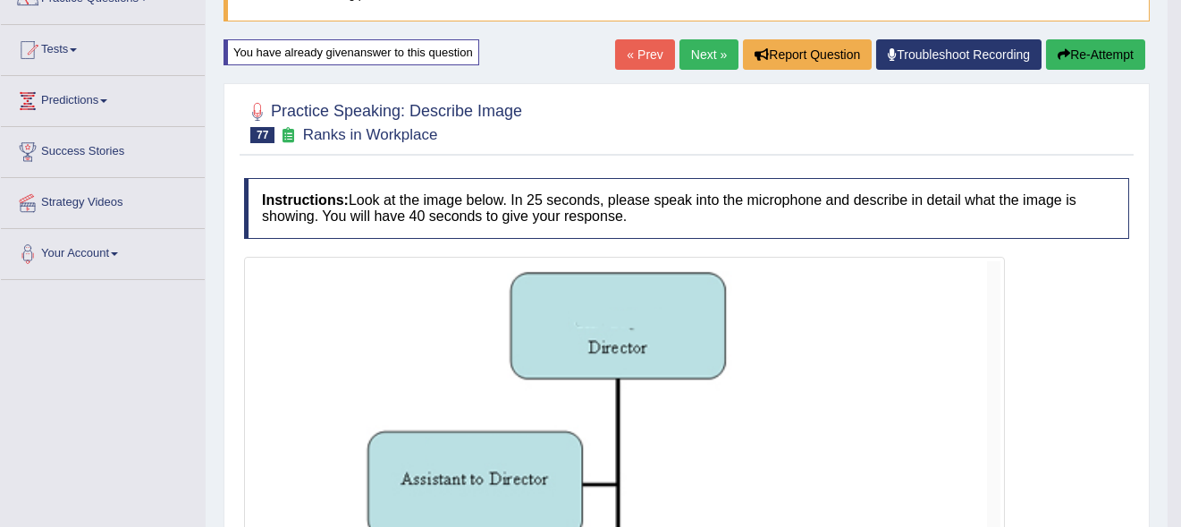
click at [1077, 54] on button "Re-Attempt" at bounding box center [1095, 54] width 99 height 30
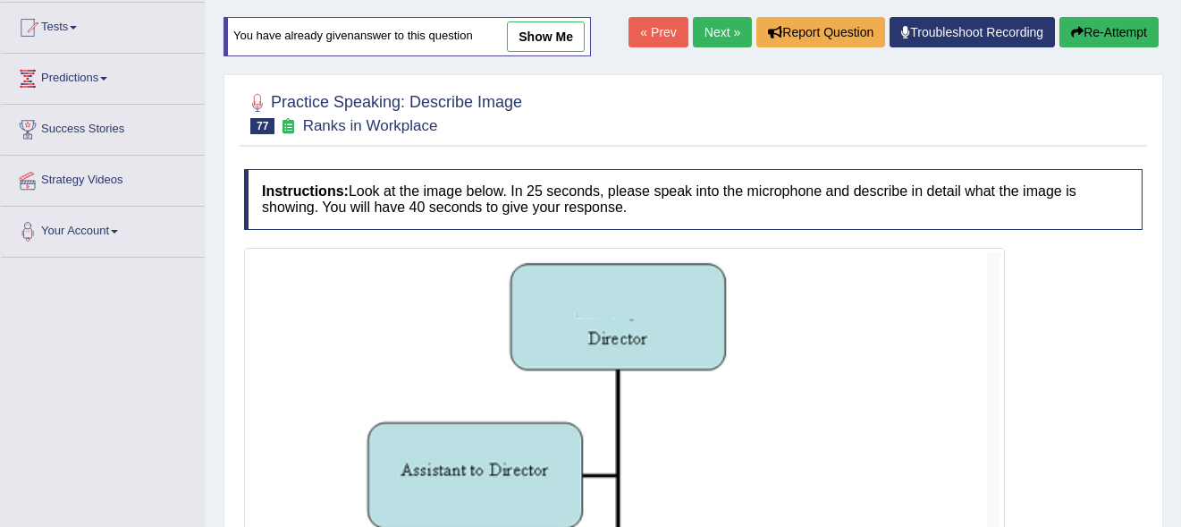
scroll to position [186, 0]
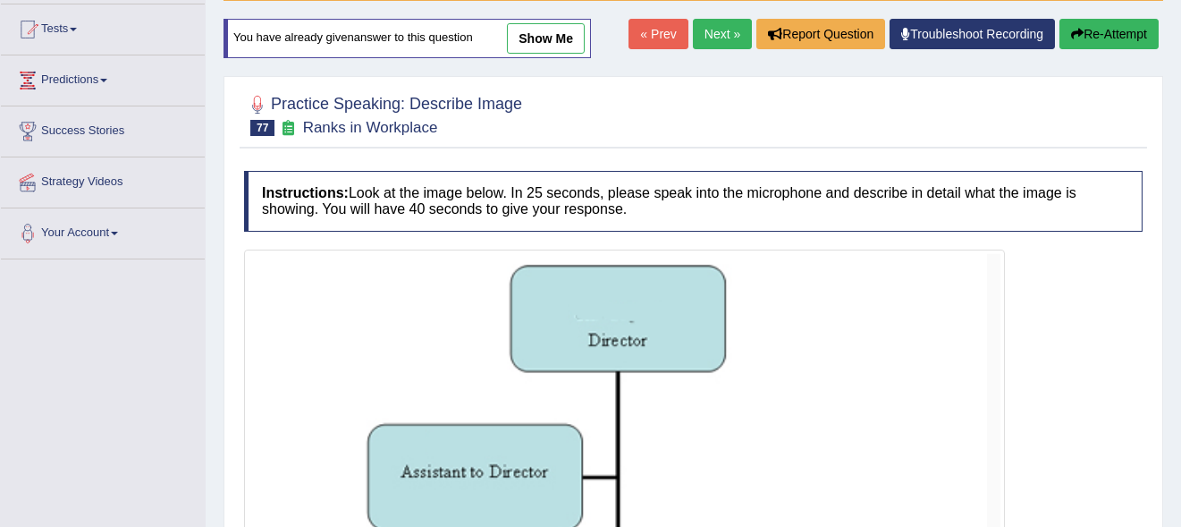
click at [717, 28] on link "Next »" at bounding box center [722, 34] width 59 height 30
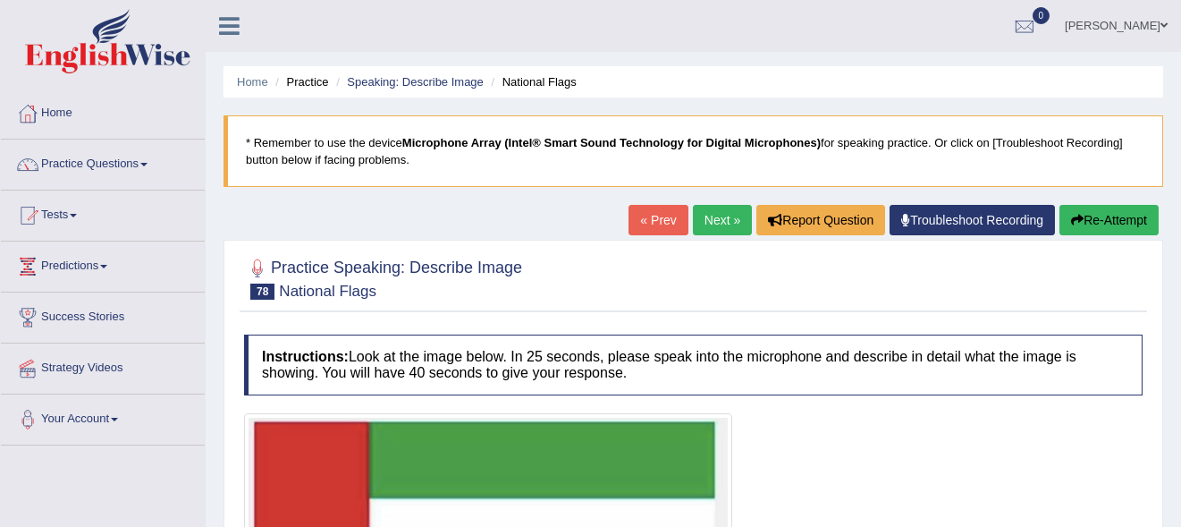
click at [706, 214] on link "Next »" at bounding box center [722, 220] width 59 height 30
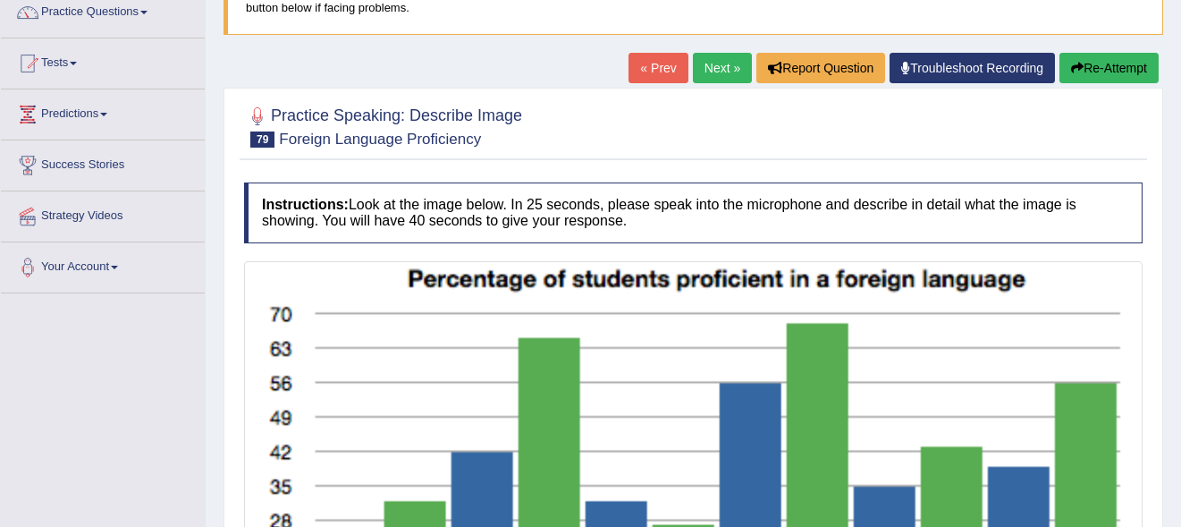
scroll to position [96, 0]
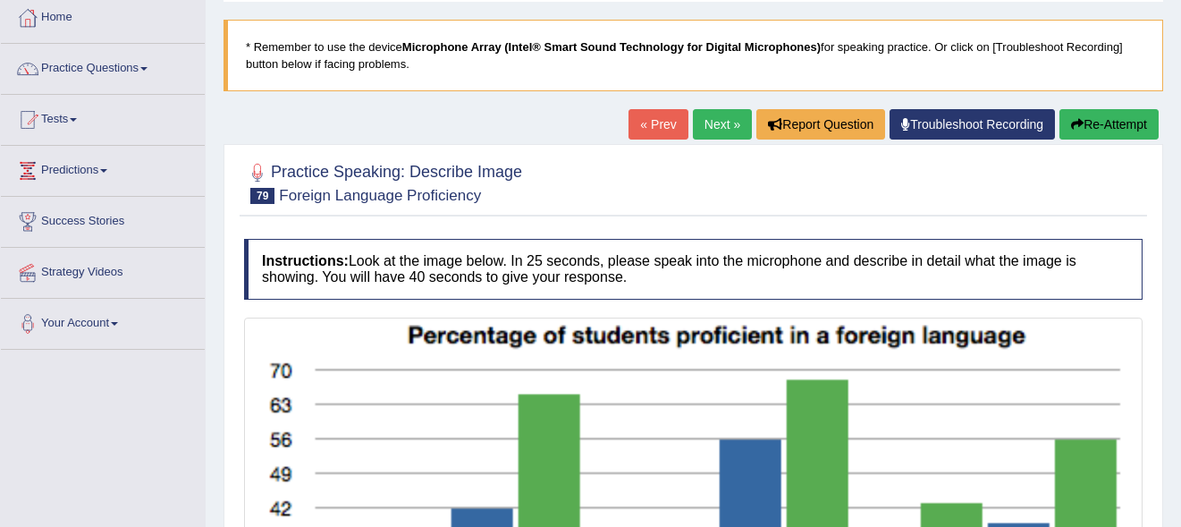
click at [706, 131] on link "Next »" at bounding box center [722, 124] width 59 height 30
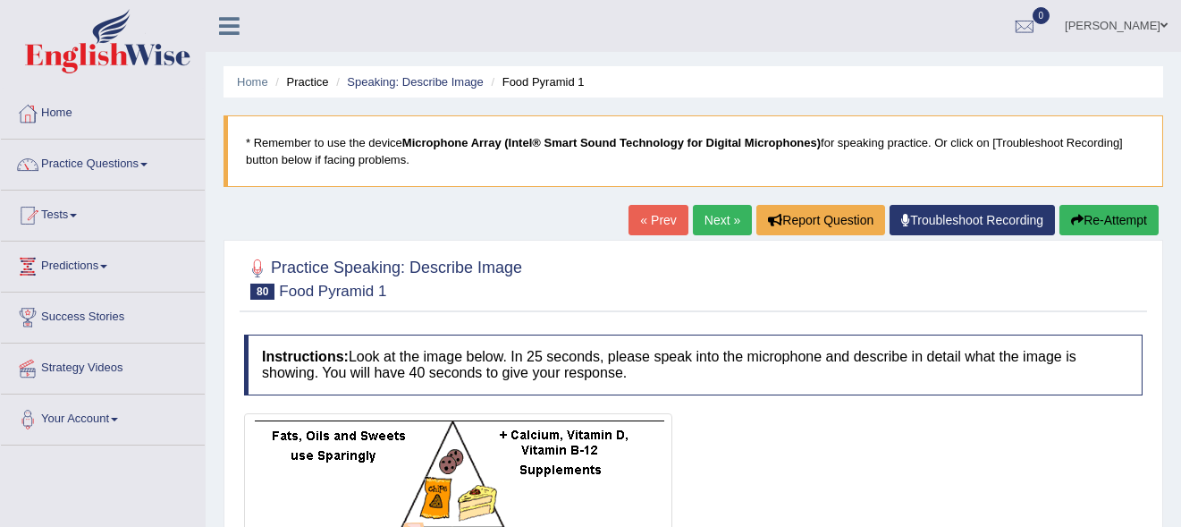
drag, startPoint x: 716, startPoint y: 249, endPoint x: 704, endPoint y: 224, distance: 28.4
click at [704, 224] on div "Home Practice Speaking: Describe Image Food Pyramid 1 * Remember to use the dev…" at bounding box center [693, 452] width 975 height 904
click at [704, 224] on link "Next »" at bounding box center [722, 220] width 59 height 30
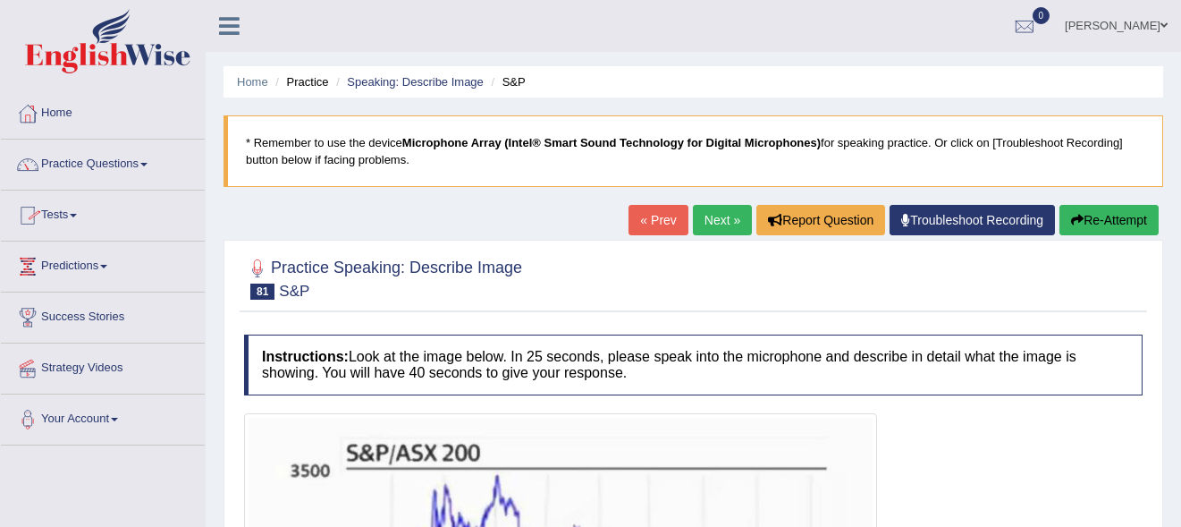
click at [54, 213] on link "Tests" at bounding box center [103, 212] width 204 height 45
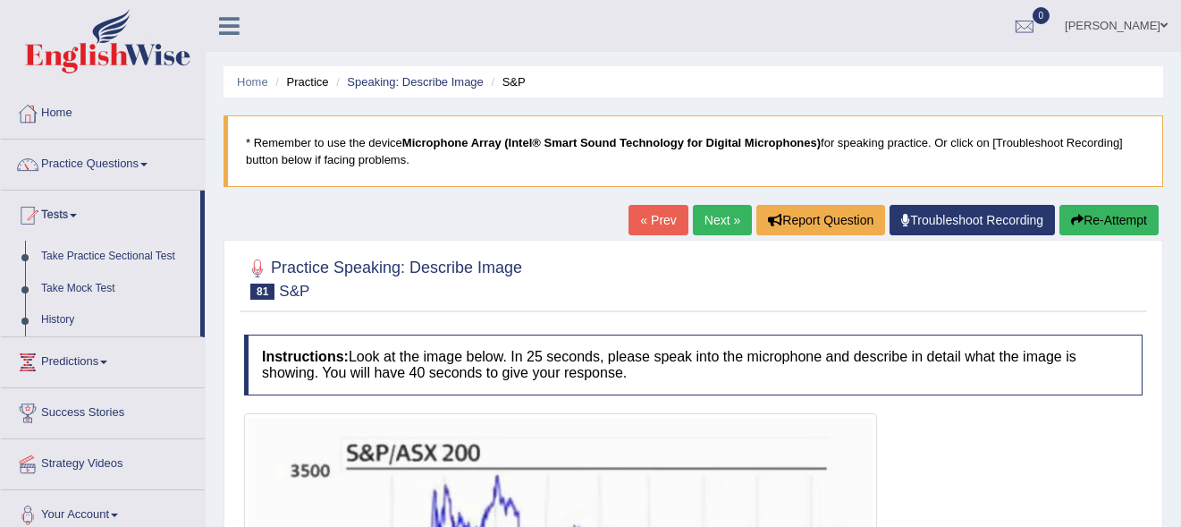
click at [80, 251] on link "Take Practice Sectional Test" at bounding box center [116, 256] width 167 height 32
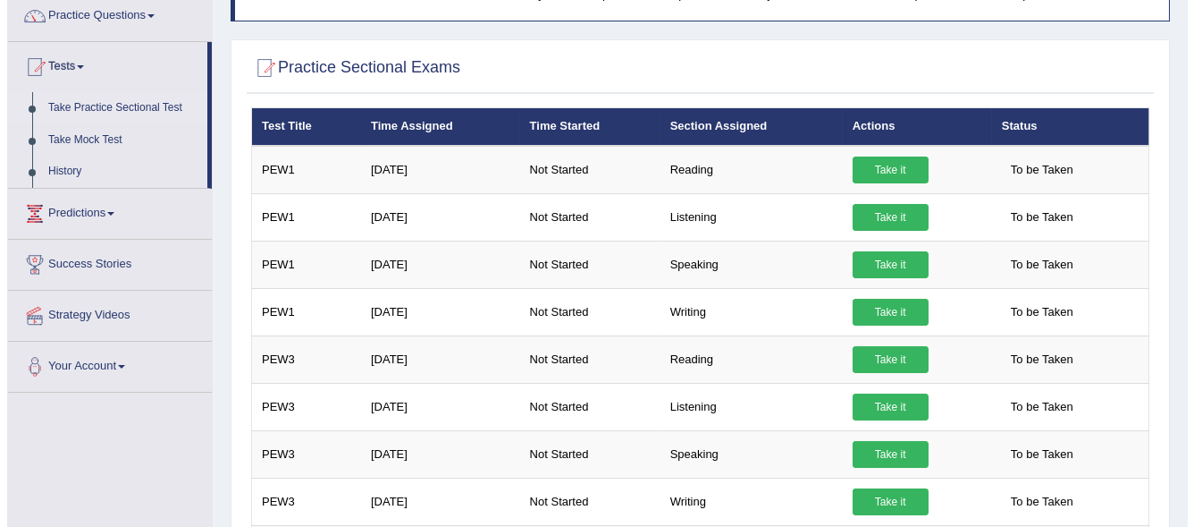
scroll to position [137, 0]
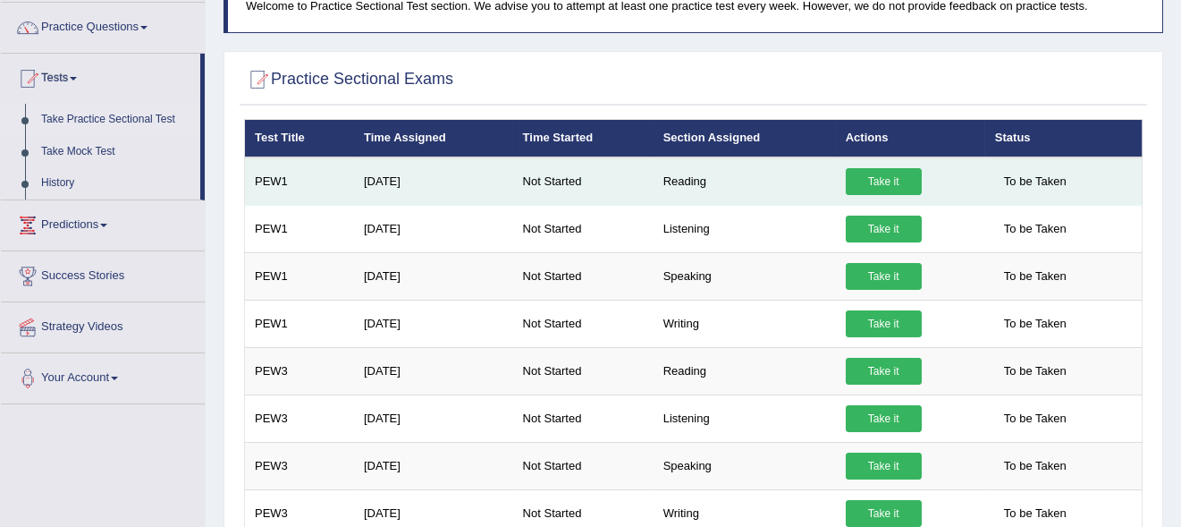
click at [876, 178] on link "Take it" at bounding box center [884, 181] width 76 height 27
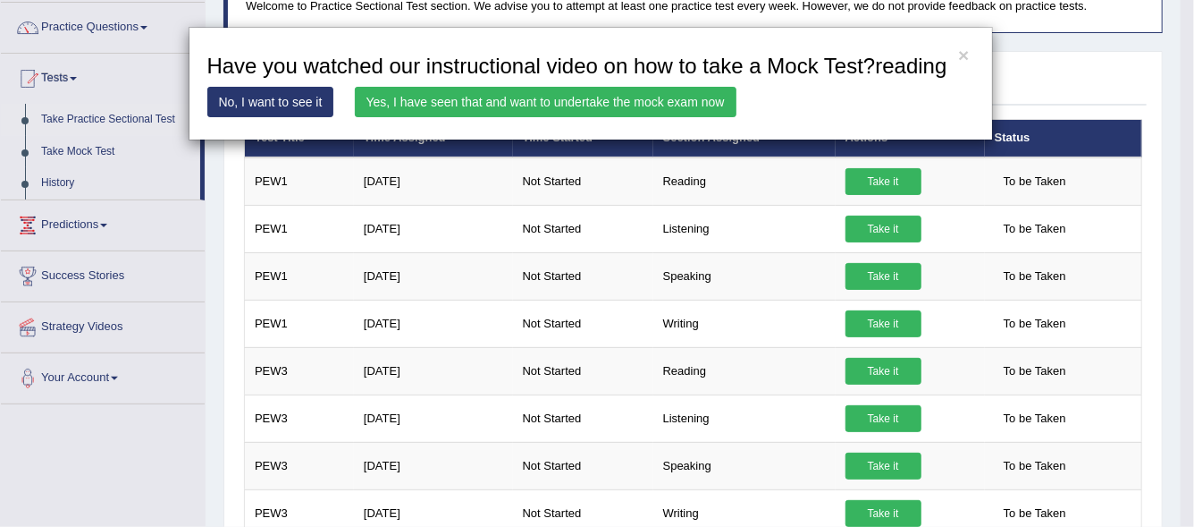
click at [534, 109] on link "Yes, I have seen that and want to undertake the mock exam now" at bounding box center [546, 102] width 382 height 30
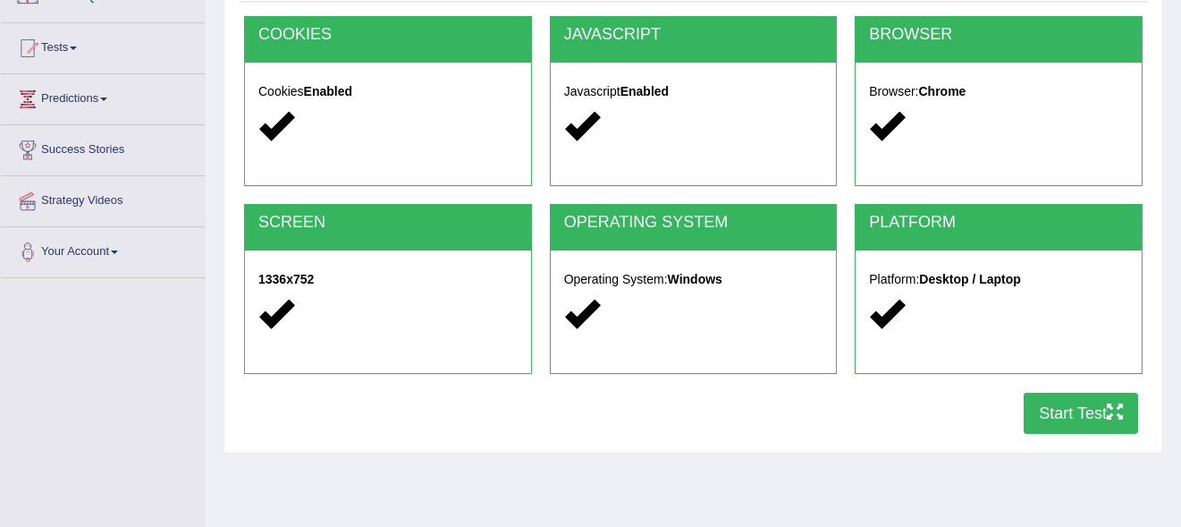
scroll to position [169, 0]
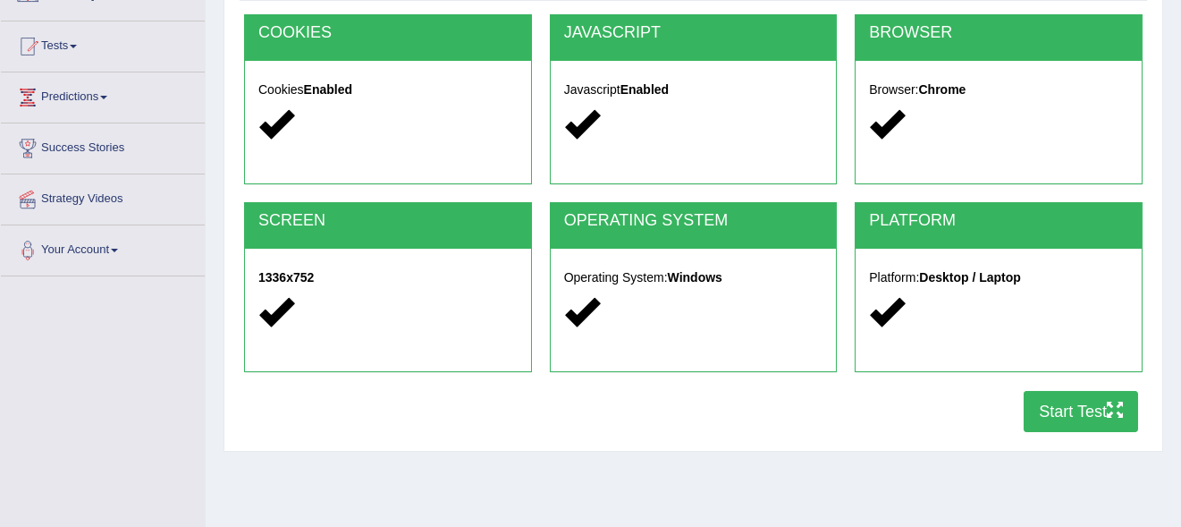
click at [1049, 396] on button "Start Test" at bounding box center [1081, 411] width 114 height 41
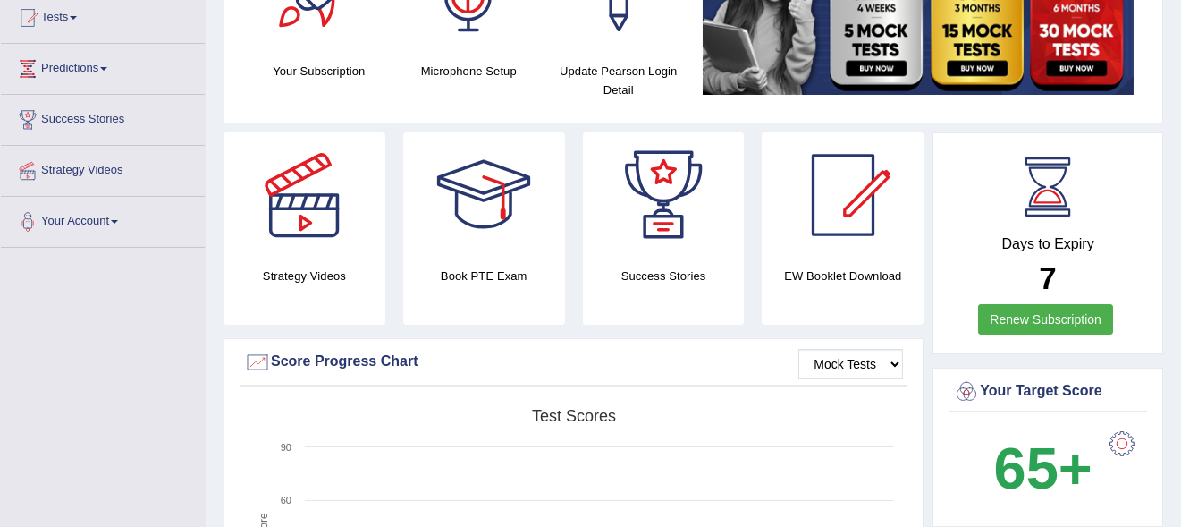
click at [1044, 272] on b "7" at bounding box center [1047, 277] width 17 height 35
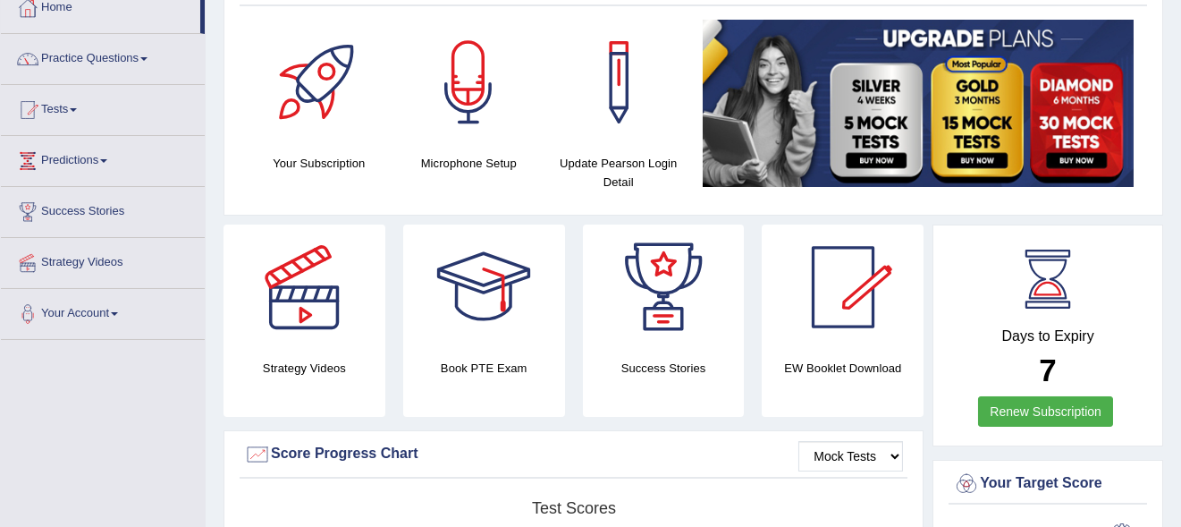
scroll to position [108, 0]
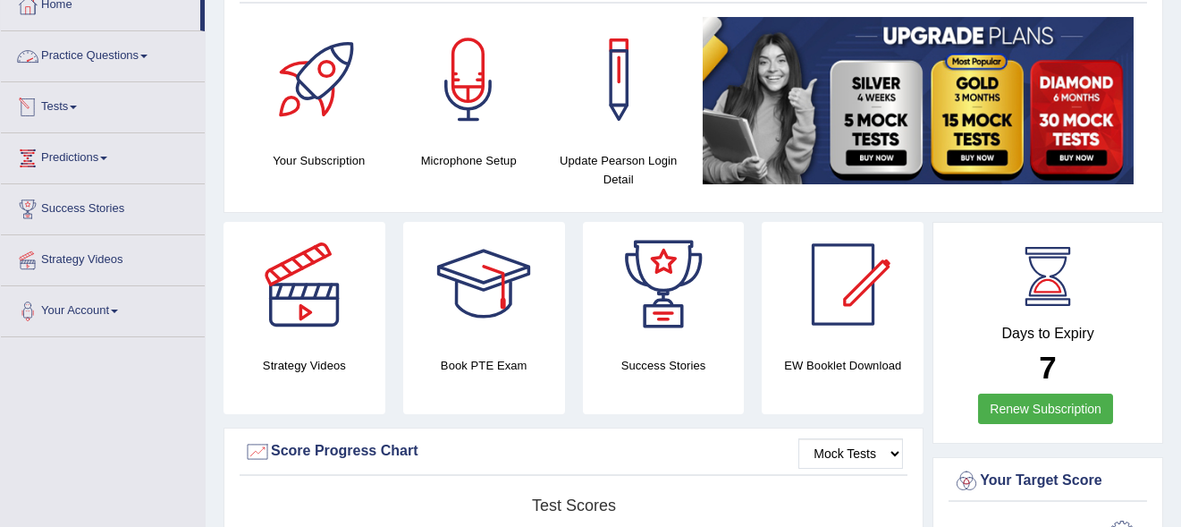
click at [69, 111] on link "Tests" at bounding box center [103, 104] width 204 height 45
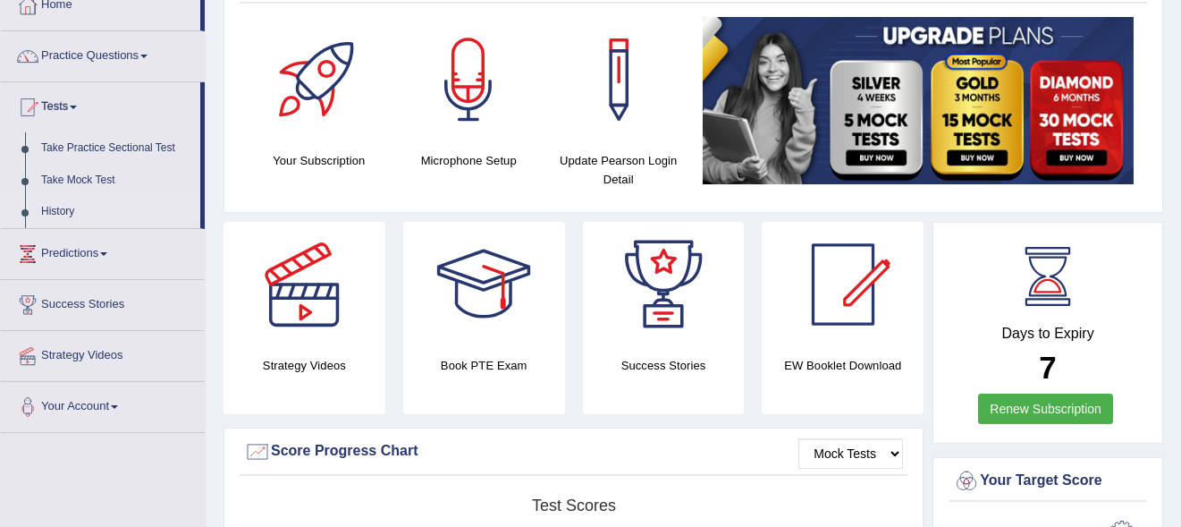
click at [69, 210] on link "History" at bounding box center [116, 212] width 167 height 32
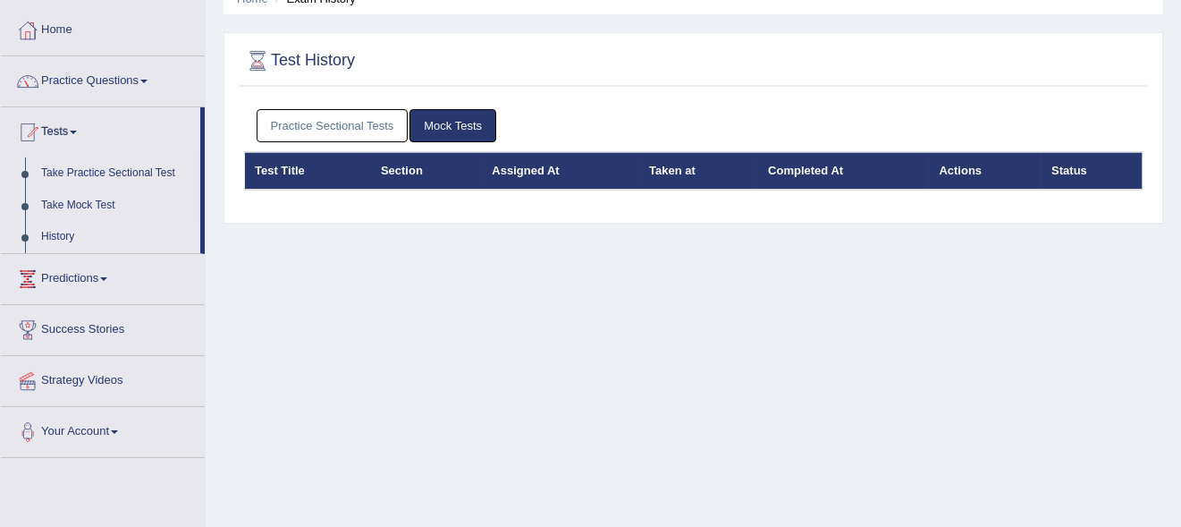
click at [363, 116] on link "Practice Sectional Tests" at bounding box center [333, 125] width 152 height 33
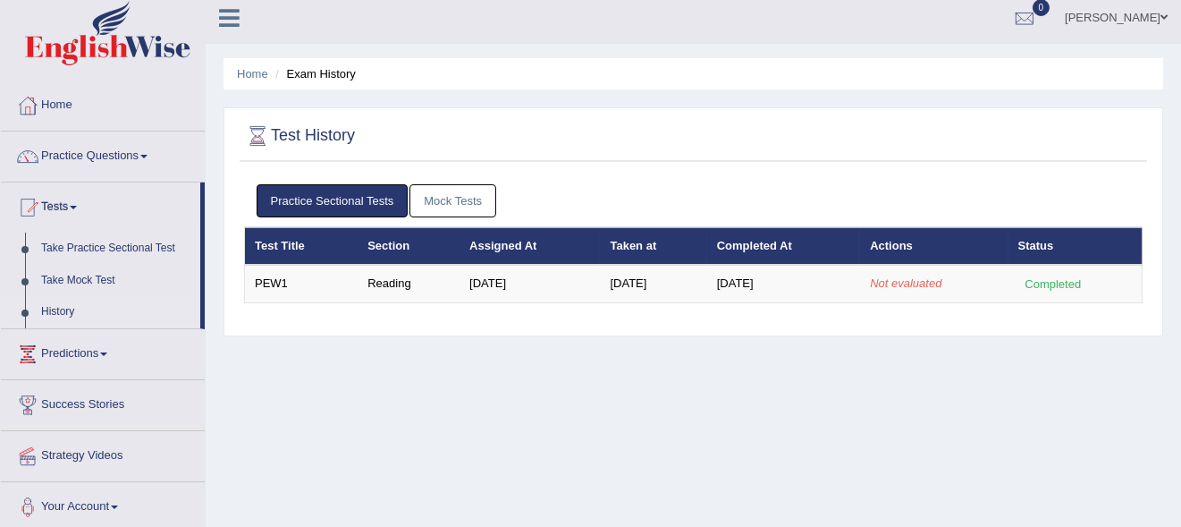
scroll to position [4, 0]
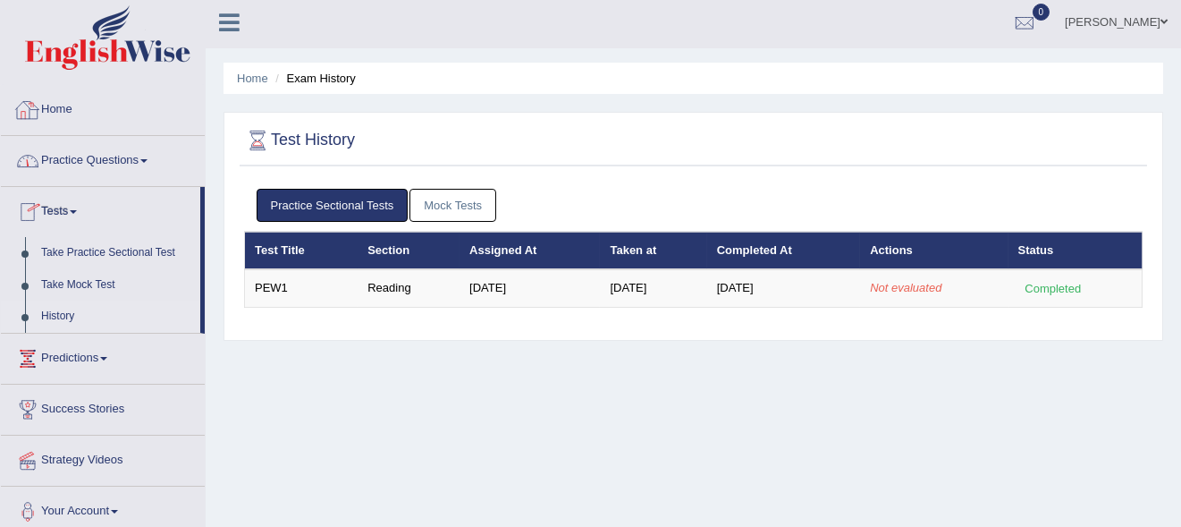
click at [96, 151] on link "Practice Questions" at bounding box center [103, 158] width 204 height 45
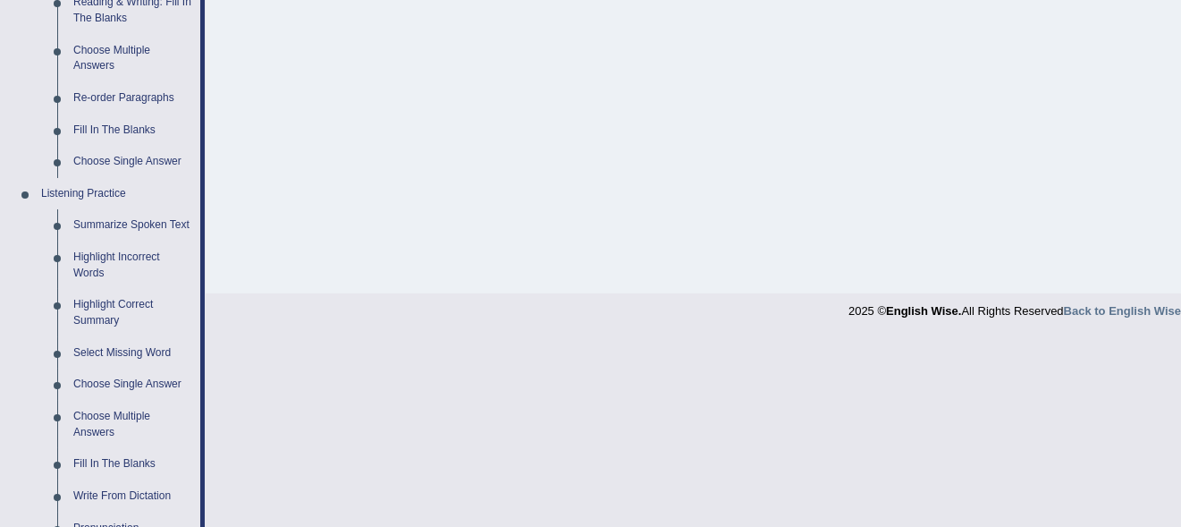
scroll to position [872, 0]
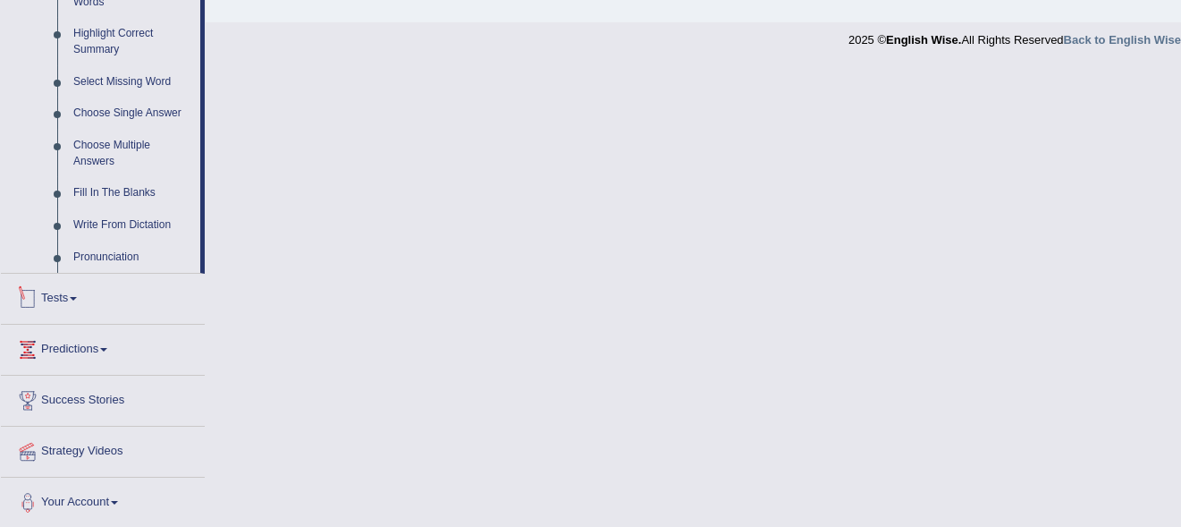
click at [98, 311] on link "Tests" at bounding box center [103, 296] width 204 height 45
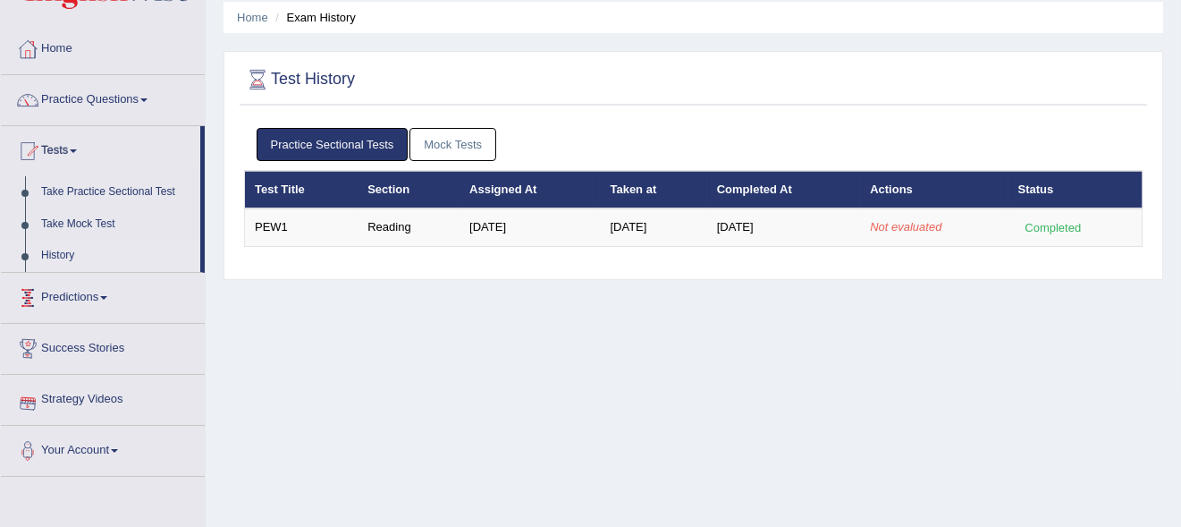
scroll to position [67, 0]
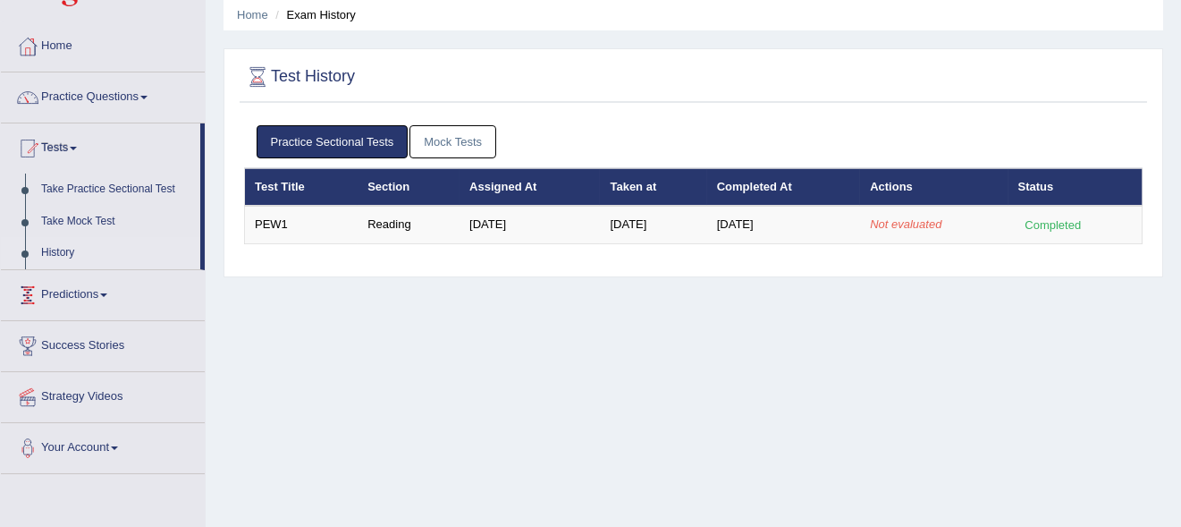
click at [109, 297] on link "Predictions" at bounding box center [103, 292] width 204 height 45
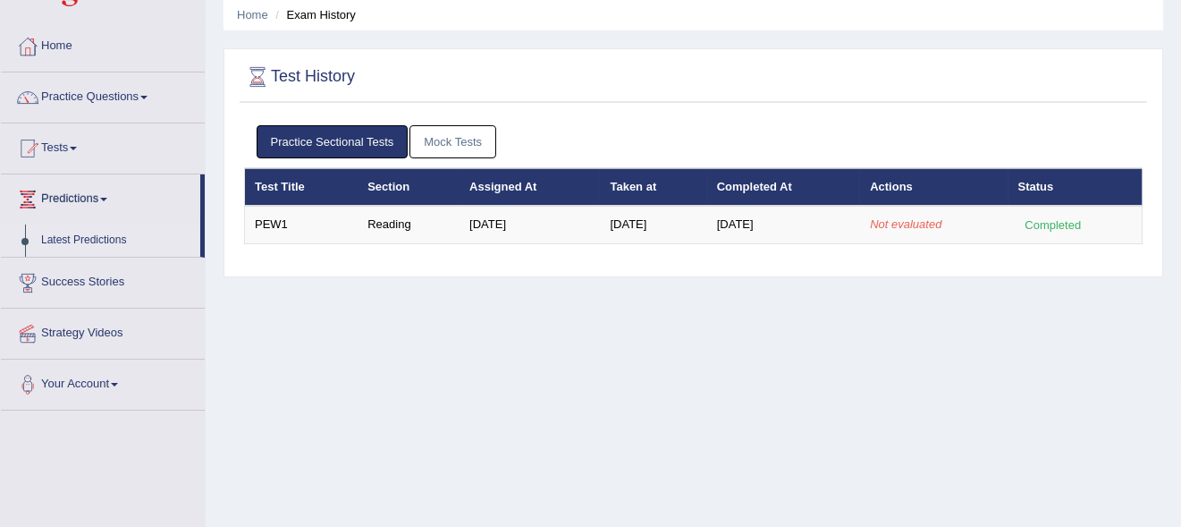
click at [86, 238] on link "Latest Predictions" at bounding box center [116, 240] width 167 height 32
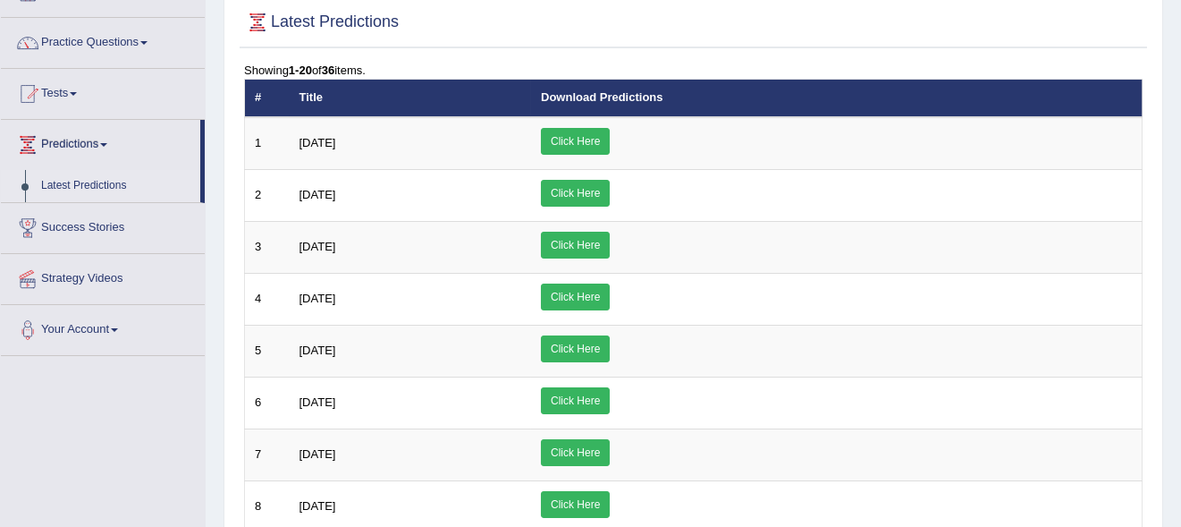
scroll to position [121, 0]
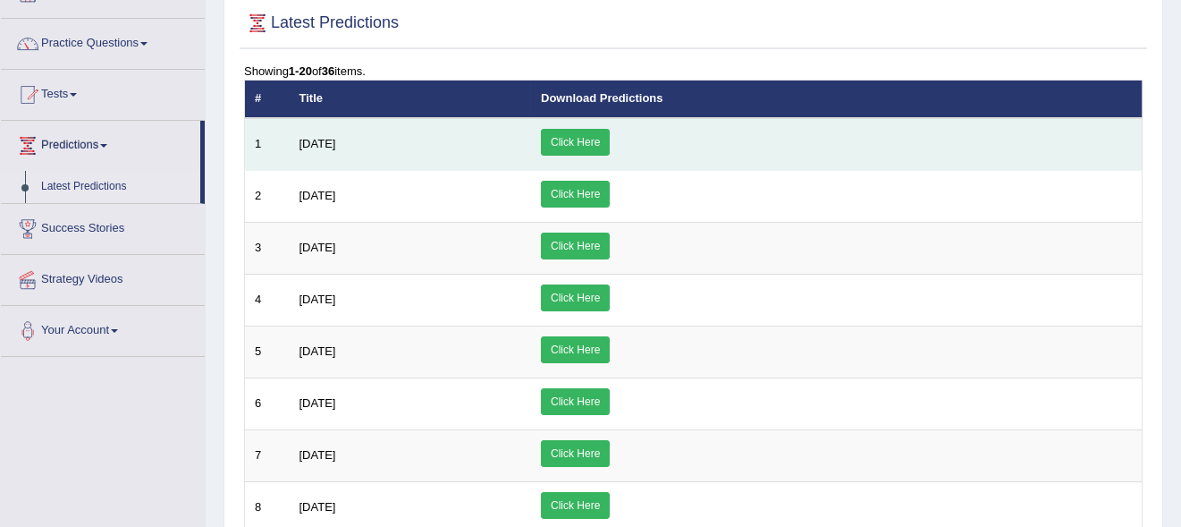
click at [610, 145] on link "Click Here" at bounding box center [575, 142] width 69 height 27
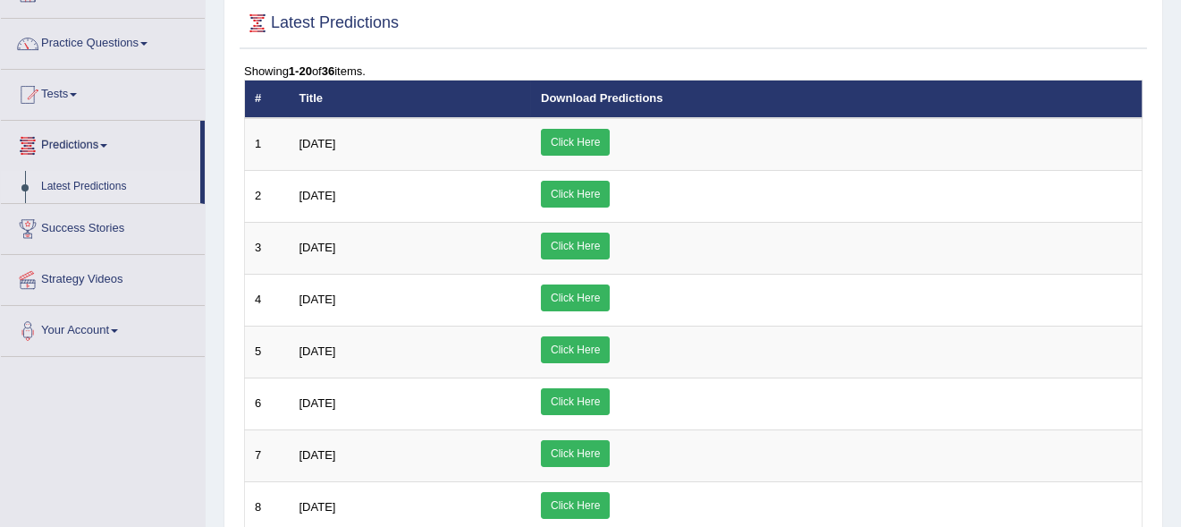
click at [53, 138] on link "Predictions" at bounding box center [100, 143] width 199 height 45
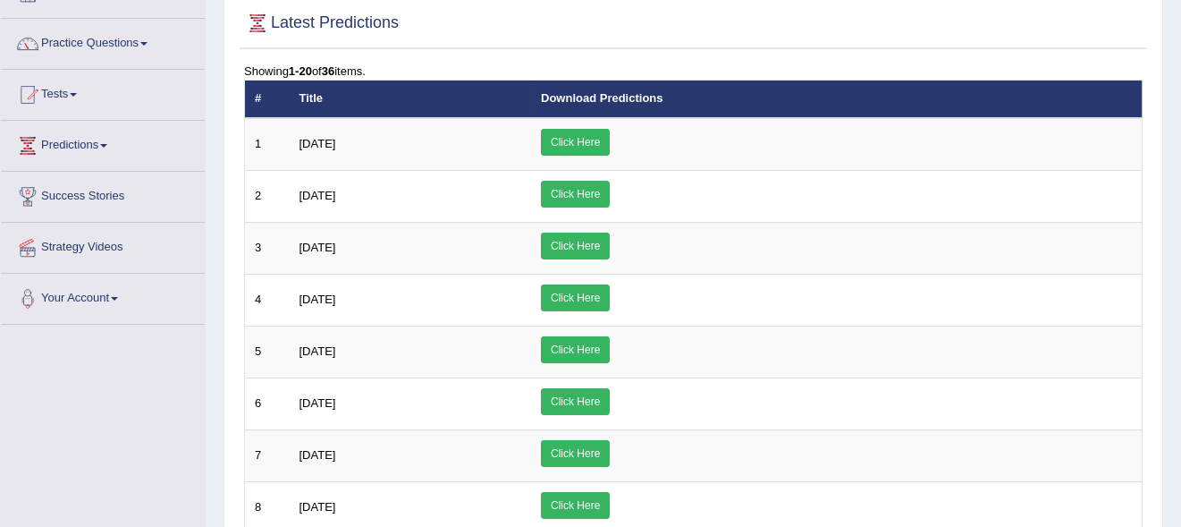
click at [53, 138] on link "Predictions" at bounding box center [103, 143] width 204 height 45
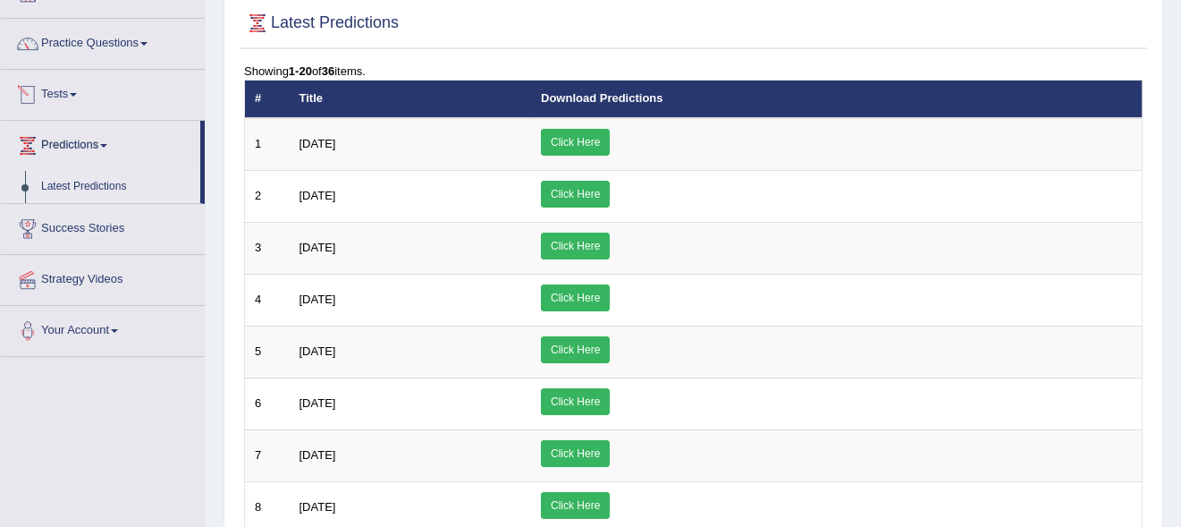
click at [54, 97] on link "Tests" at bounding box center [103, 92] width 204 height 45
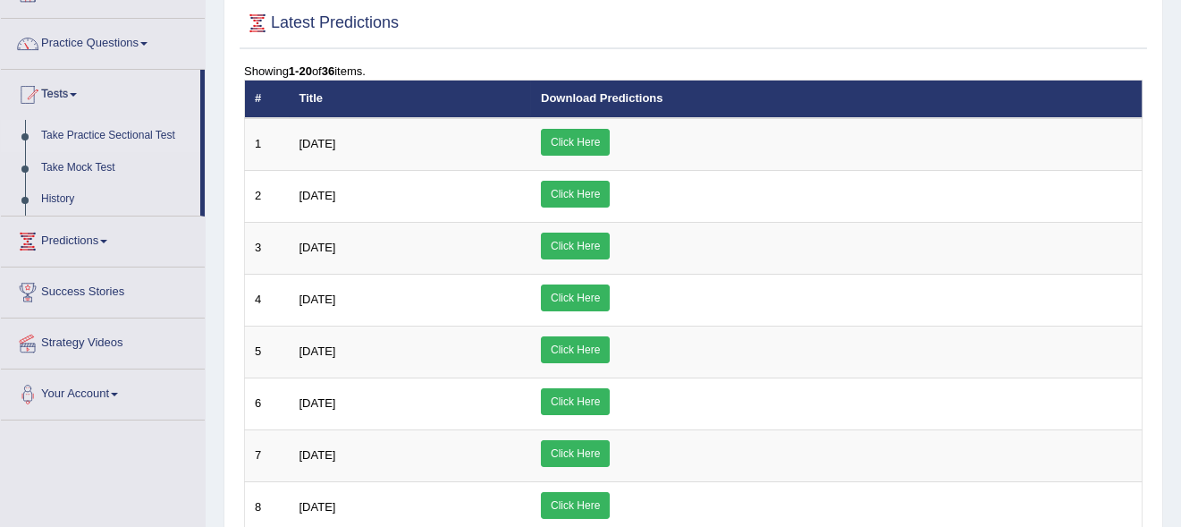
click at [96, 135] on link "Take Practice Sectional Test" at bounding box center [116, 136] width 167 height 32
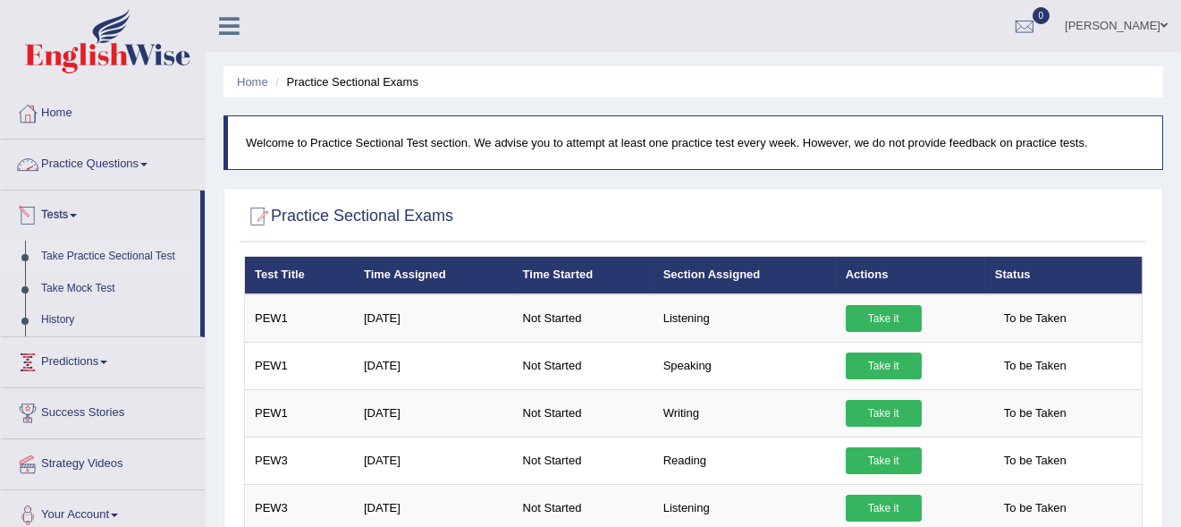
click at [139, 161] on link "Practice Questions" at bounding box center [103, 161] width 204 height 45
